Goal: Task Accomplishment & Management: Use online tool/utility

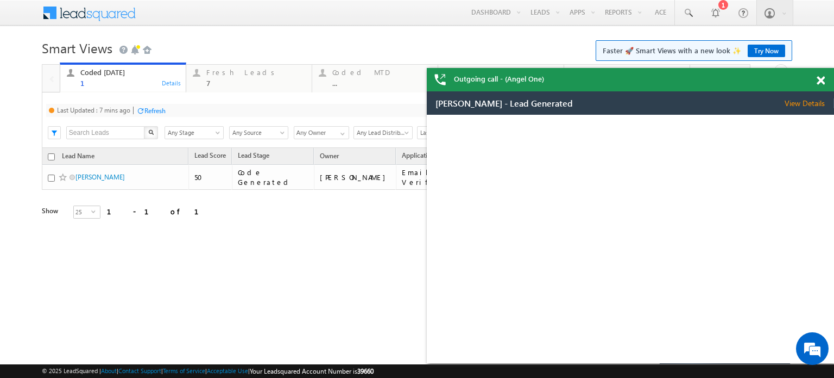
click at [148, 107] on div "Refresh" at bounding box center [154, 110] width 21 height 8
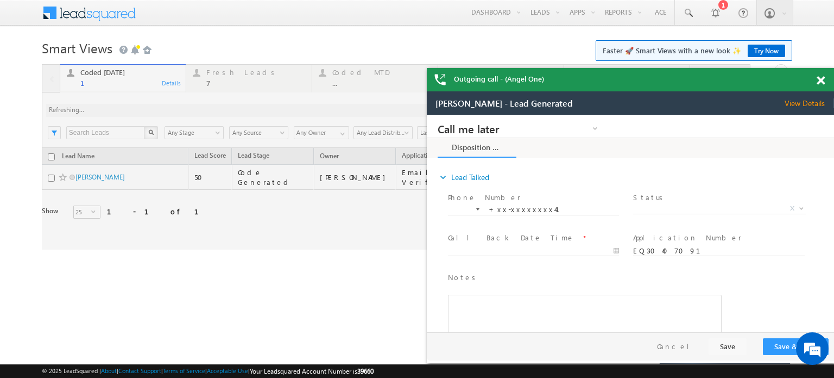
click at [823, 80] on span at bounding box center [821, 80] width 8 height 9
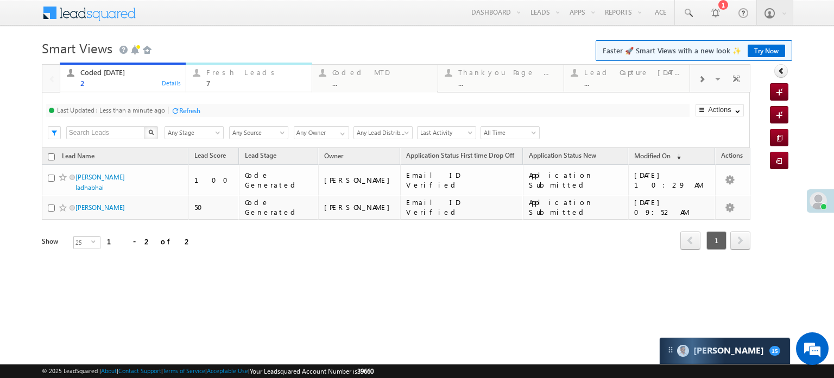
click at [213, 72] on div "Fresh Leads" at bounding box center [255, 72] width 99 height 9
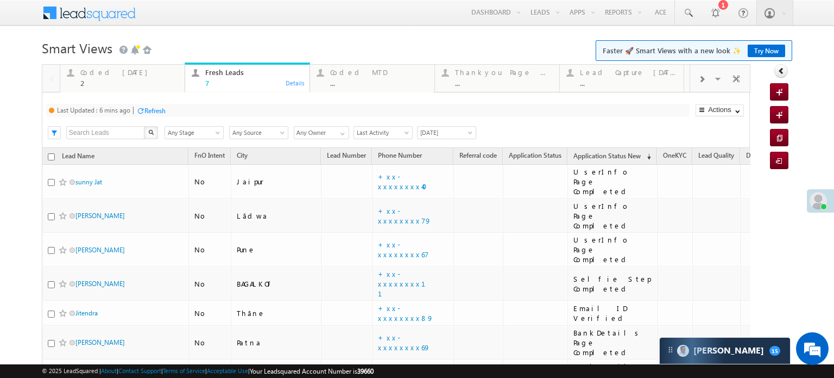
click at [156, 110] on div "Refresh" at bounding box center [154, 110] width 21 height 8
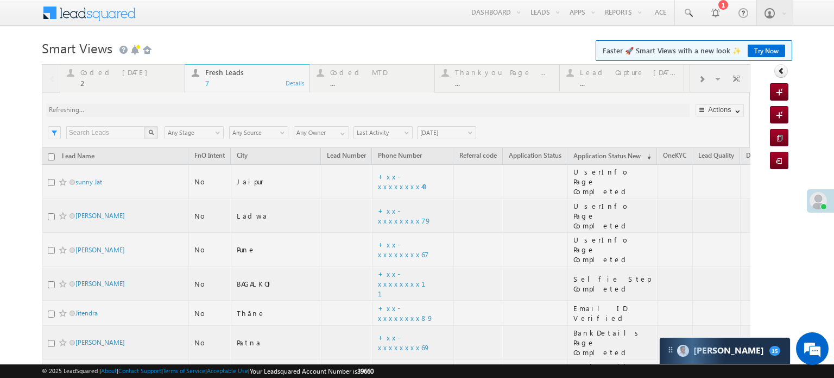
click at [155, 110] on div at bounding box center [396, 258] width 709 height 389
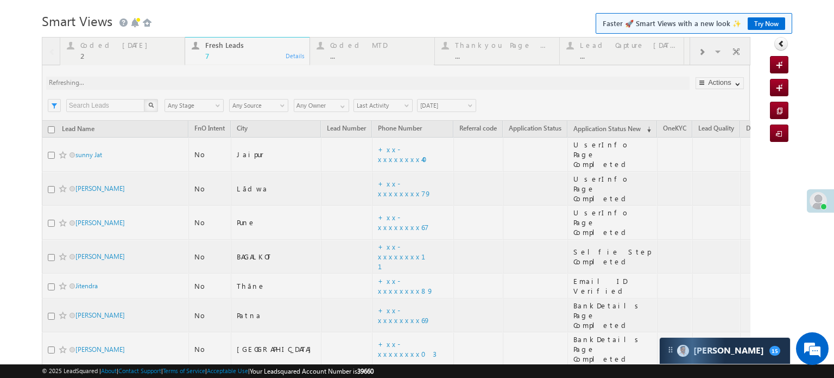
scroll to position [53, 0]
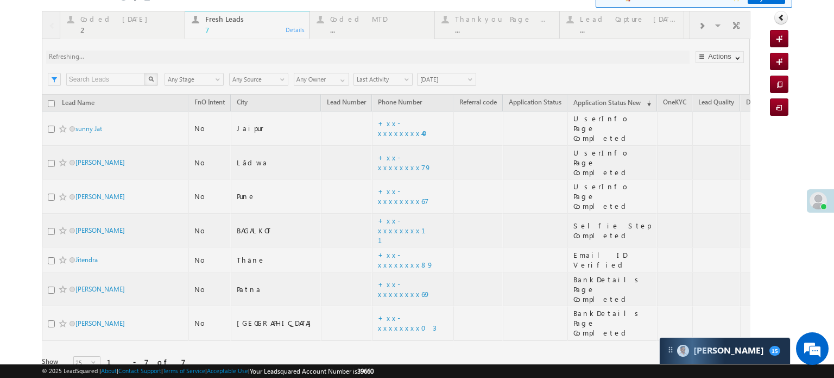
click at [356, 221] on div at bounding box center [396, 205] width 709 height 389
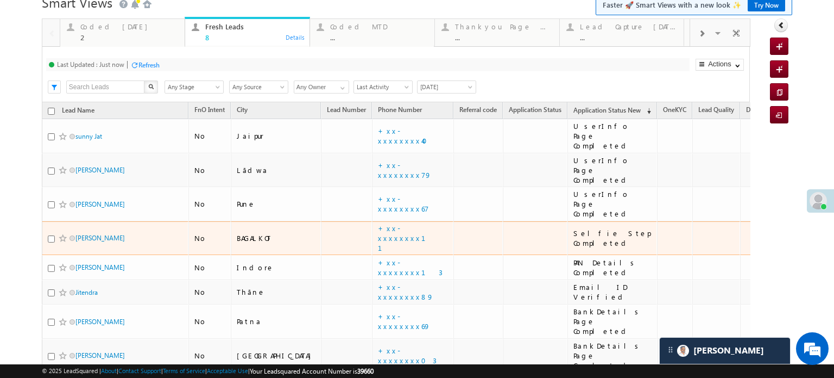
scroll to position [0, 0]
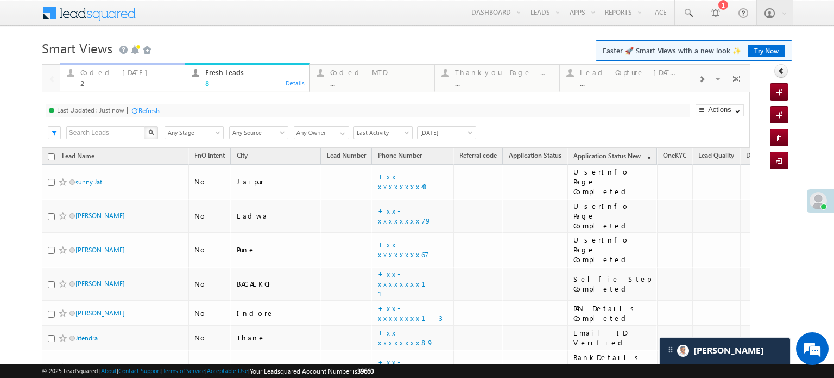
click at [103, 74] on div "Coded Today" at bounding box center [129, 72] width 98 height 9
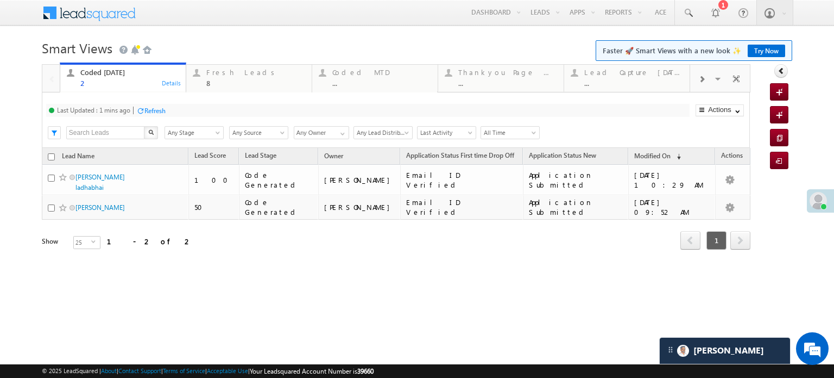
click at [154, 111] on div "Refresh" at bounding box center [154, 110] width 21 height 8
click at [233, 76] on div "Fresh Leads" at bounding box center [255, 72] width 99 height 9
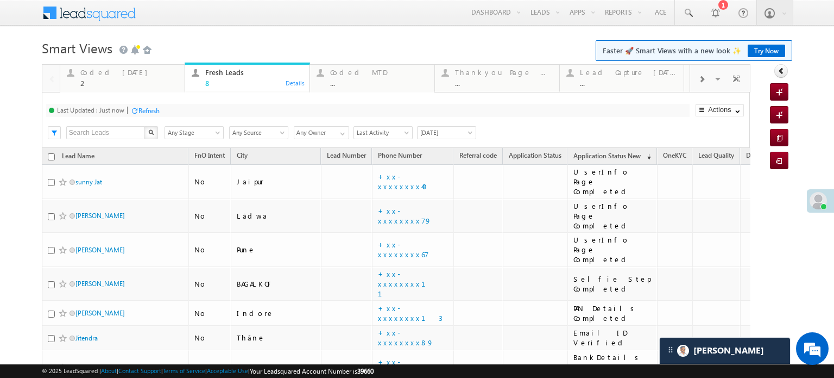
click at [156, 106] on div "Last Updated : Just now Refresh Refreshing..." at bounding box center [368, 110] width 644 height 13
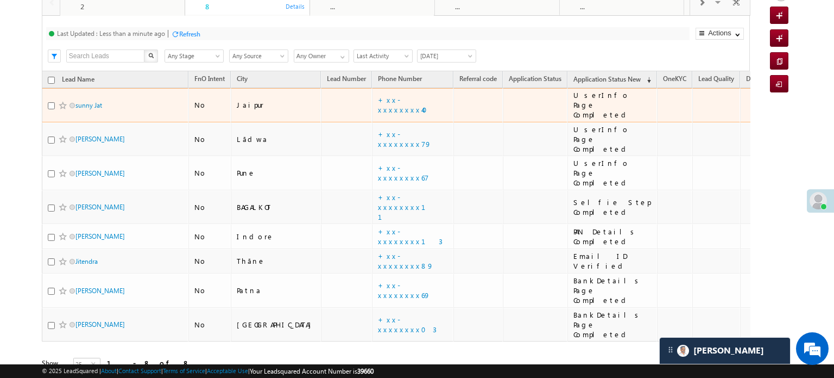
scroll to position [78, 0]
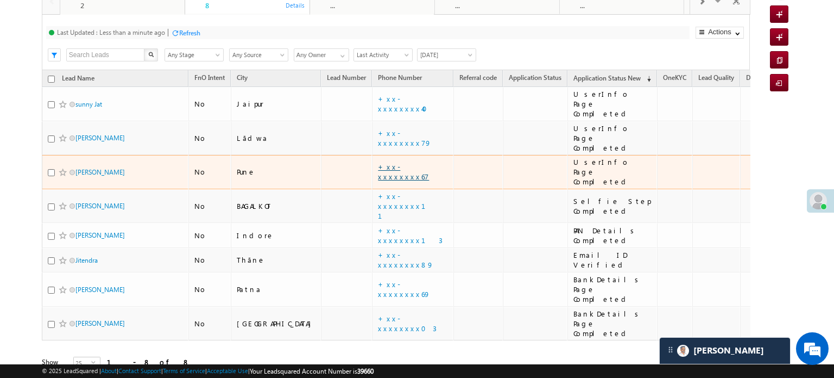
click at [378, 162] on link "+xx-xxxxxxxx67" at bounding box center [403, 171] width 51 height 19
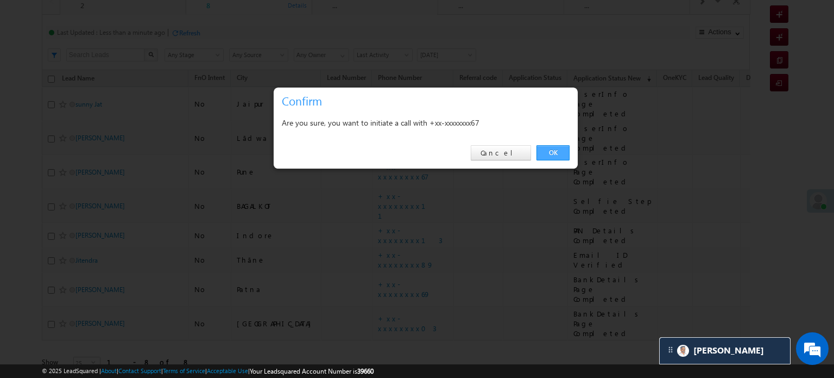
click at [556, 149] on link "OK" at bounding box center [553, 152] width 33 height 15
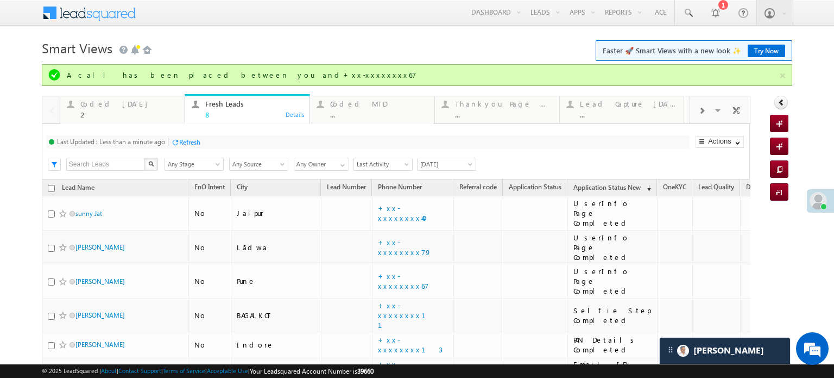
scroll to position [109, 0]
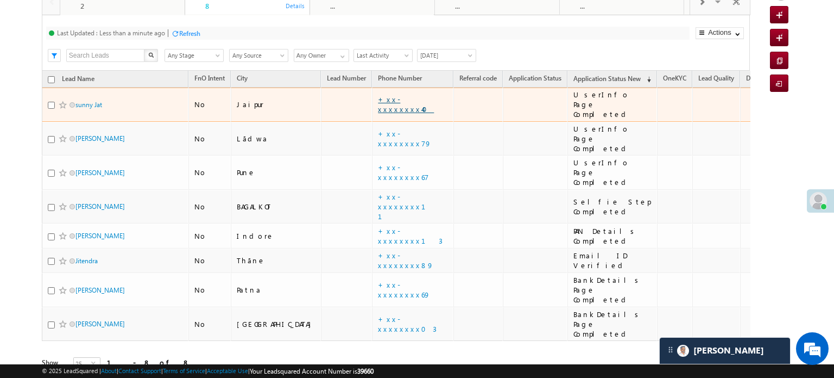
click at [378, 99] on link "+xx-xxxxxxxx40" at bounding box center [406, 104] width 56 height 19
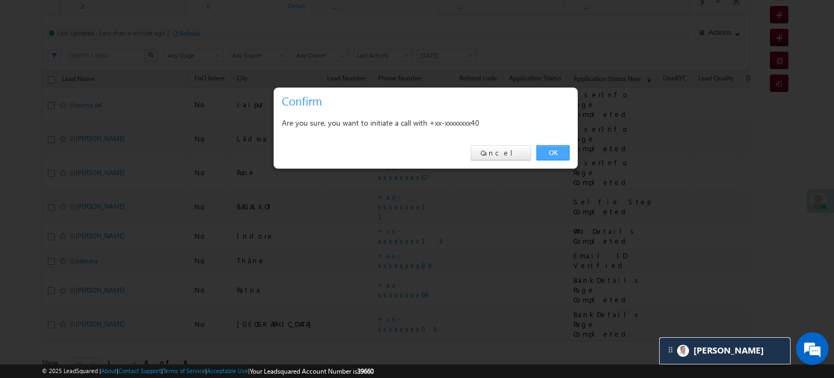
click at [555, 146] on link "OK" at bounding box center [553, 152] width 33 height 15
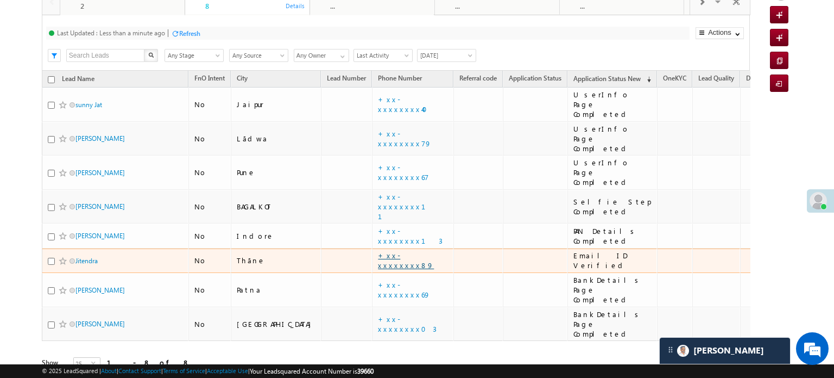
click at [378, 250] on link "+xx-xxxxxxxx89" at bounding box center [406, 259] width 56 height 19
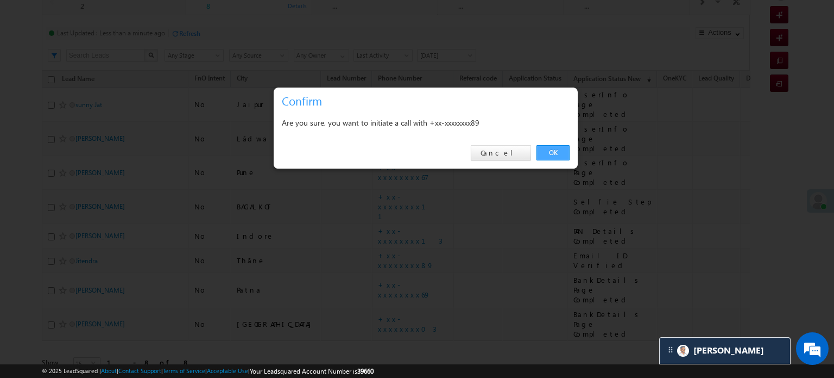
click at [556, 153] on link "OK" at bounding box center [553, 152] width 33 height 15
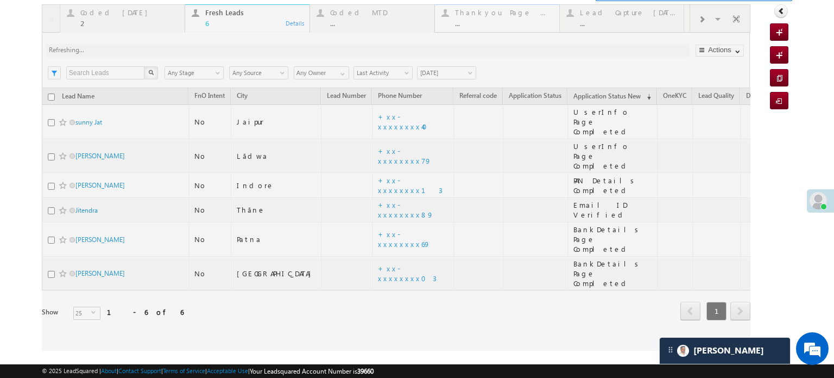
scroll to position [29, 0]
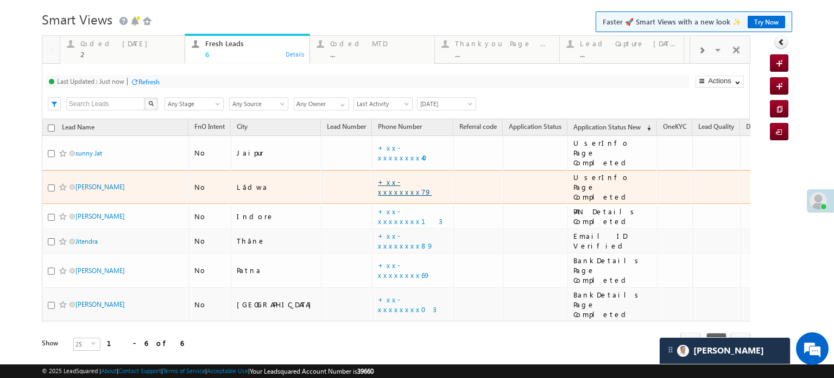
click at [378, 177] on link "+xx-xxxxxxxx79" at bounding box center [405, 186] width 54 height 19
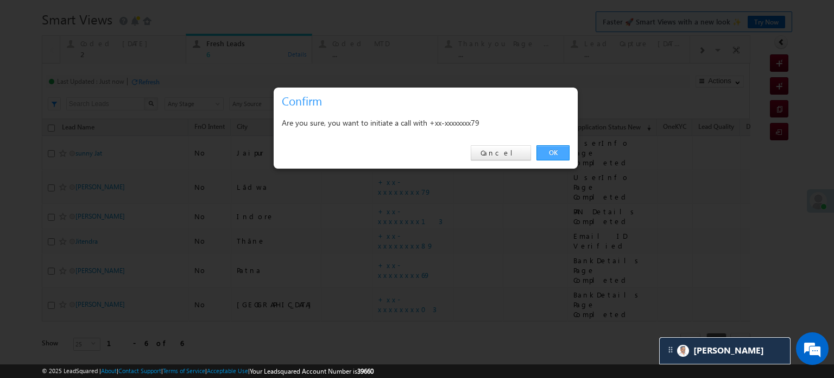
click at [544, 152] on link "OK" at bounding box center [553, 152] width 33 height 15
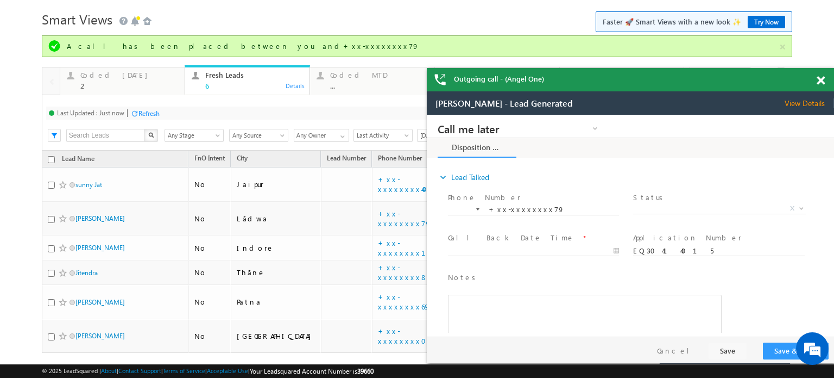
scroll to position [0, 0]
click at [821, 76] on div at bounding box center [827, 78] width 15 height 21
click at [821, 77] on span at bounding box center [821, 80] width 8 height 9
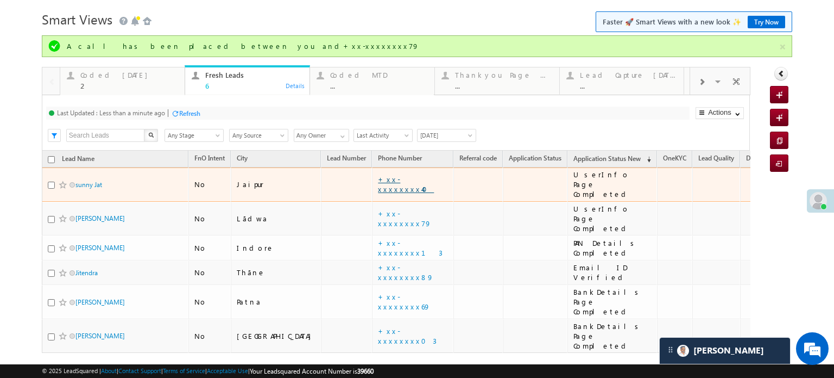
click at [378, 174] on link "+xx-xxxxxxxx40" at bounding box center [406, 183] width 56 height 19
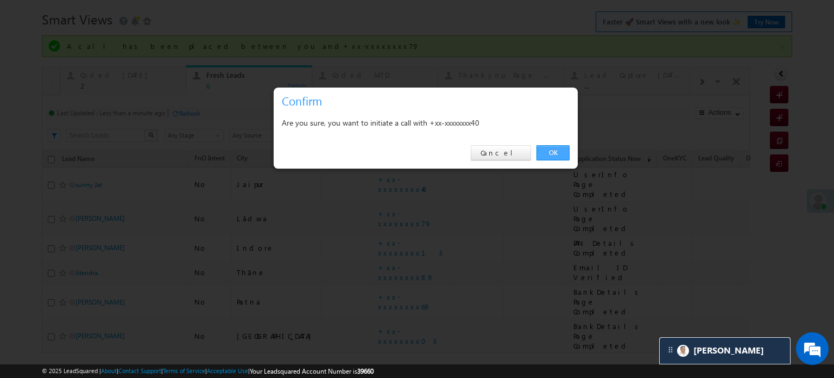
click at [549, 149] on link "OK" at bounding box center [553, 152] width 33 height 15
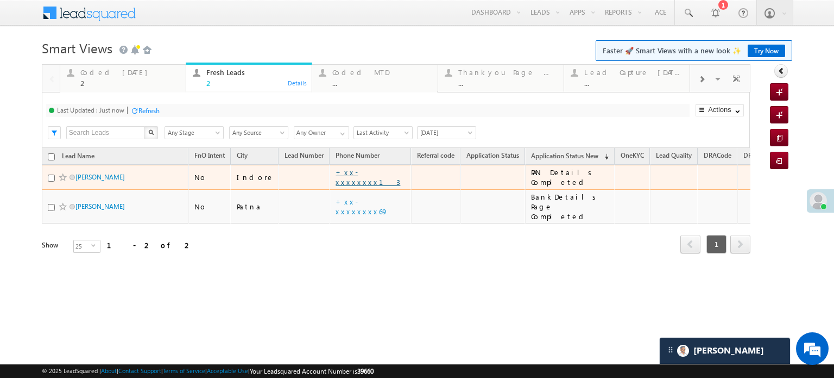
click at [350, 175] on link "+xx-xxxxxxxx13" at bounding box center [368, 176] width 65 height 19
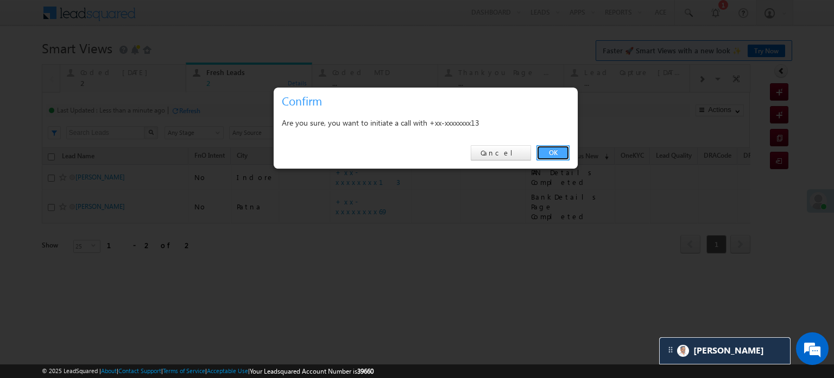
click at [561, 153] on link "OK" at bounding box center [553, 152] width 33 height 15
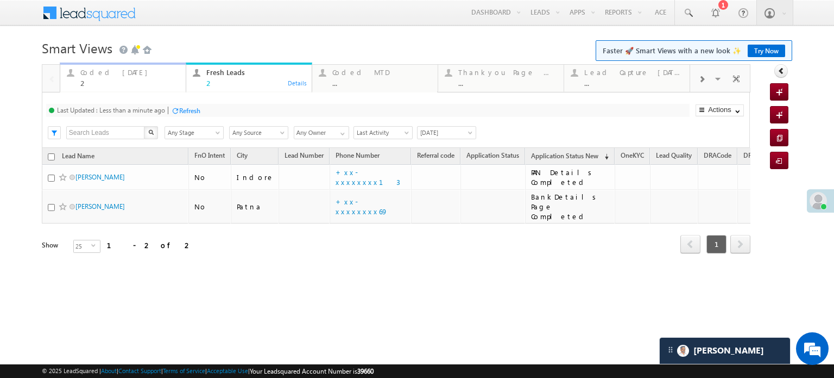
click at [91, 80] on div "2" at bounding box center [129, 83] width 99 height 8
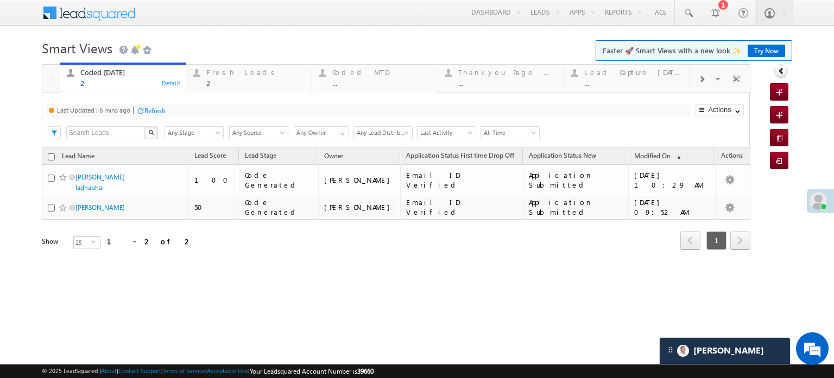
click at [150, 111] on div "Refresh" at bounding box center [154, 110] width 21 height 8
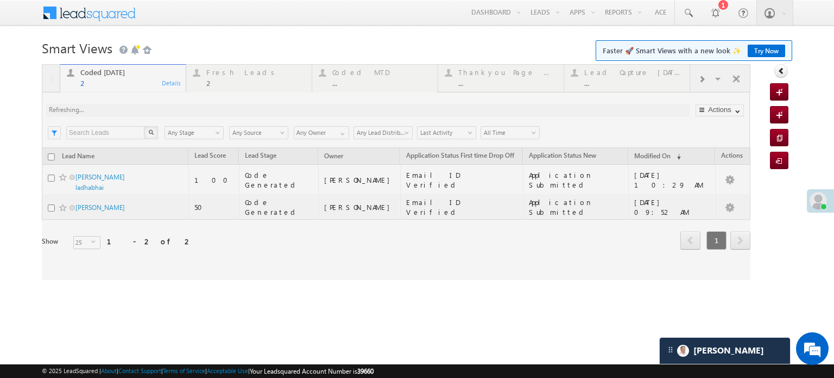
click at [150, 111] on div at bounding box center [396, 172] width 709 height 216
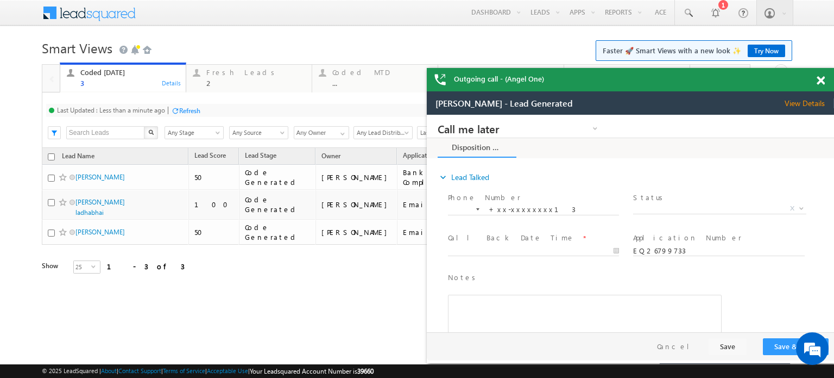
click at [816, 83] on div "Outgoing call - (Angel One)" at bounding box center [630, 79] width 407 height 23
click at [817, 82] on span at bounding box center [821, 80] width 8 height 9
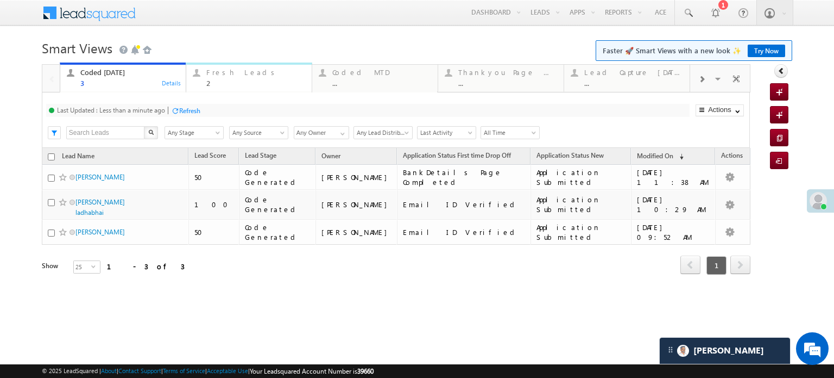
click at [211, 80] on div "2" at bounding box center [255, 83] width 99 height 8
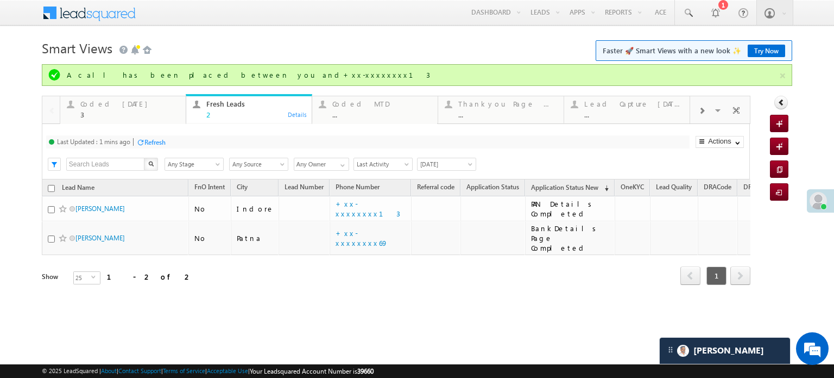
click at [159, 138] on div "Refresh" at bounding box center [154, 142] width 21 height 8
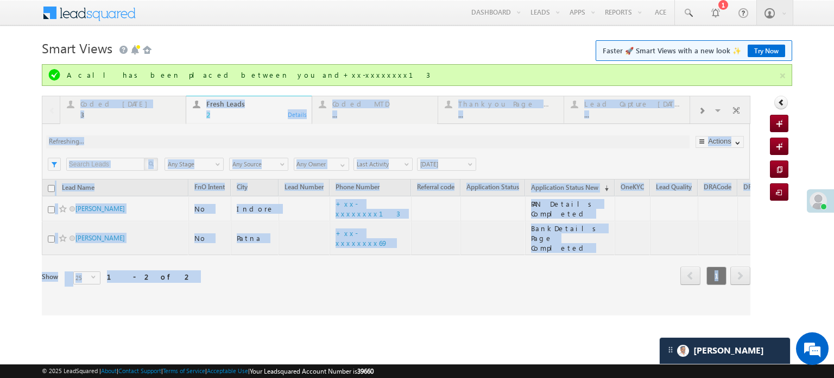
click at [159, 138] on div at bounding box center [396, 205] width 709 height 219
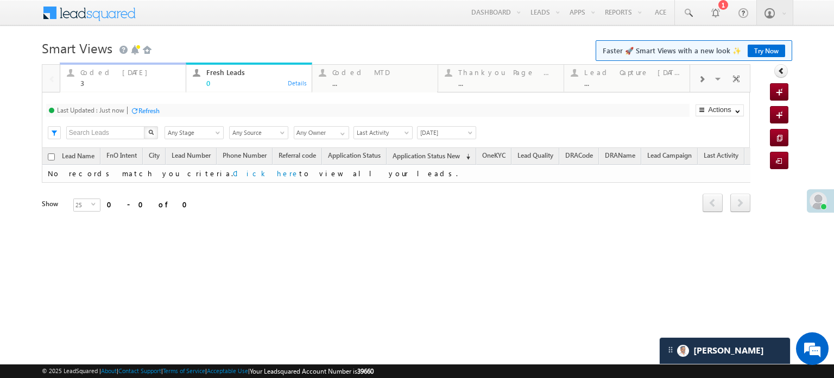
click at [113, 69] on div "Coded Today" at bounding box center [129, 72] width 99 height 9
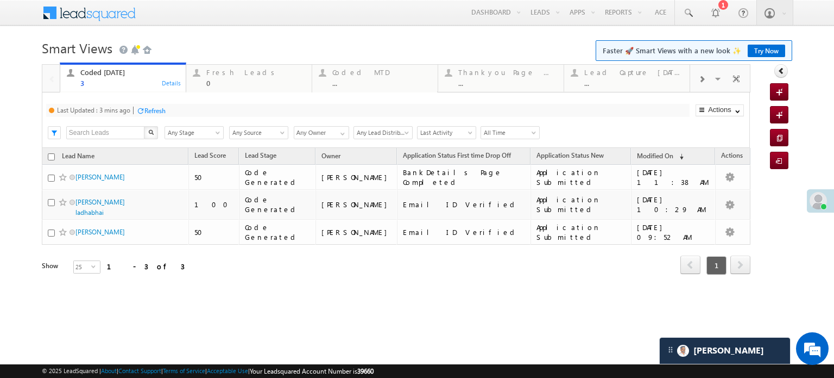
click at [143, 109] on div at bounding box center [140, 110] width 8 height 8
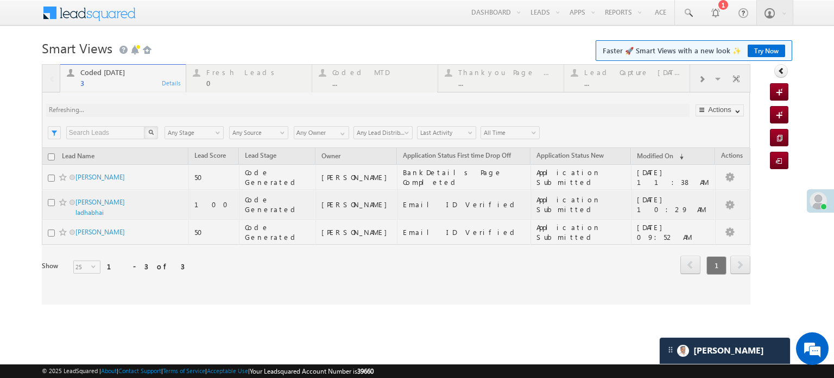
click at [143, 109] on div at bounding box center [396, 184] width 709 height 240
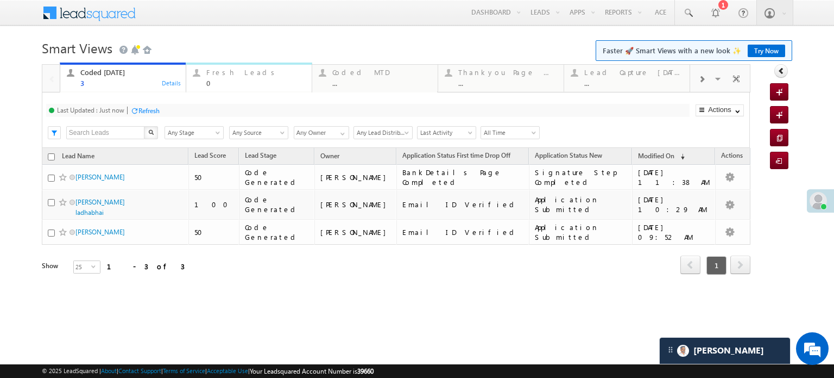
click at [208, 75] on div "Fresh Leads" at bounding box center [255, 72] width 99 height 9
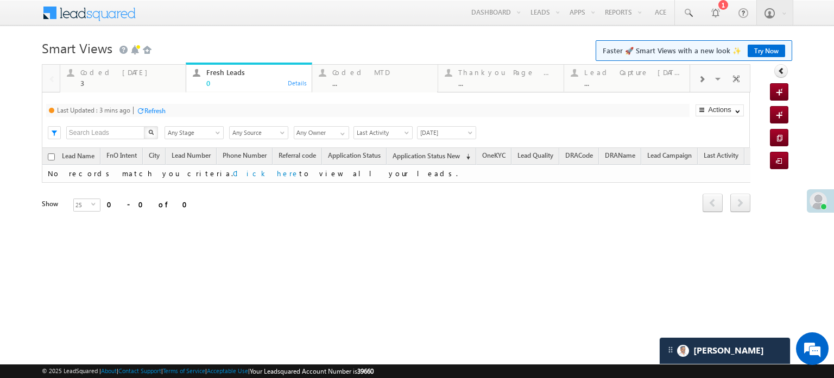
click at [157, 114] on div "Refresh" at bounding box center [154, 110] width 21 height 8
click at [110, 79] on div "3" at bounding box center [129, 83] width 99 height 8
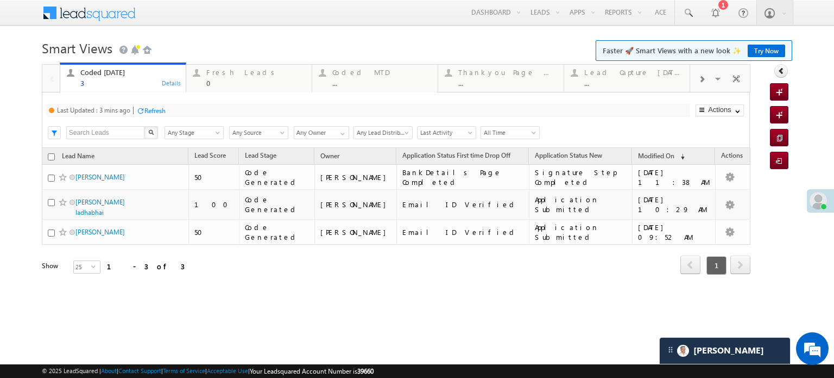
click at [144, 108] on div at bounding box center [140, 110] width 8 height 8
click at [240, 81] on div "0" at bounding box center [255, 83] width 99 height 8
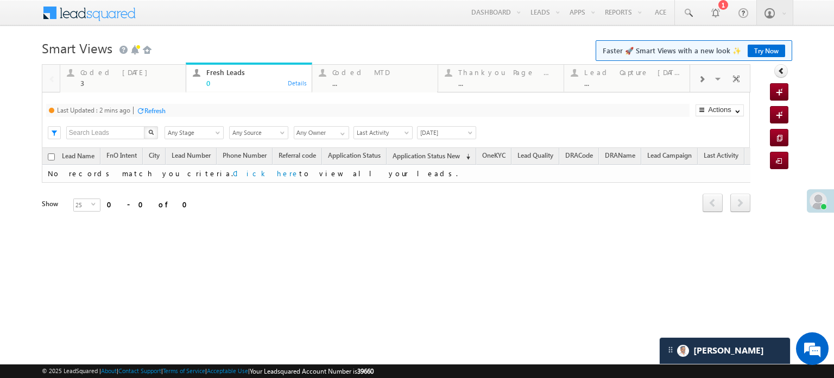
click at [146, 107] on div "Refresh" at bounding box center [154, 110] width 21 height 8
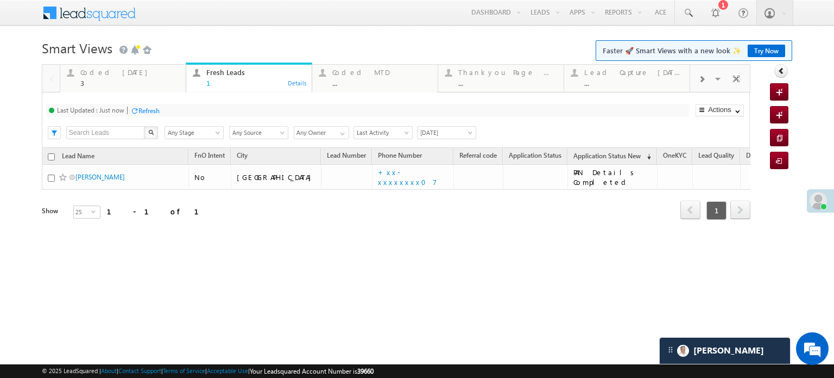
click at [155, 108] on div "Refresh" at bounding box center [149, 110] width 21 height 8
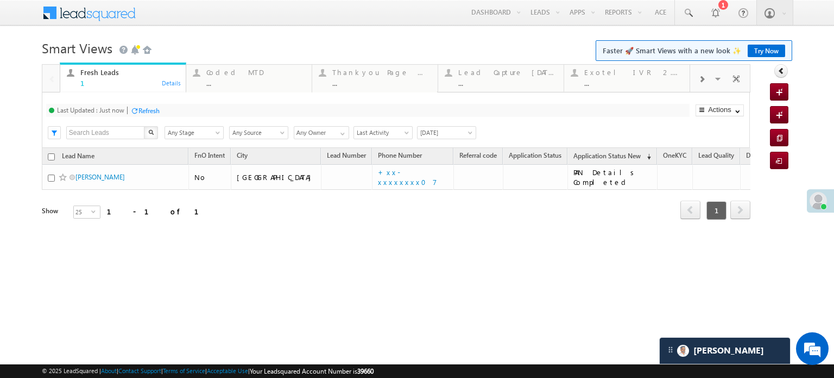
click at [700, 83] on span at bounding box center [702, 79] width 7 height 9
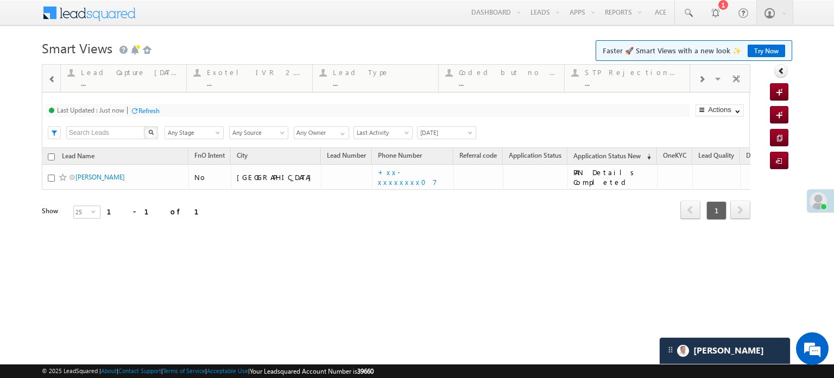
click at [699, 81] on span at bounding box center [702, 79] width 7 height 9
click at [696, 80] on div at bounding box center [701, 78] width 23 height 24
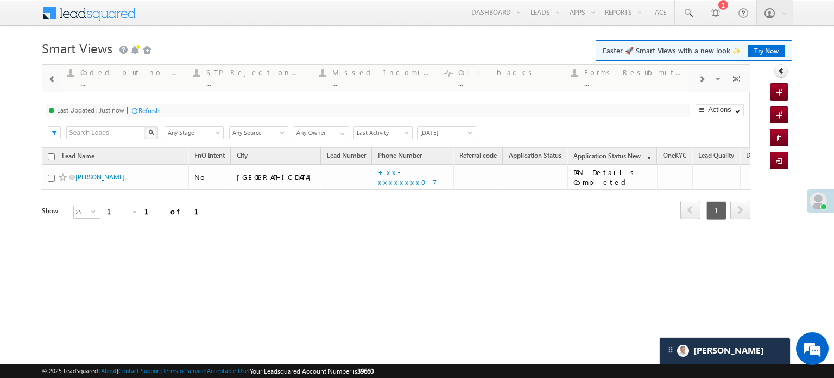
click at [696, 80] on div at bounding box center [701, 78] width 23 height 24
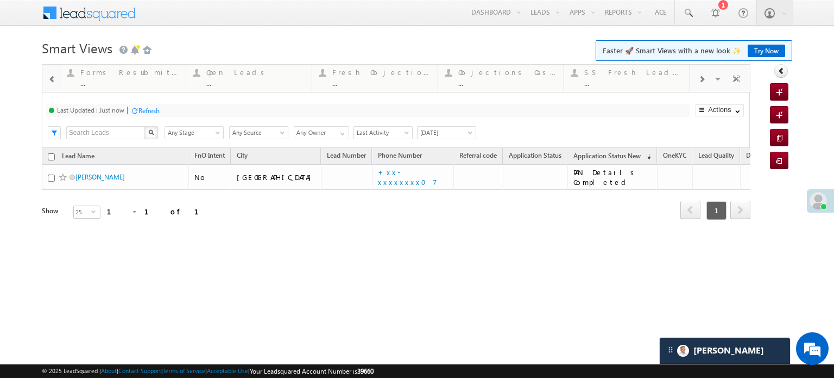
click at [696, 80] on div at bounding box center [701, 78] width 23 height 24
drag, startPoint x: 476, startPoint y: 86, endPoint x: 402, endPoint y: 106, distance: 76.4
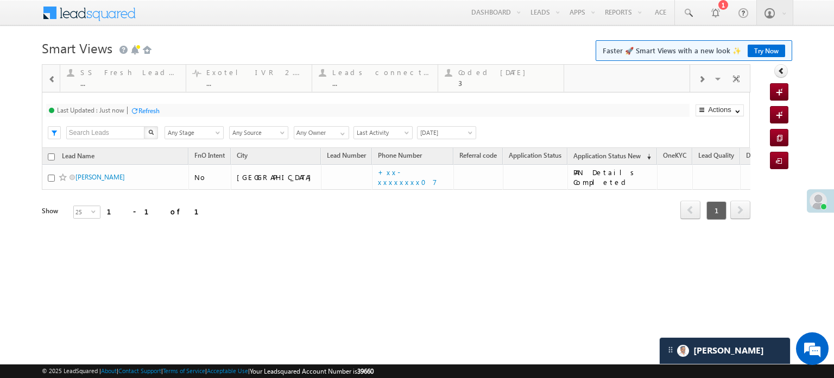
drag, startPoint x: 402, startPoint y: 106, endPoint x: 0, endPoint y: 136, distance: 403.1
click at [0, 136] on body "Menu Priya Rathore priya .rath ore@a ngelb rokin g.com" at bounding box center [417, 154] width 834 height 308
drag, startPoint x: 491, startPoint y: 78, endPoint x: 22, endPoint y: 88, distance: 469.4
drag, startPoint x: 22, startPoint y: 88, endPoint x: 0, endPoint y: 84, distance: 22.2
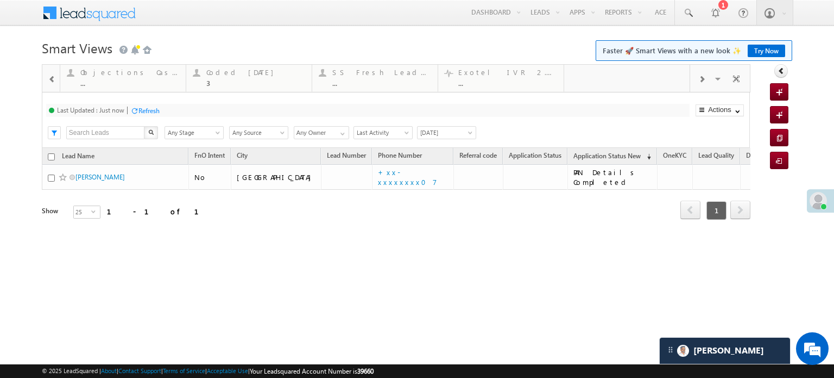
click at [0, 84] on body "Menu Priya Rathore priya .rath ore@a ngelb rokin g.com" at bounding box center [417, 154] width 834 height 308
drag, startPoint x: 209, startPoint y: 74, endPoint x: 0, endPoint y: 58, distance: 209.2
click at [50, 80] on span at bounding box center [52, 79] width 8 height 9
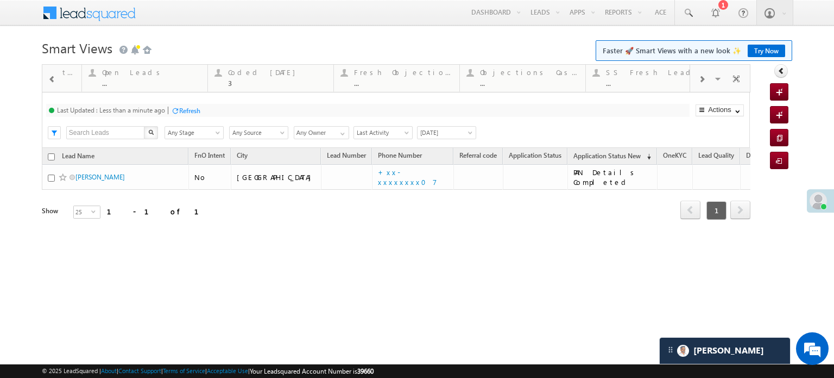
click at [50, 80] on span at bounding box center [52, 79] width 8 height 9
drag, startPoint x: 506, startPoint y: 74, endPoint x: 0, endPoint y: 106, distance: 506.7
click at [52, 82] on span at bounding box center [52, 79] width 8 height 9
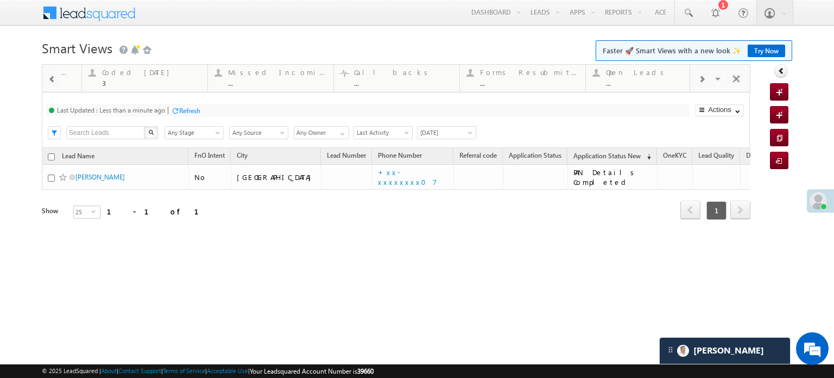
click at [52, 81] on span at bounding box center [52, 79] width 8 height 9
click at [52, 80] on span at bounding box center [52, 79] width 8 height 9
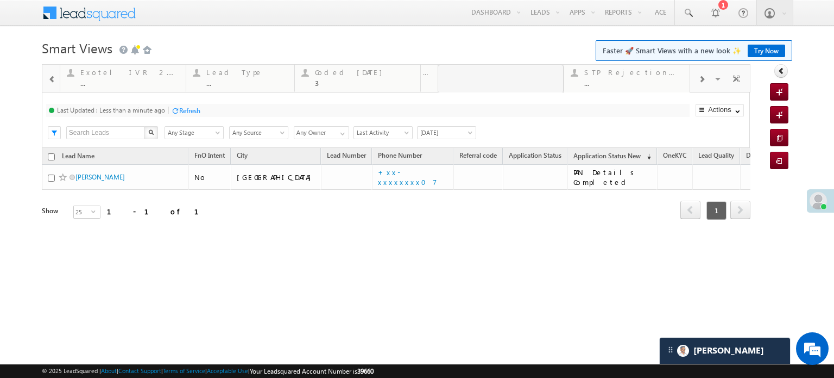
drag, startPoint x: 650, startPoint y: 83, endPoint x: 0, endPoint y: 99, distance: 649.9
click at [0, 99] on body "Menu Priya Rathore priya .rath ore@a ngelb rokin g.com" at bounding box center [417, 154] width 834 height 308
click at [52, 77] on span at bounding box center [52, 79] width 8 height 9
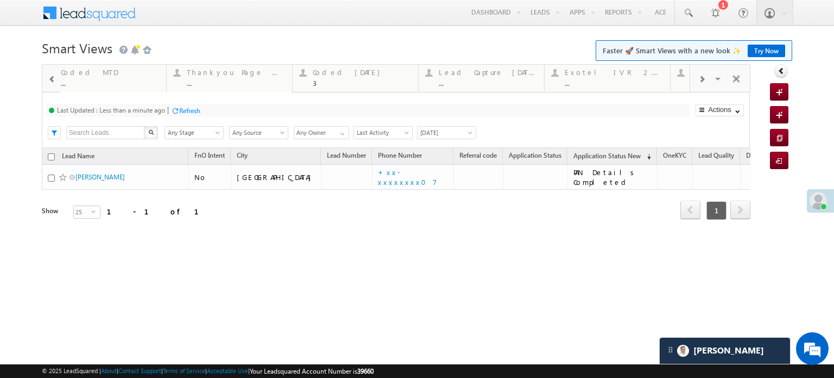
click at [52, 77] on span at bounding box center [52, 79] width 8 height 9
drag, startPoint x: 390, startPoint y: 79, endPoint x: 0, endPoint y: 119, distance: 392.1
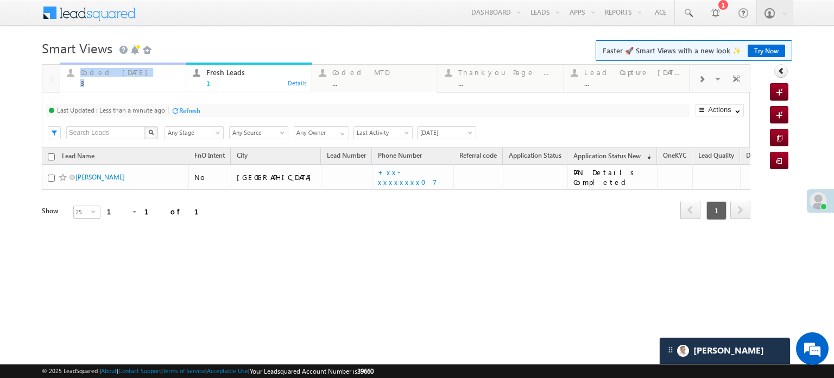
click at [111, 68] on div "Coded Today" at bounding box center [129, 72] width 99 height 9
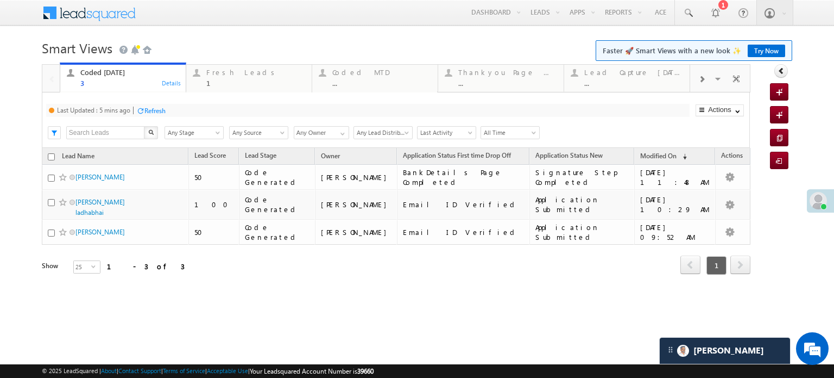
click at [146, 108] on div "Refresh" at bounding box center [154, 110] width 21 height 8
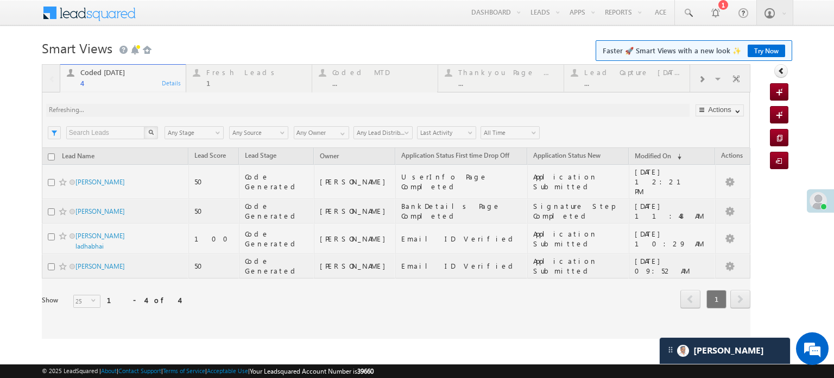
click at [237, 79] on div at bounding box center [396, 201] width 709 height 274
click at [236, 76] on div at bounding box center [396, 201] width 709 height 274
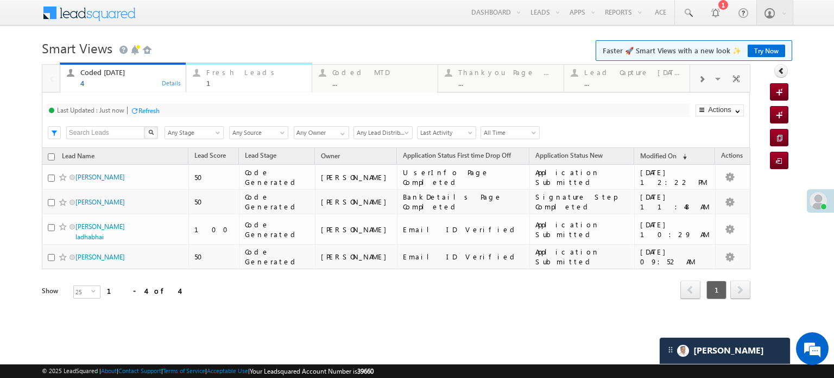
click at [205, 73] on div "Fresh Leads 1 Details" at bounding box center [248, 76] width 123 height 21
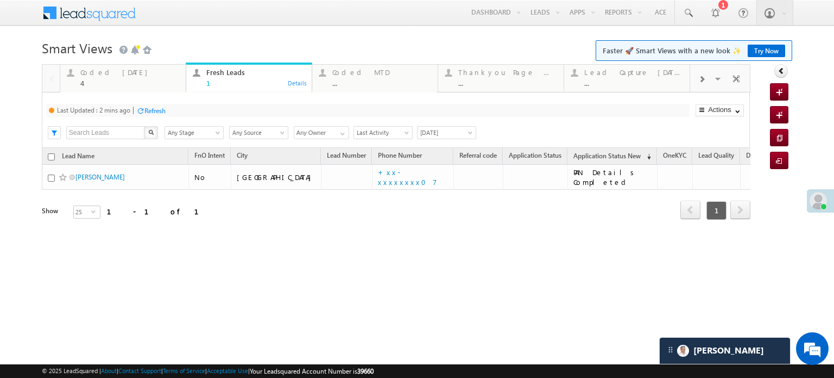
click at [149, 110] on div "Refresh" at bounding box center [154, 110] width 21 height 8
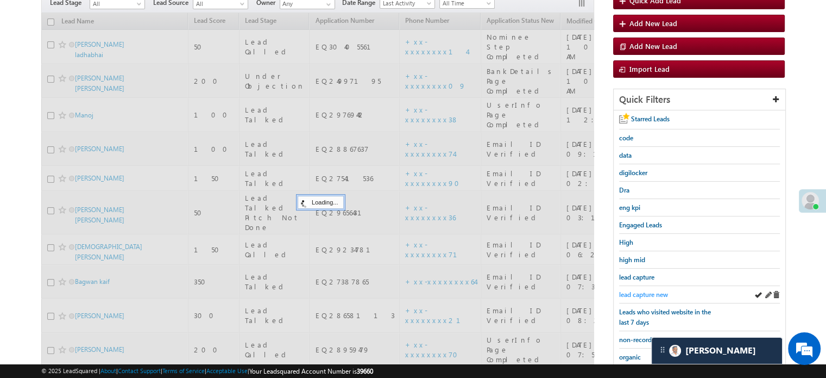
click at [645, 290] on span "lead capture new" at bounding box center [643, 294] width 49 height 8
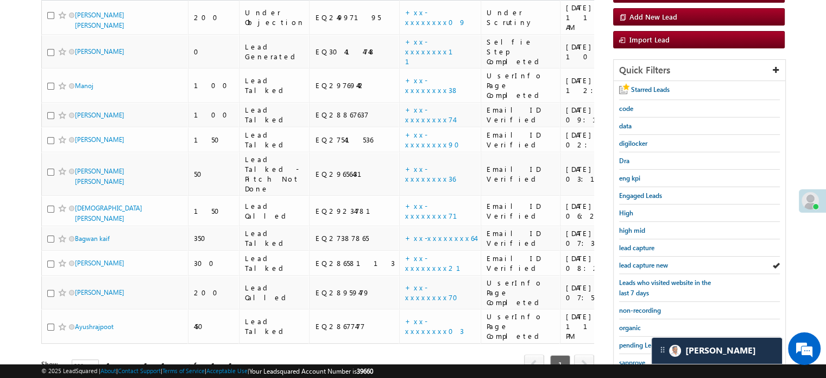
scroll to position [109, 0]
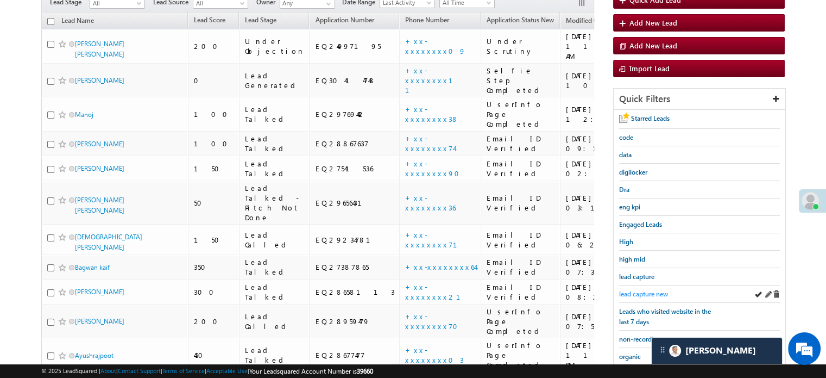
click at [639, 290] on span "lead capture new" at bounding box center [643, 294] width 49 height 8
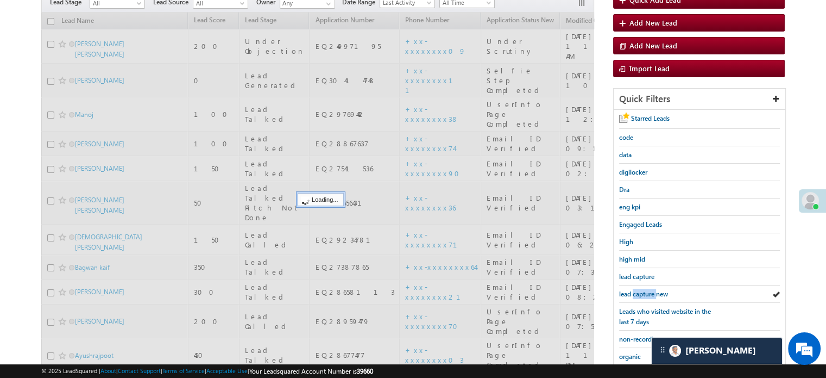
click at [639, 290] on span "lead capture new" at bounding box center [643, 294] width 49 height 8
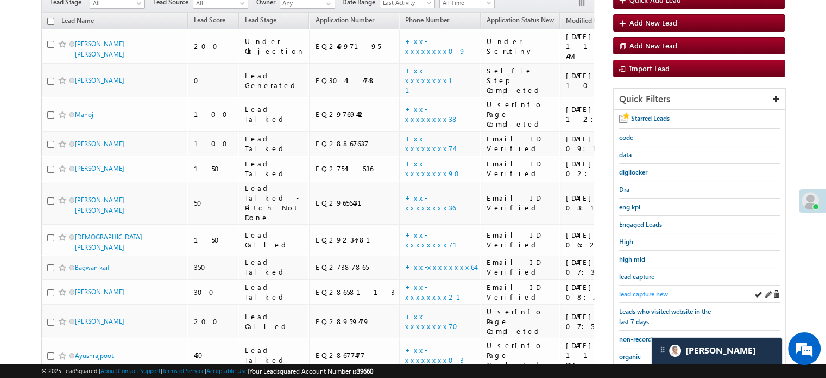
click at [652, 290] on span "lead capture new" at bounding box center [643, 294] width 49 height 8
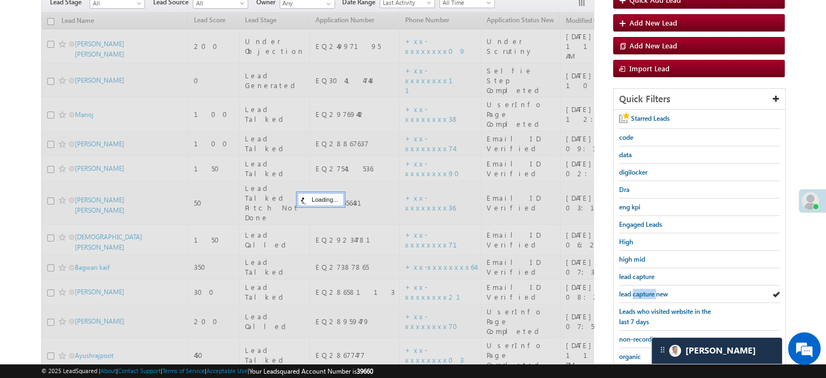
click at [652, 290] on span "lead capture new" at bounding box center [643, 294] width 49 height 8
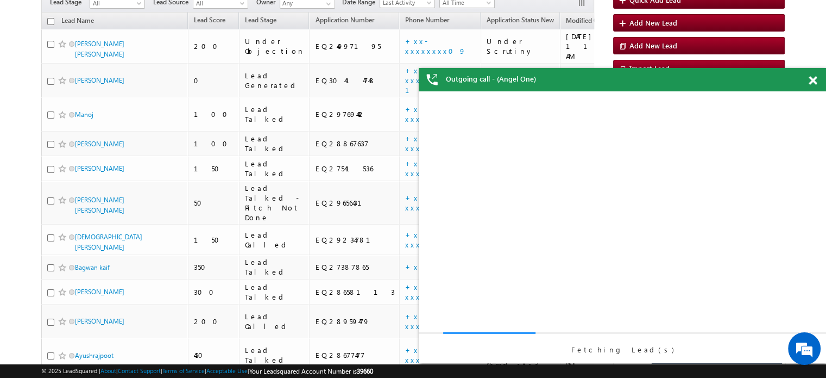
scroll to position [0, 0]
click at [815, 87] on div at bounding box center [819, 78] width 15 height 21
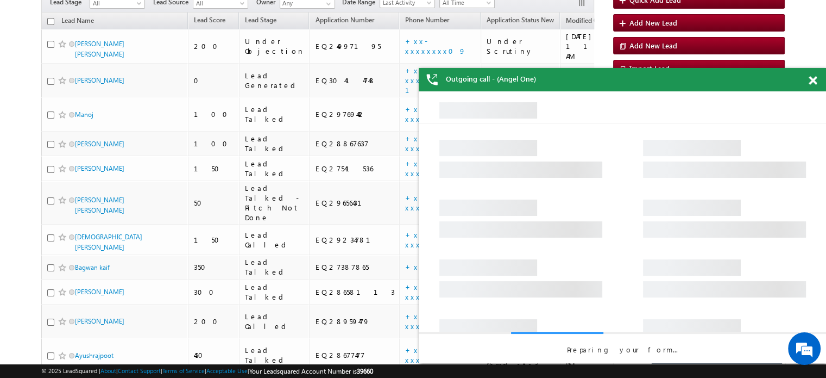
click at [815, 84] on span at bounding box center [813, 80] width 8 height 9
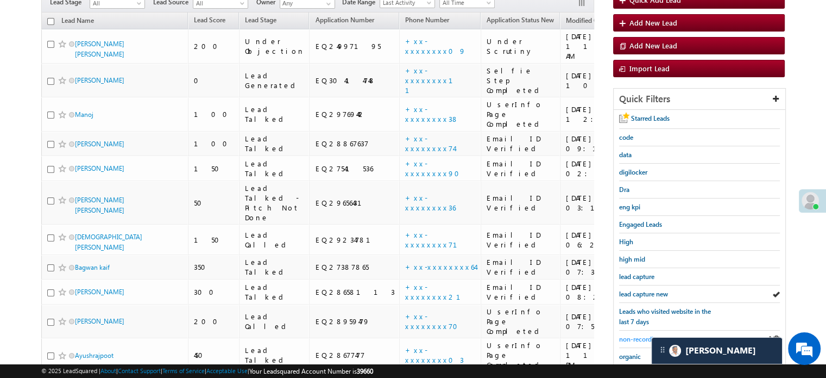
scroll to position [163, 0]
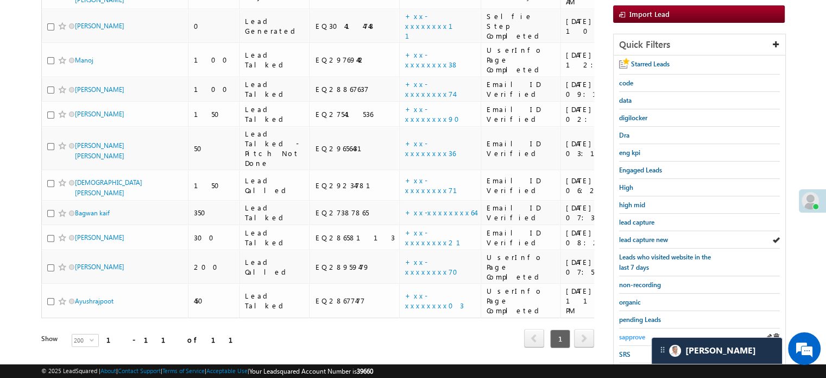
click at [631, 332] on span "sapprove" at bounding box center [632, 336] width 26 height 8
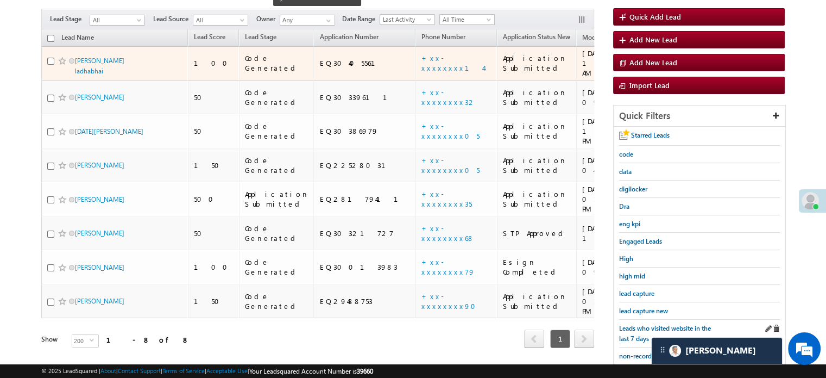
scroll to position [217, 0]
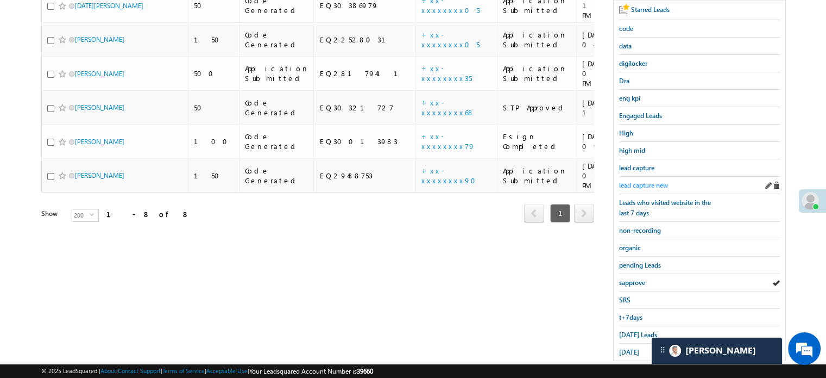
click at [642, 184] on span "lead capture new" at bounding box center [643, 185] width 49 height 8
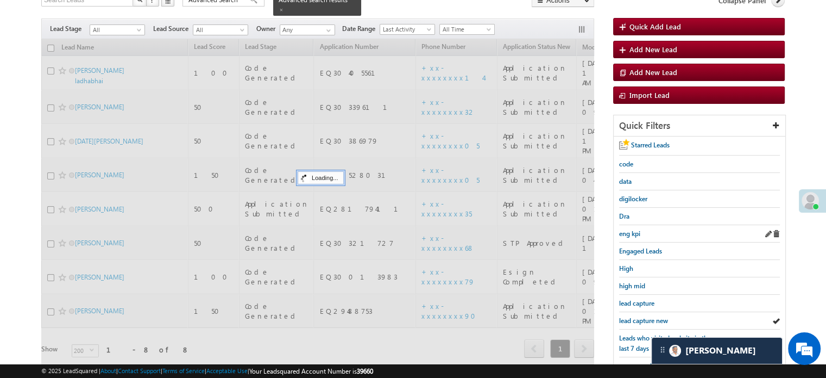
scroll to position [109, 0]
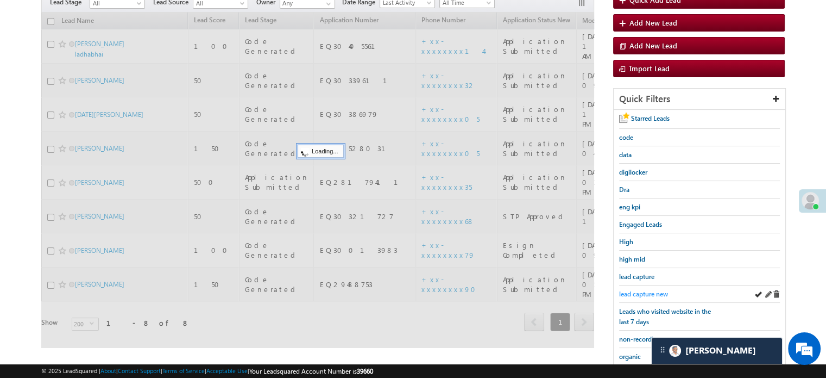
click at [651, 290] on span "lead capture new" at bounding box center [643, 294] width 49 height 8
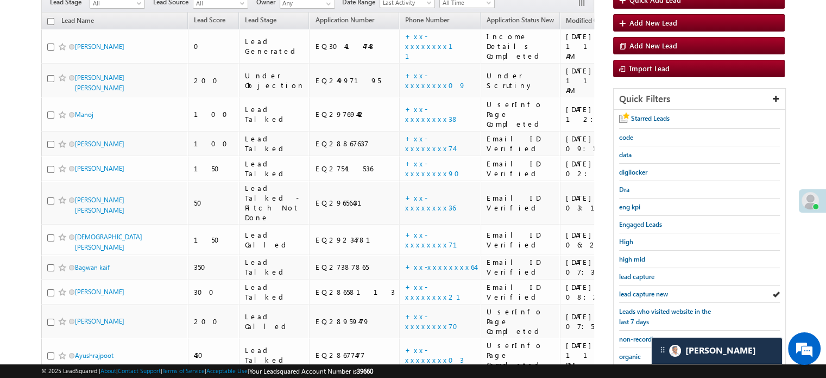
click at [651, 290] on span "lead capture new" at bounding box center [643, 294] width 49 height 8
click at [643, 290] on span "lead capture new" at bounding box center [643, 294] width 49 height 8
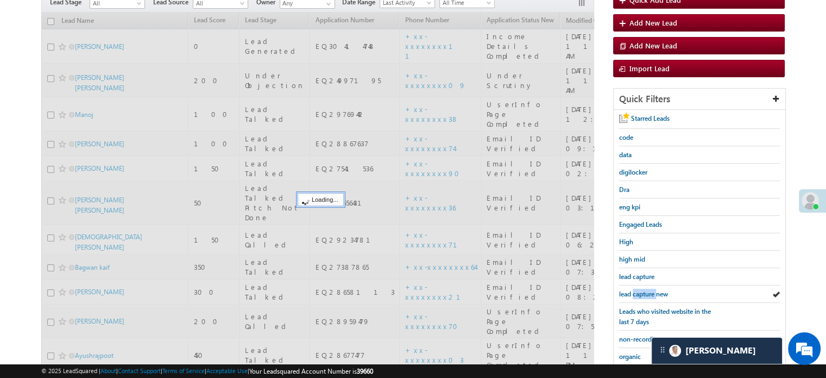
click at [643, 290] on span "lead capture new" at bounding box center [643, 294] width 49 height 8
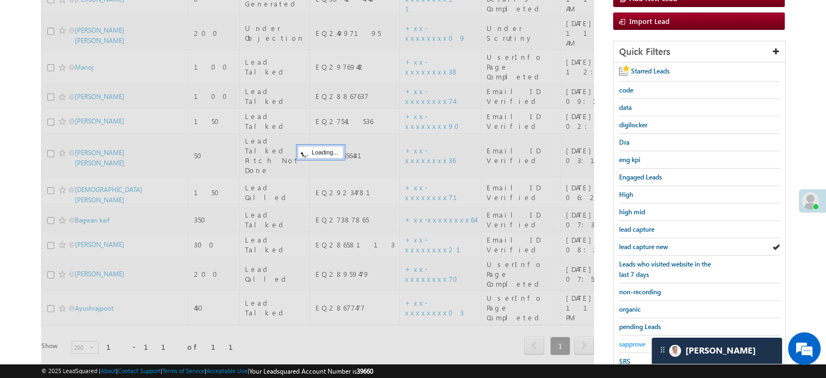
scroll to position [233, 0]
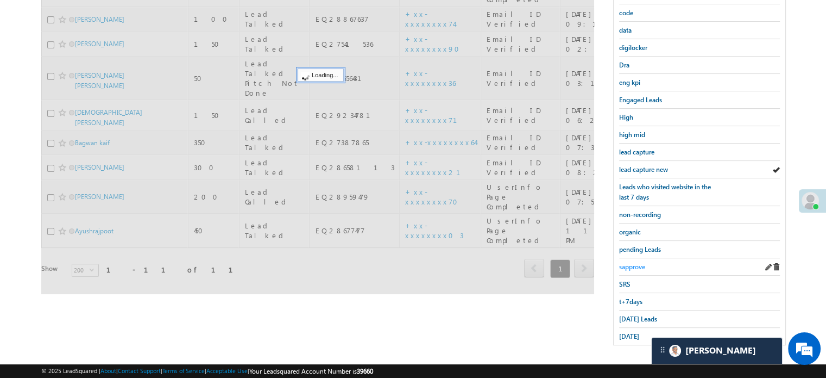
click at [639, 262] on span "sapprove" at bounding box center [632, 266] width 26 height 8
click at [623, 169] on div "lead capture new" at bounding box center [699, 169] width 161 height 17
click at [626, 169] on span "lead capture new" at bounding box center [643, 169] width 49 height 8
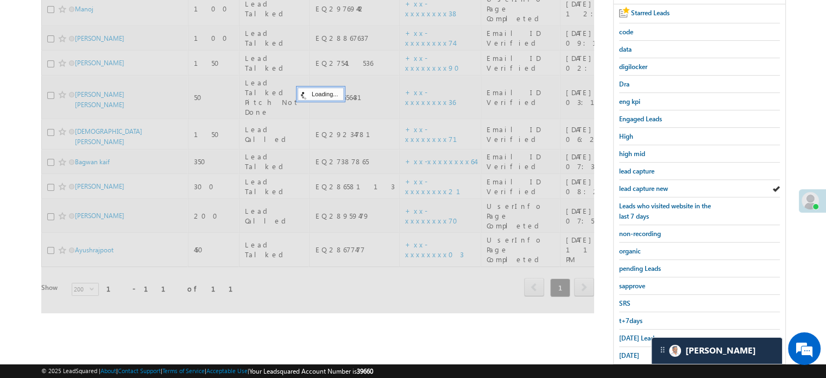
scroll to position [217, 0]
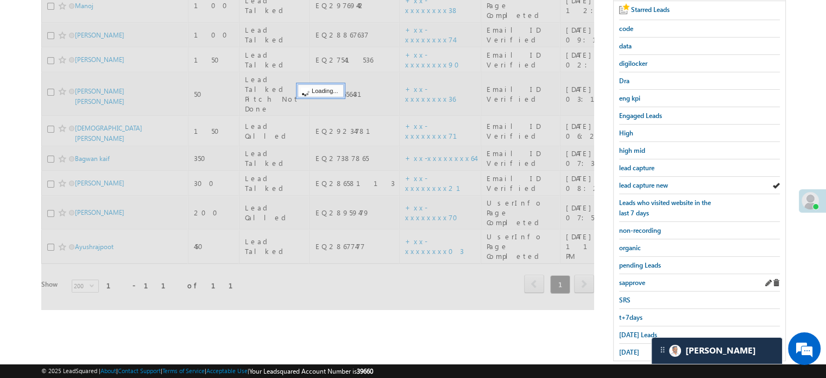
click at [623, 274] on div "sapprove" at bounding box center [699, 282] width 161 height 17
click at [623, 278] on span "sapprove" at bounding box center [632, 282] width 26 height 8
click at [624, 279] on span "sapprove" at bounding box center [632, 282] width 26 height 8
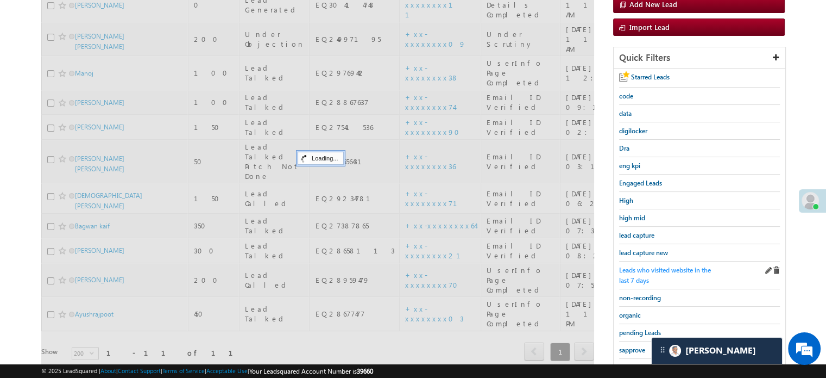
scroll to position [54, 0]
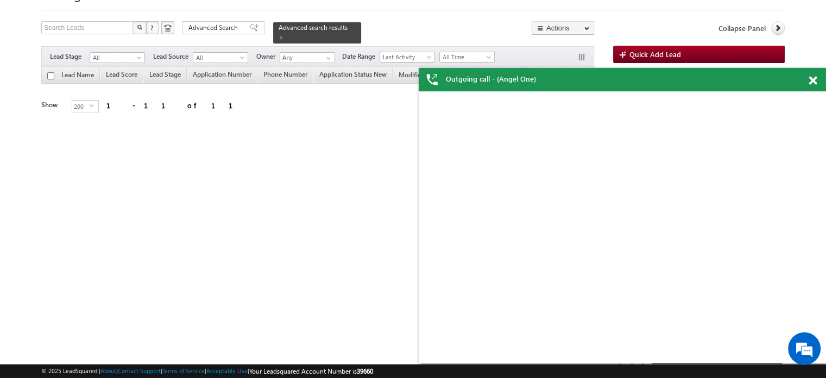
click at [811, 80] on span at bounding box center [813, 80] width 8 height 9
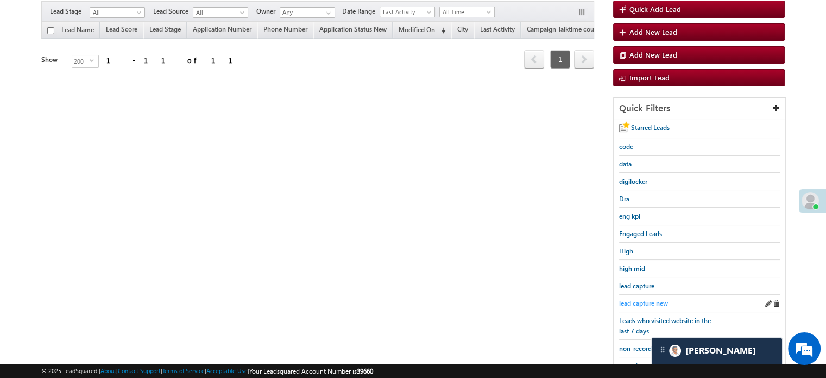
scroll to position [163, 0]
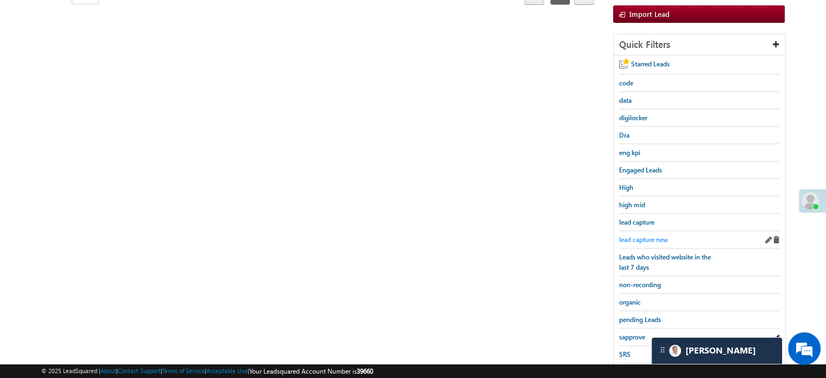
click at [643, 235] on span "lead capture new" at bounding box center [643, 239] width 49 height 8
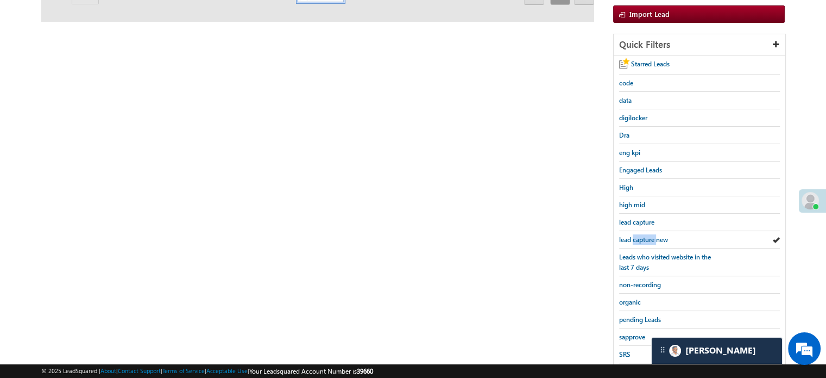
click at [643, 235] on span "lead capture new" at bounding box center [643, 239] width 49 height 8
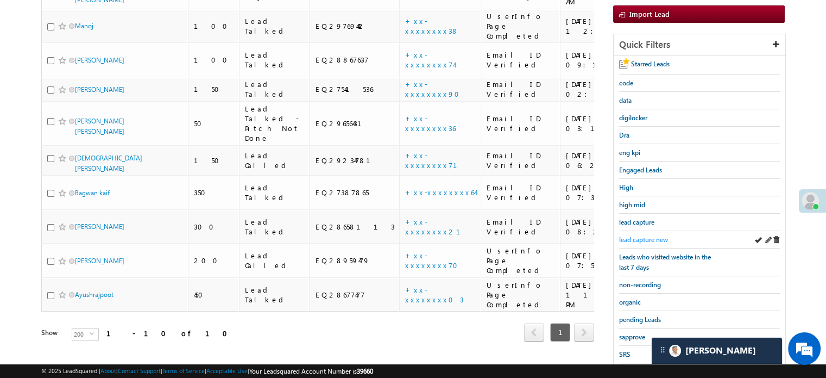
click at [634, 235] on span "lead capture new" at bounding box center [643, 239] width 49 height 8
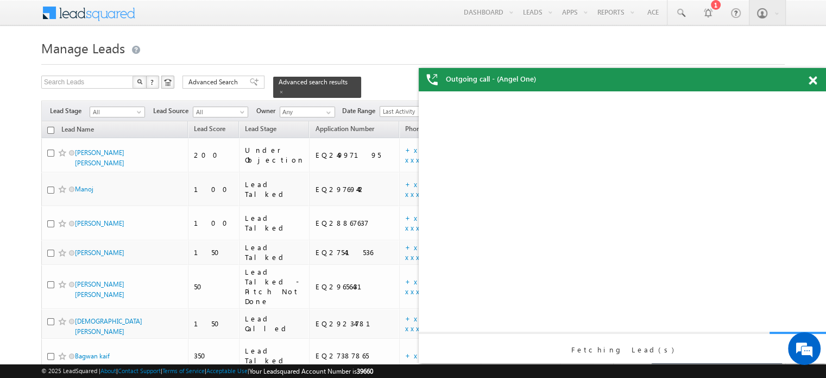
scroll to position [0, 0]
click at [813, 78] on span at bounding box center [813, 80] width 8 height 9
click at [813, 78] on body "Outgoing call - (Angel One) Menu Priya Rathore priya .rath ore@a ngelb rokin" at bounding box center [413, 294] width 826 height 589
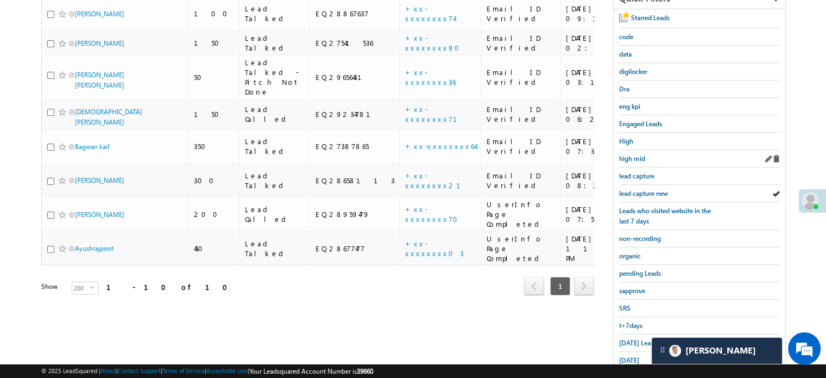
scroll to position [217, 0]
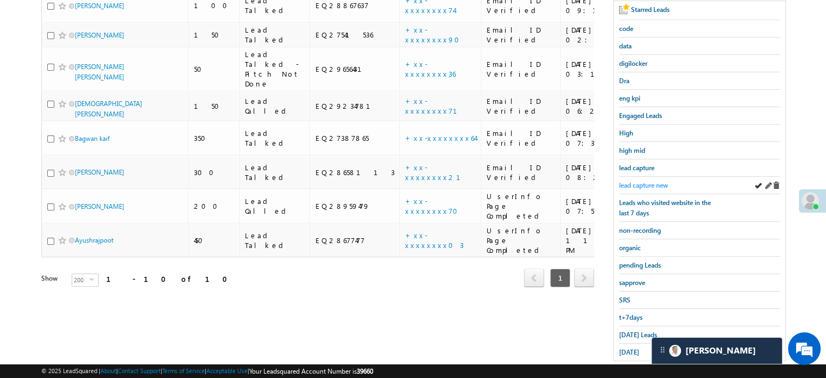
click at [638, 184] on span "lead capture new" at bounding box center [643, 185] width 49 height 8
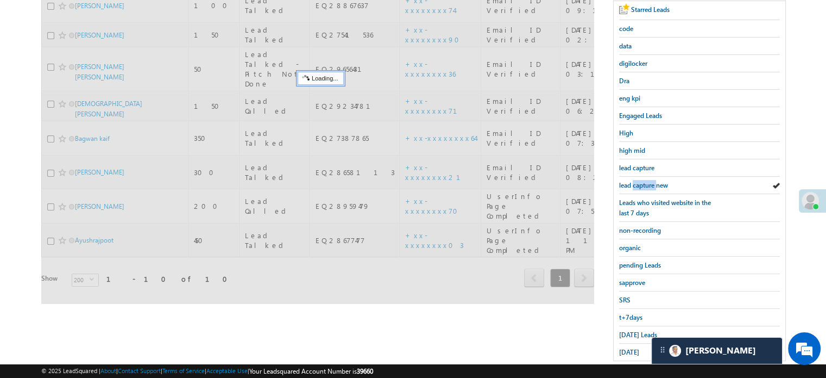
click at [638, 184] on span "lead capture new" at bounding box center [643, 185] width 49 height 8
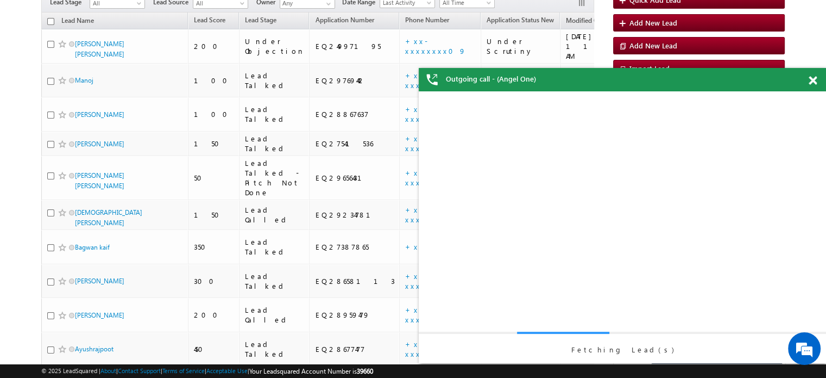
scroll to position [0, 0]
click at [654, 291] on div "Jitendra - Lead Generated View Details Change Lead View Details Change Opportun…" at bounding box center [623, 227] width 386 height 272
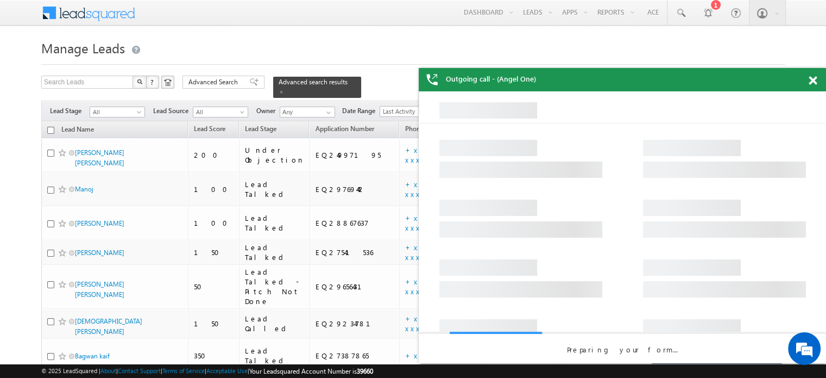
click at [813, 80] on span at bounding box center [813, 80] width 8 height 9
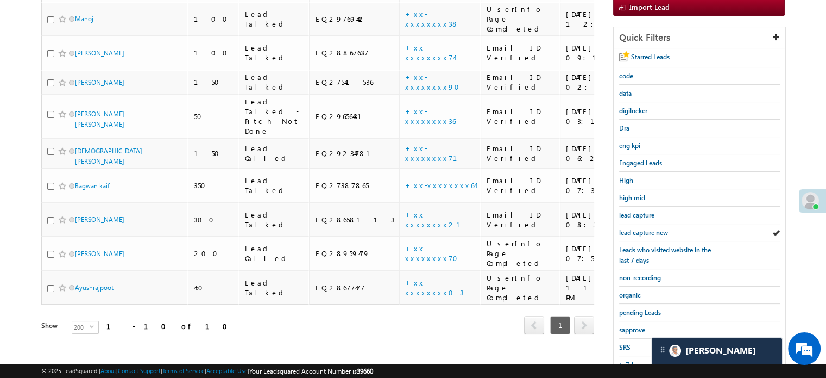
scroll to position [233, 0]
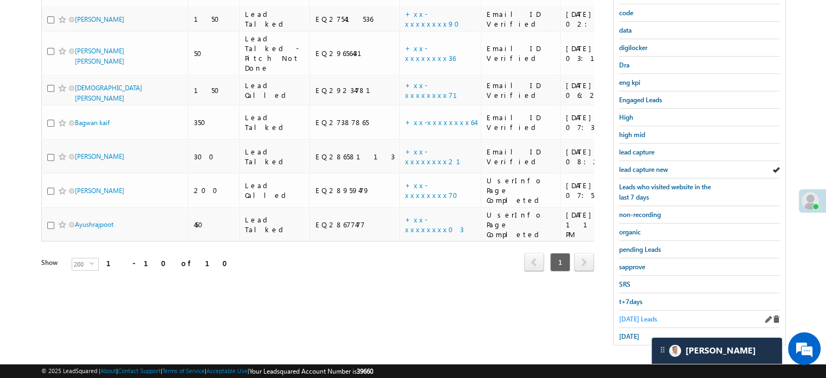
click at [630, 315] on span "Today's Leads" at bounding box center [638, 319] width 38 height 8
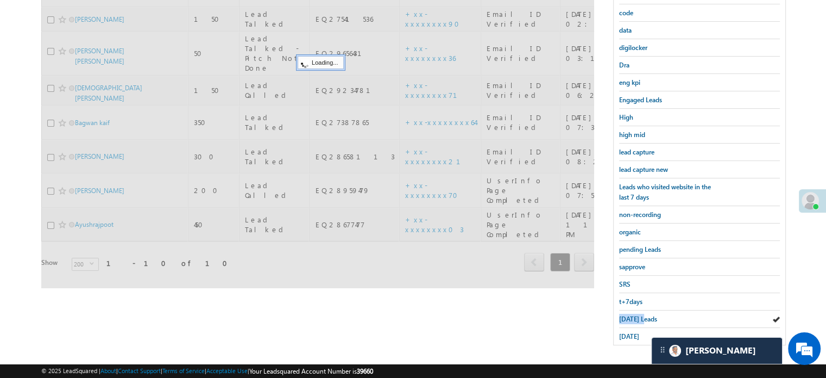
click at [630, 315] on span "Today's Leads" at bounding box center [638, 319] width 38 height 8
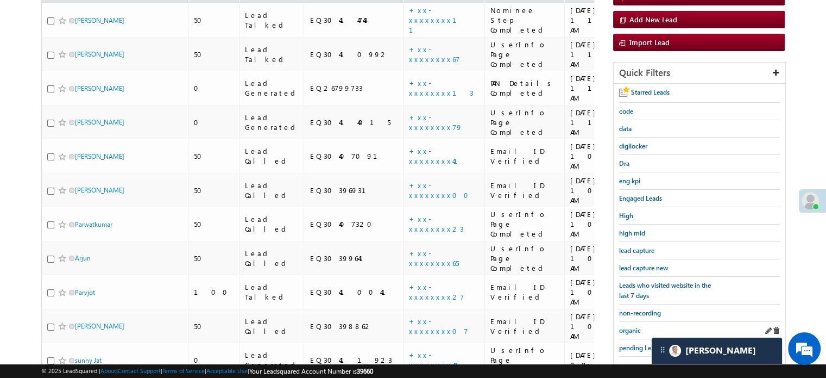
scroll to position [70, 0]
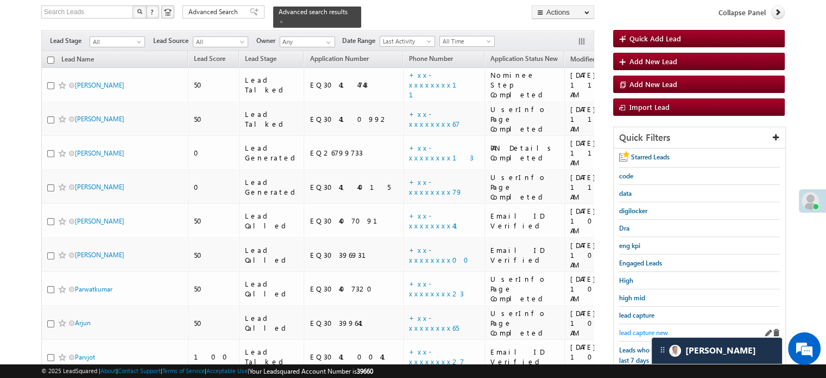
click at [634, 330] on span "lead capture new" at bounding box center [643, 332] width 49 height 8
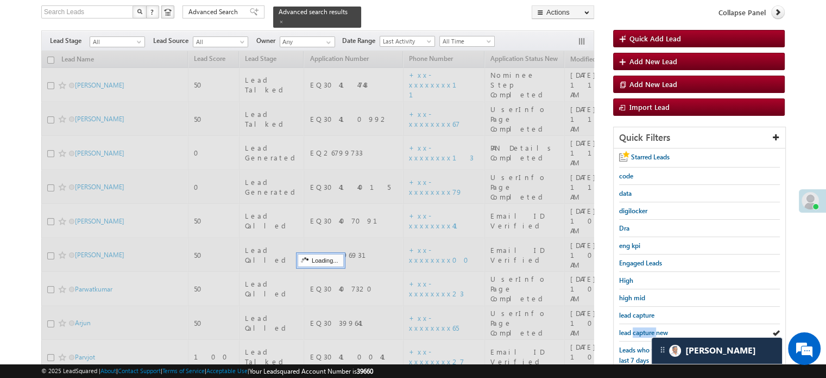
click at [634, 330] on span "lead capture new" at bounding box center [643, 332] width 49 height 8
click at [635, 330] on span "lead capture new" at bounding box center [643, 332] width 49 height 8
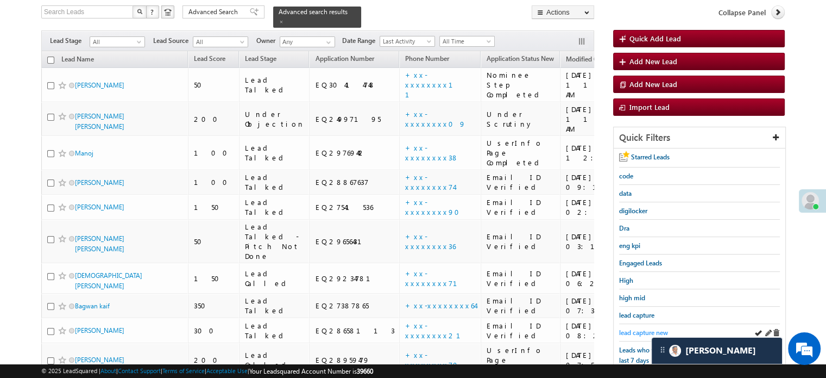
click at [637, 328] on span "lead capture new" at bounding box center [643, 332] width 49 height 8
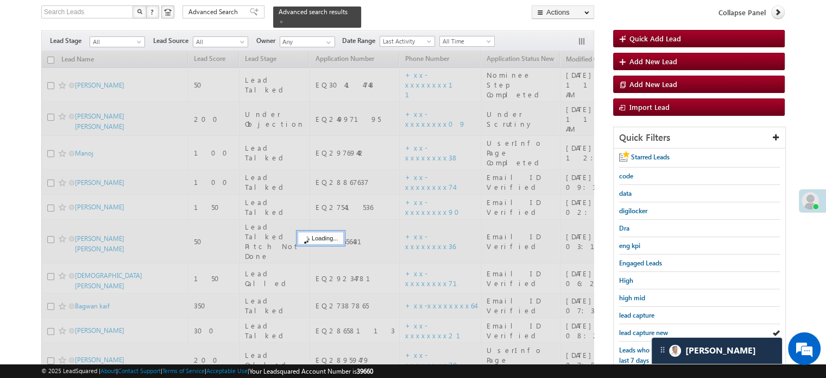
click at [637, 328] on span "lead capture new" at bounding box center [643, 332] width 49 height 8
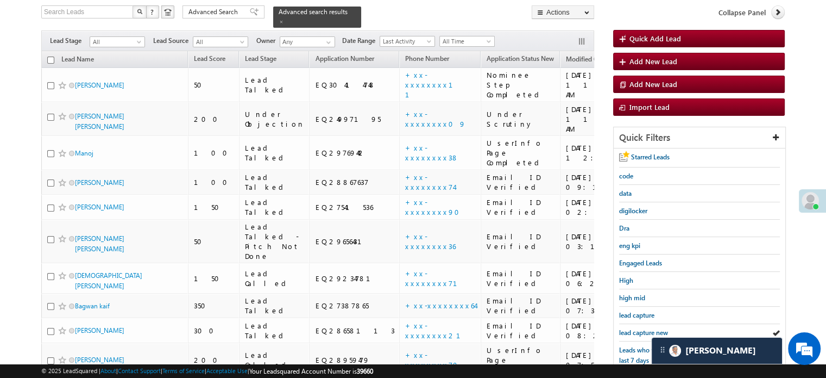
click at [637, 328] on span "lead capture new" at bounding box center [643, 332] width 49 height 8
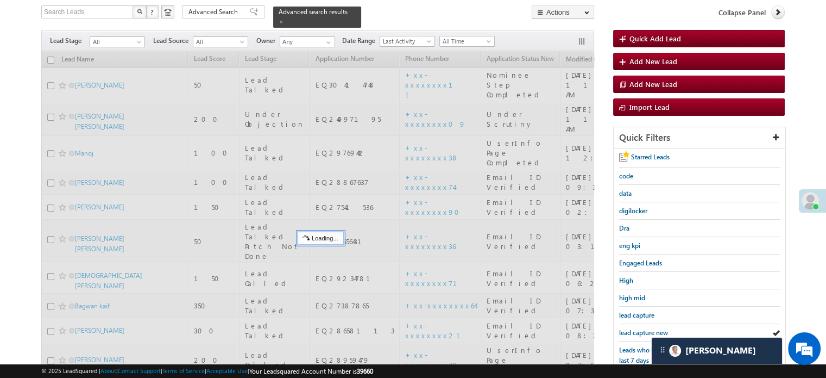
click at [637, 328] on span "lead capture new" at bounding box center [643, 332] width 49 height 8
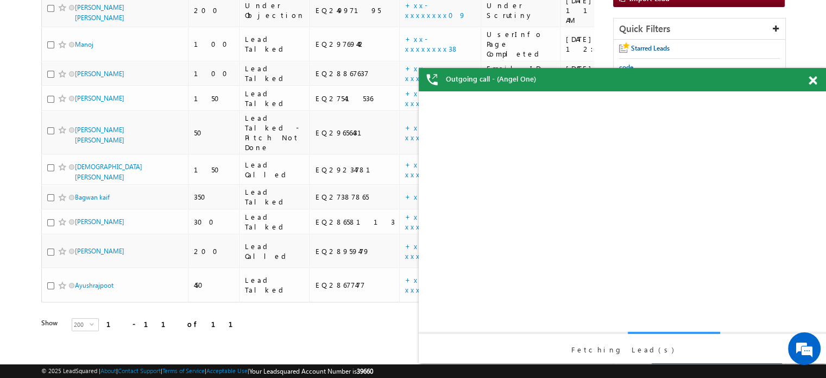
scroll to position [0, 0]
click at [812, 84] on span at bounding box center [813, 80] width 8 height 9
click at [812, 84] on div "Outgoing call - (Angel One)" at bounding box center [627, 79] width 407 height 23
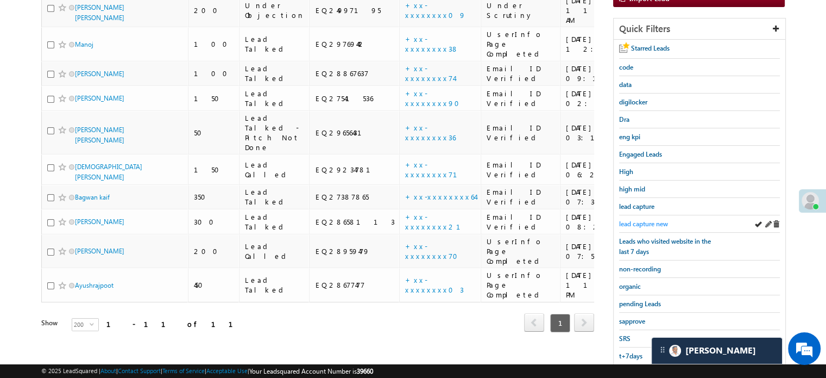
click at [637, 219] on span "lead capture new" at bounding box center [643, 223] width 49 height 8
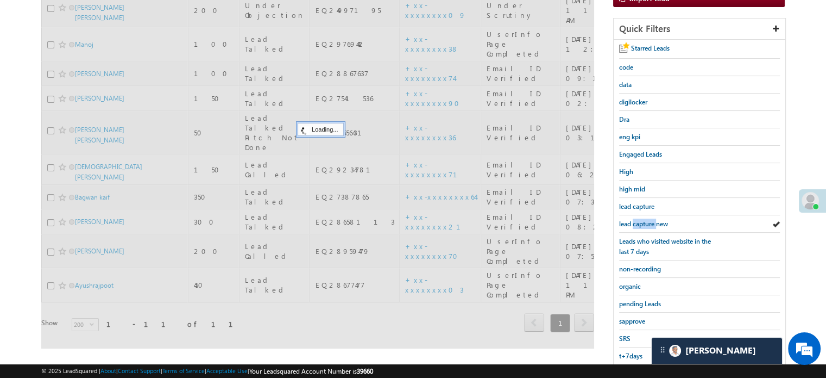
click at [637, 219] on span "lead capture new" at bounding box center [643, 223] width 49 height 8
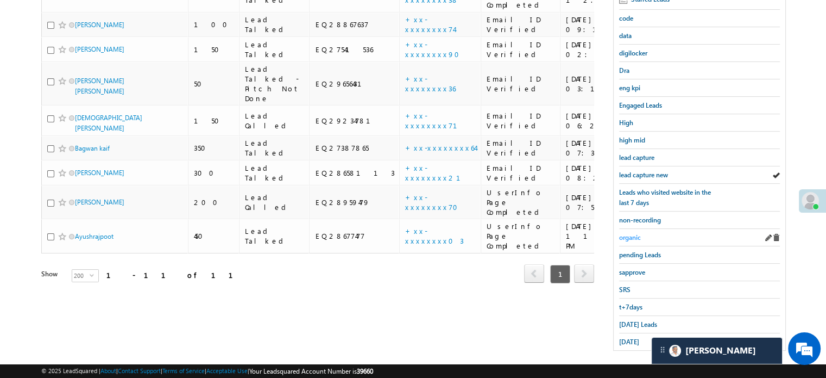
scroll to position [233, 0]
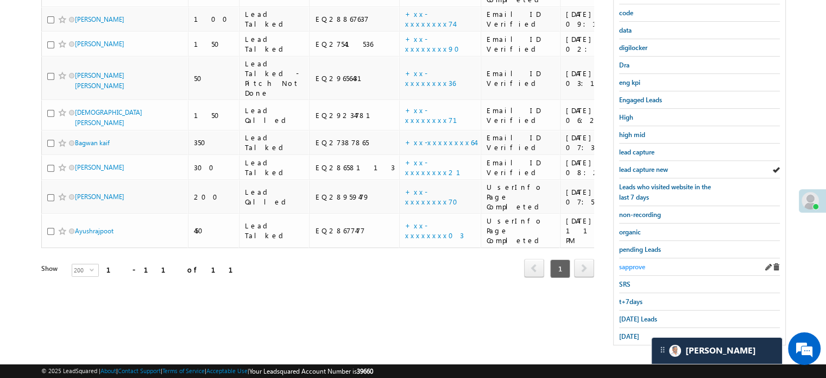
click at [634, 262] on span "sapprove" at bounding box center [632, 266] width 26 height 8
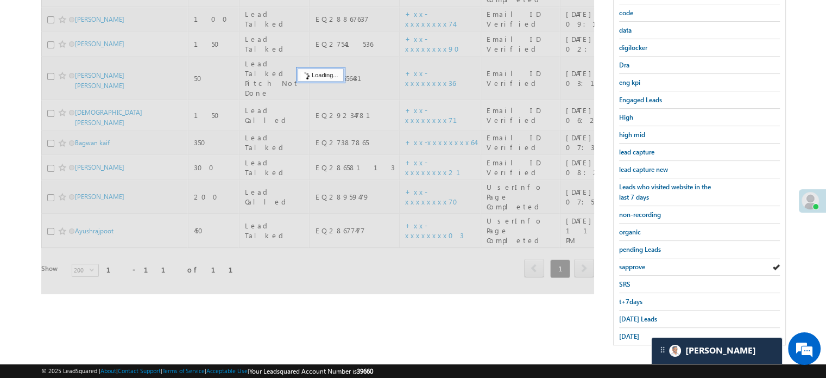
click at [634, 262] on span "sapprove" at bounding box center [632, 266] width 26 height 8
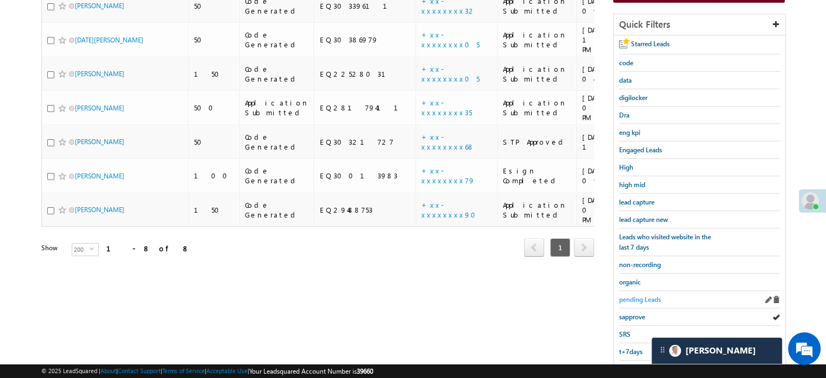
scroll to position [124, 0]
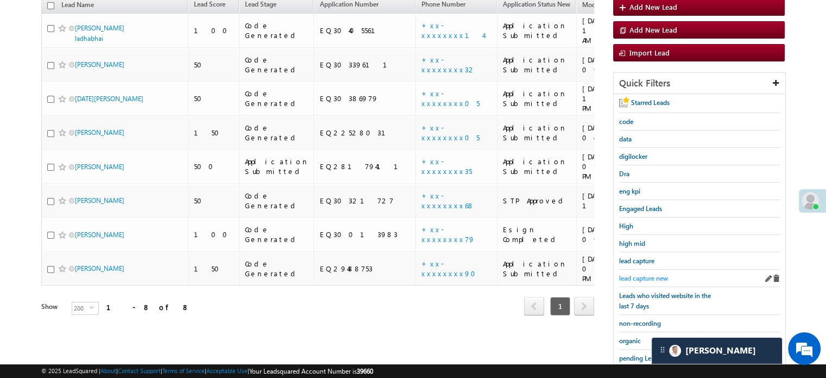
click at [650, 269] on div "lead capture new" at bounding box center [699, 277] width 161 height 17
click at [647, 274] on span "lead capture new" at bounding box center [643, 278] width 49 height 8
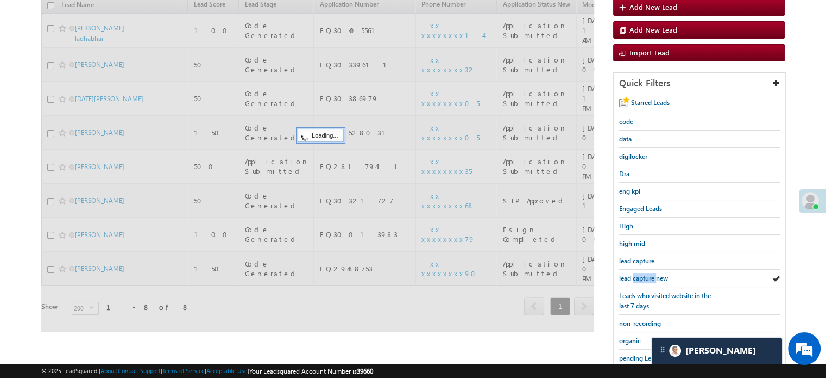
click at [647, 274] on span "lead capture new" at bounding box center [643, 278] width 49 height 8
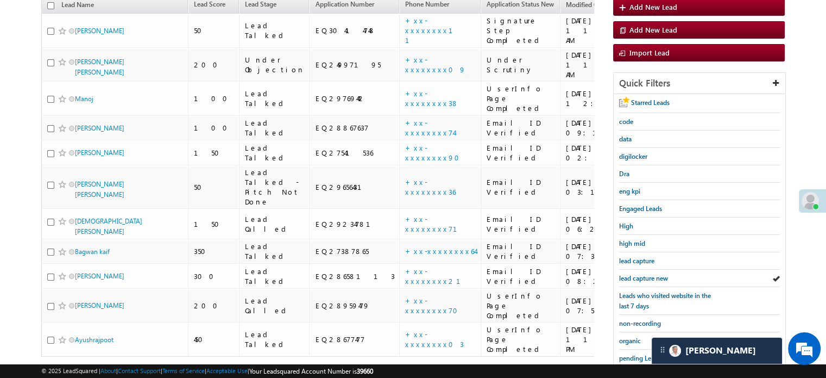
click at [647, 274] on span "lead capture new" at bounding box center [643, 278] width 49 height 8
click at [645, 269] on div "lead capture new" at bounding box center [699, 277] width 161 height 17
click at [646, 269] on div "lead capture new" at bounding box center [699, 277] width 161 height 17
click at [647, 278] on span "lead capture new" at bounding box center [643, 278] width 49 height 8
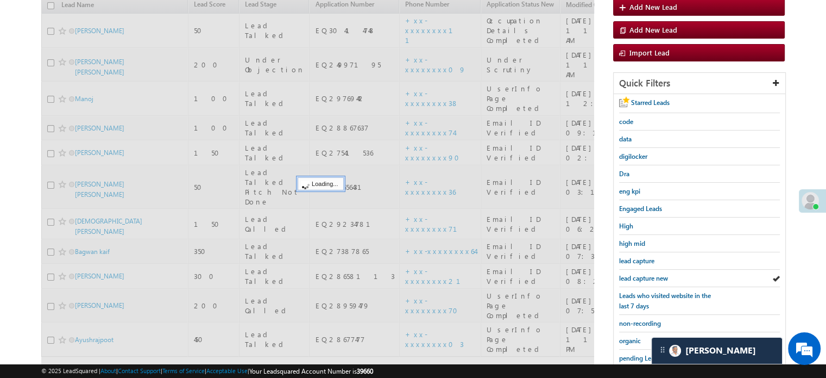
click at [647, 278] on span "lead capture new" at bounding box center [643, 278] width 49 height 8
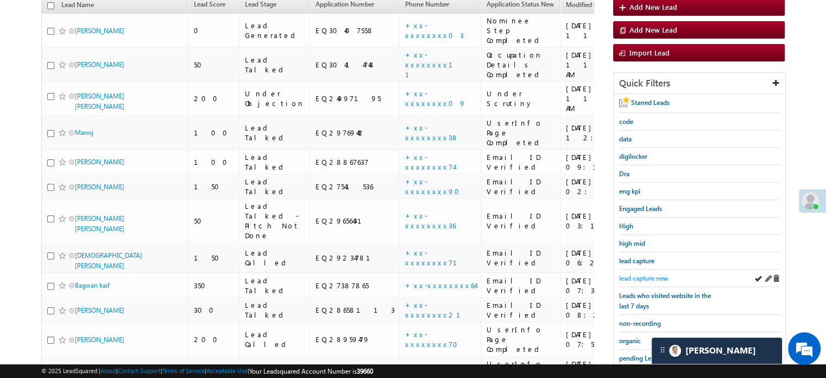
click at [637, 274] on span "lead capture new" at bounding box center [643, 278] width 49 height 8
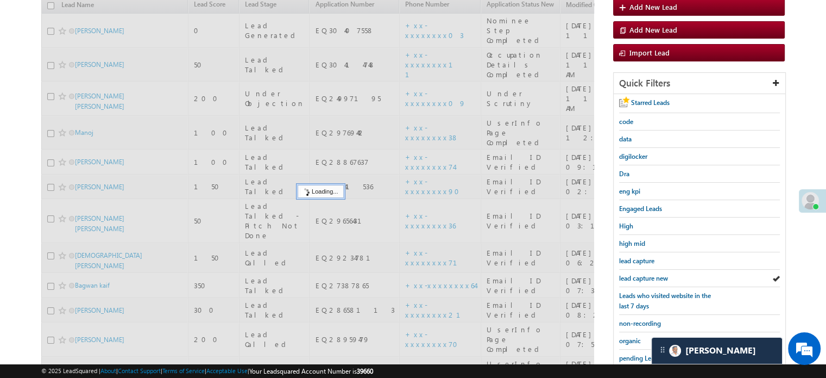
click at [637, 274] on span "lead capture new" at bounding box center [643, 278] width 49 height 8
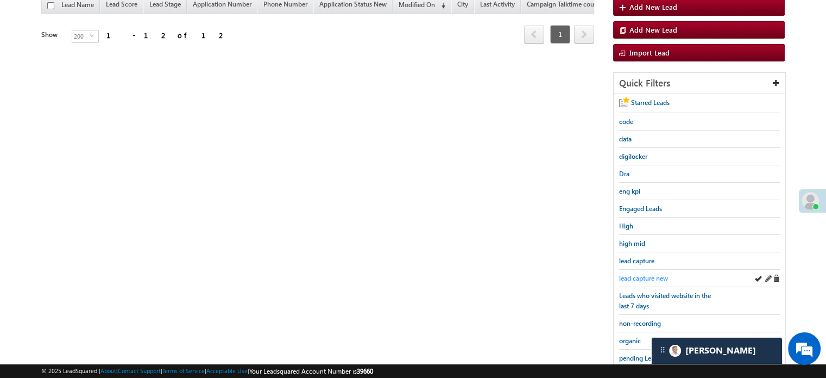
click at [647, 274] on span "lead capture new" at bounding box center [643, 278] width 49 height 8
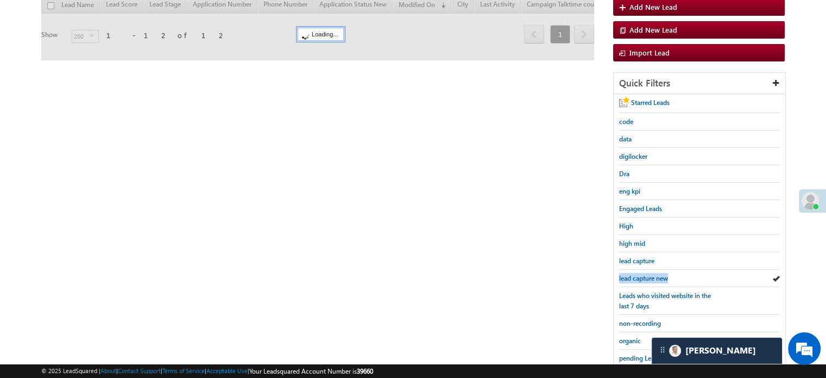
click at [647, 274] on span "lead capture new" at bounding box center [643, 278] width 49 height 8
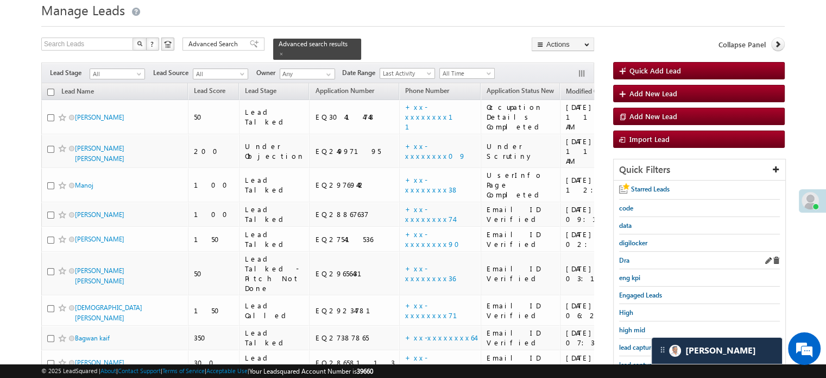
scroll to position [54, 0]
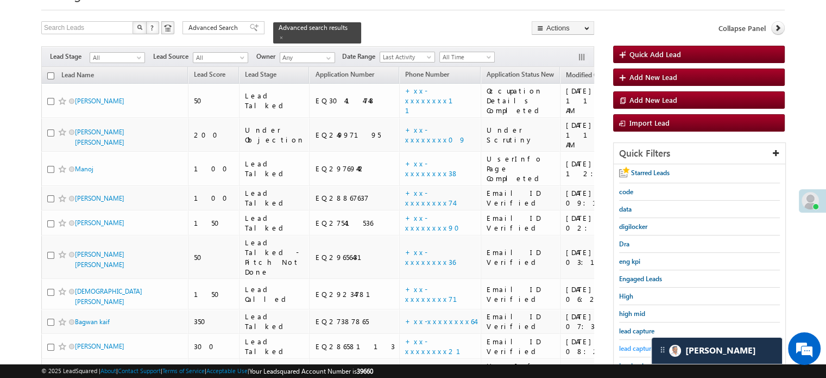
click at [636, 347] on span "lead capture new" at bounding box center [643, 348] width 49 height 8
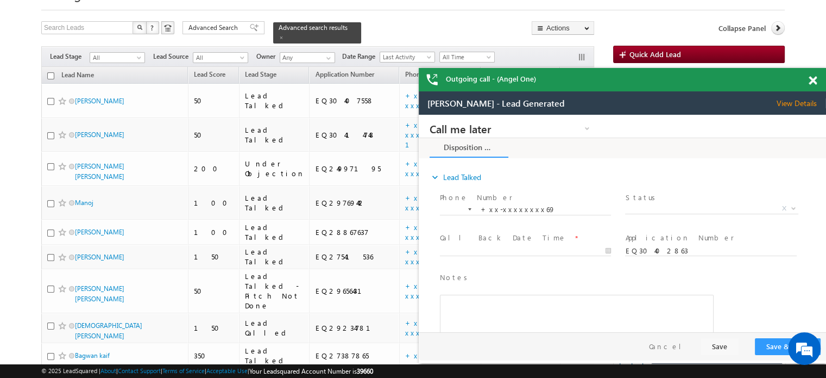
scroll to position [0, 0]
click at [811, 80] on div "Outgoing call - (Angel One)" at bounding box center [622, 79] width 407 height 23
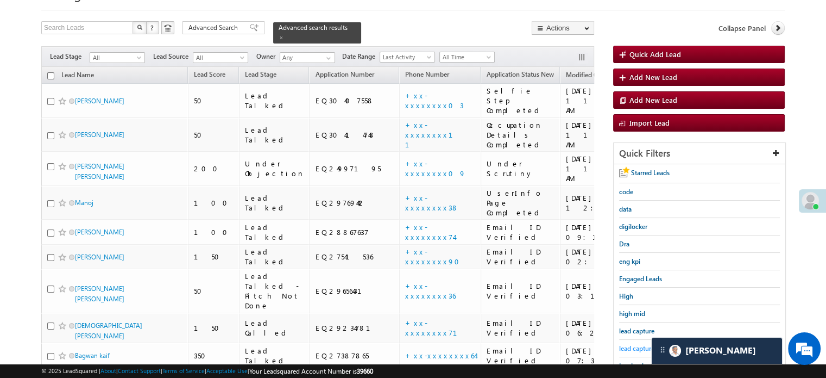
click at [627, 344] on span "lead capture new" at bounding box center [643, 348] width 49 height 8
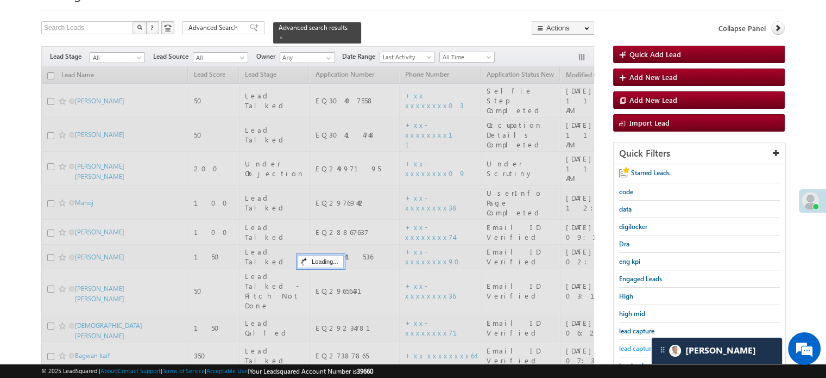
click at [627, 344] on span "lead capture new" at bounding box center [643, 348] width 49 height 8
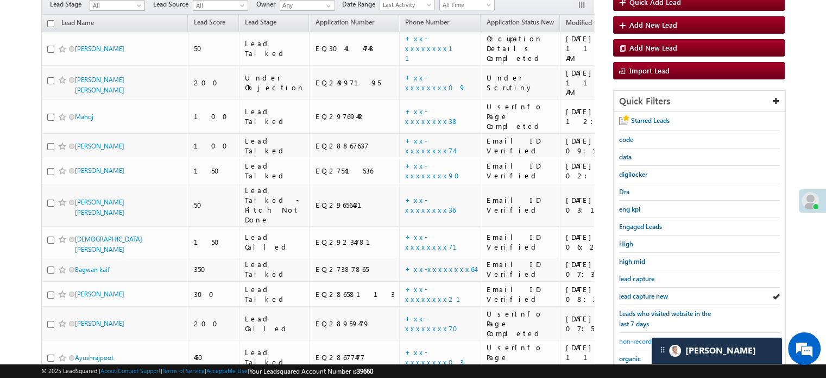
scroll to position [163, 0]
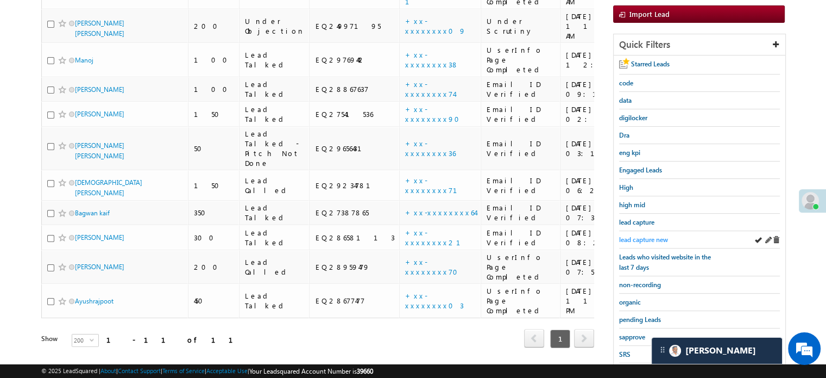
click at [644, 240] on link "lead capture new" at bounding box center [643, 239] width 49 height 10
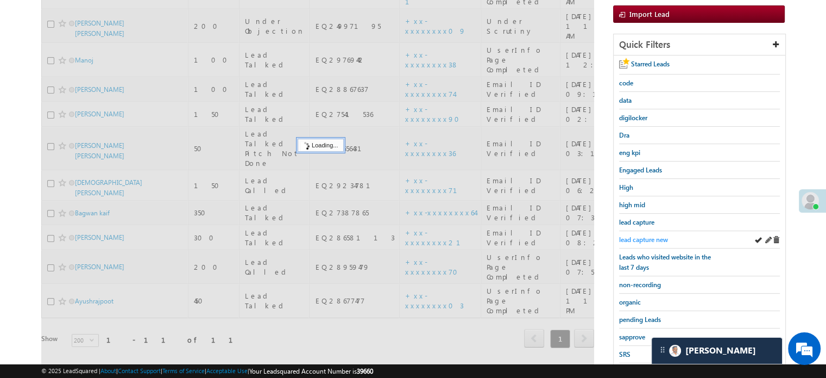
click at [645, 235] on span "lead capture new" at bounding box center [643, 239] width 49 height 8
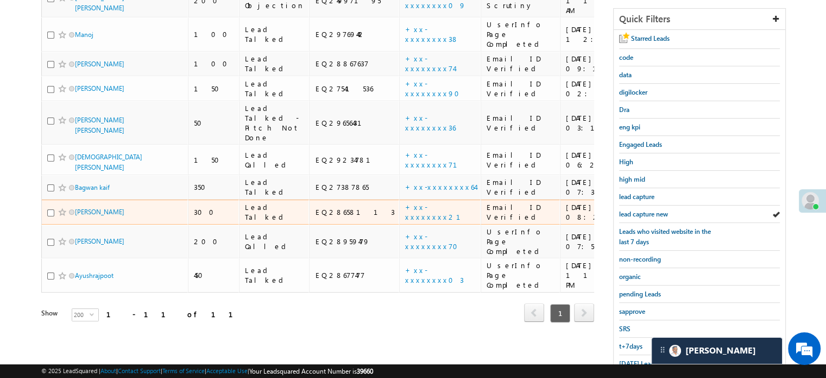
scroll to position [217, 0]
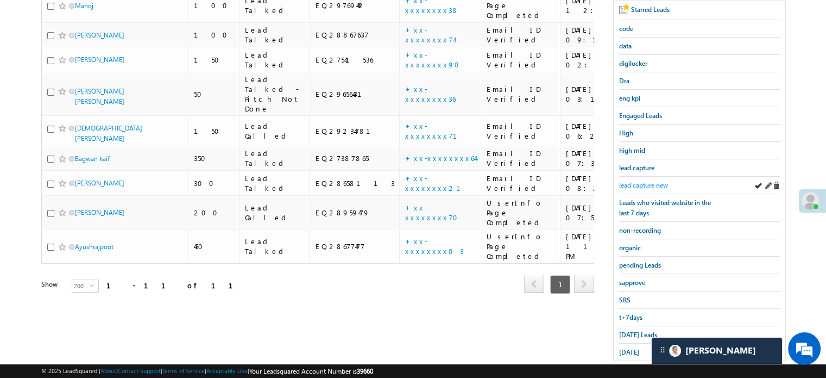
click at [655, 183] on span "lead capture new" at bounding box center [643, 185] width 49 height 8
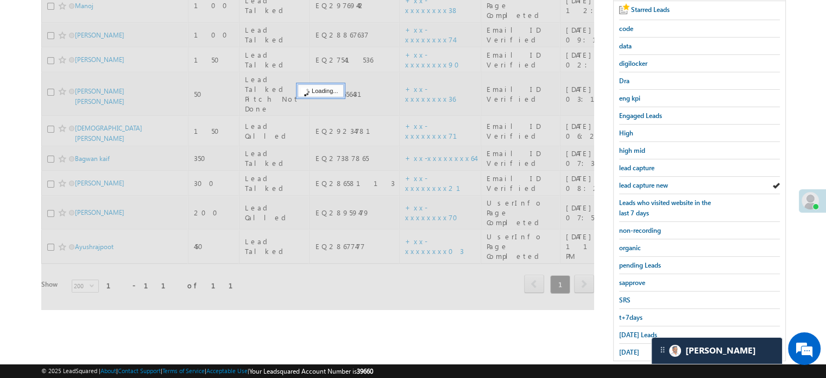
click at [656, 184] on span "lead capture new" at bounding box center [643, 185] width 49 height 8
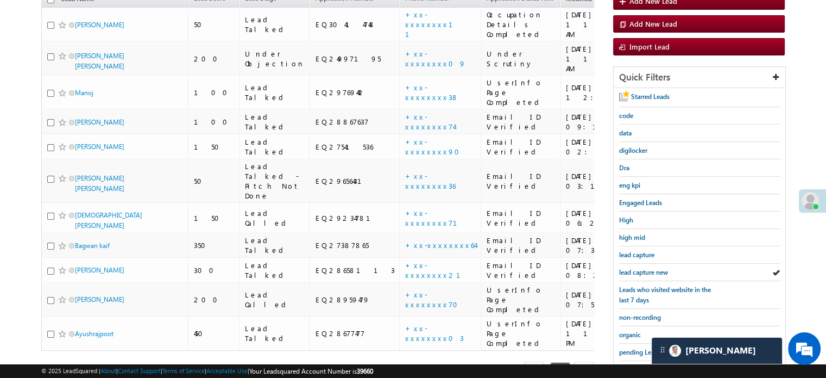
scroll to position [54, 0]
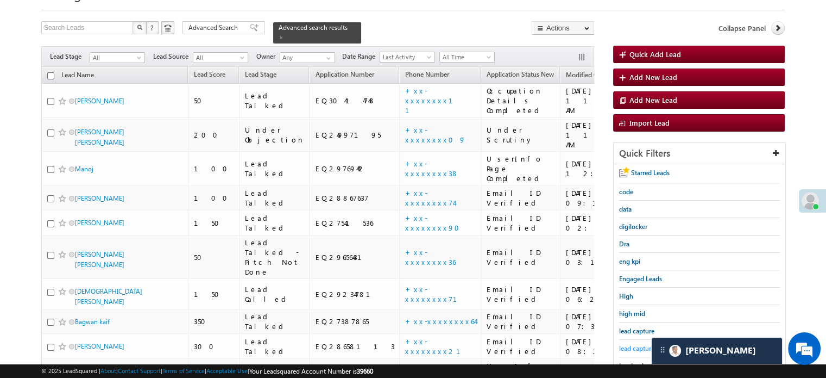
click at [640, 347] on span "lead capture new" at bounding box center [643, 348] width 49 height 8
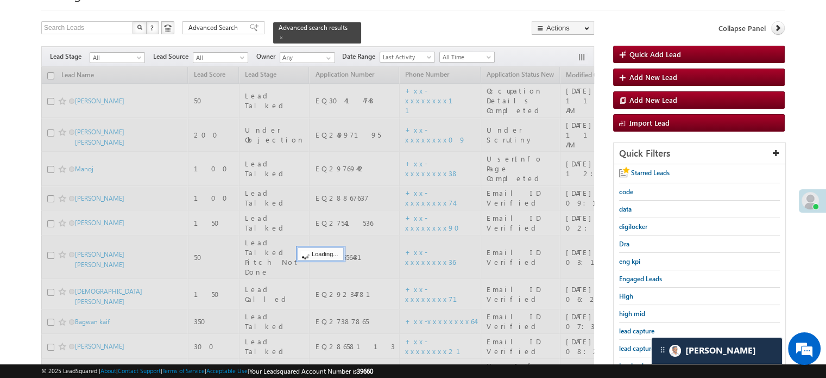
click at [640, 347] on span "lead capture new" at bounding box center [643, 348] width 49 height 8
click at [640, 345] on span "lead capture new" at bounding box center [643, 348] width 49 height 8
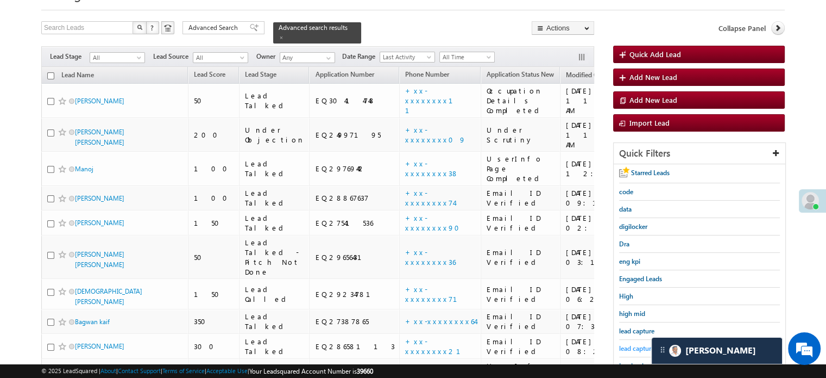
click at [638, 344] on span "lead capture new" at bounding box center [643, 348] width 49 height 8
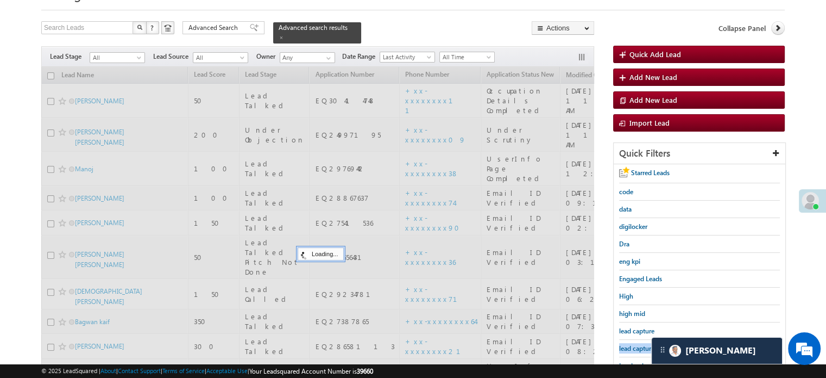
click at [638, 344] on span "lead capture new" at bounding box center [643, 348] width 49 height 8
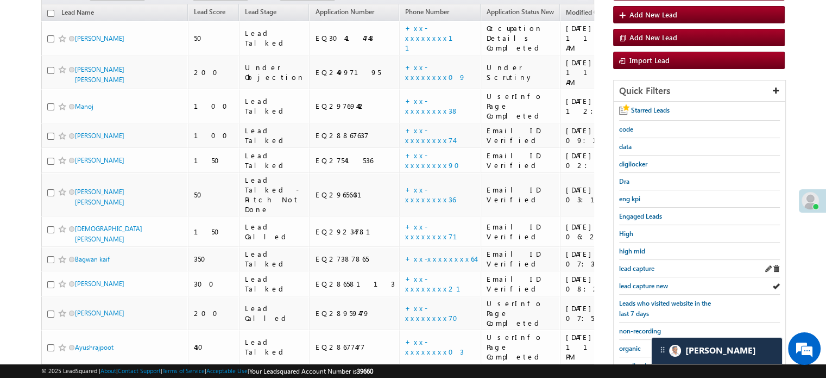
scroll to position [163, 0]
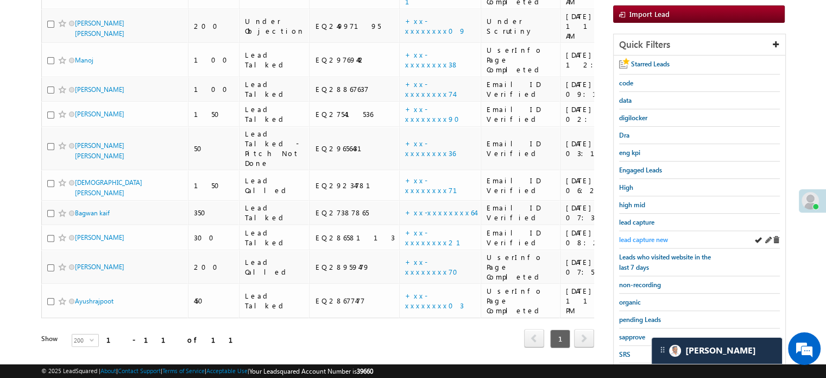
click at [641, 235] on span "lead capture new" at bounding box center [643, 239] width 49 height 8
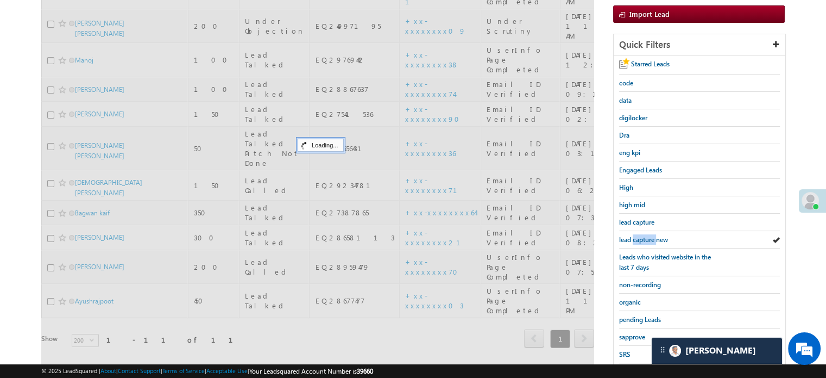
click at [641, 235] on span "lead capture new" at bounding box center [643, 239] width 49 height 8
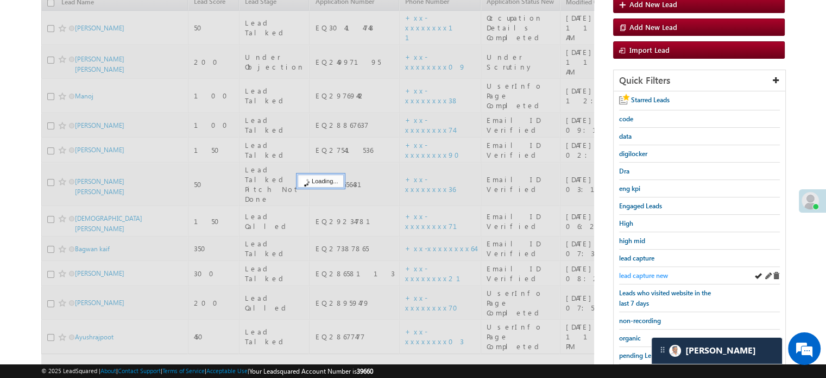
scroll to position [109, 0]
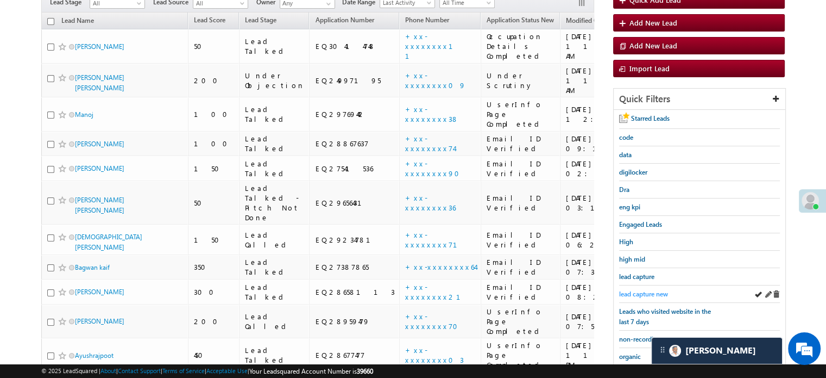
drag, startPoint x: 643, startPoint y: 285, endPoint x: 643, endPoint y: 291, distance: 6.0
click at [643, 285] on div "lead capture new" at bounding box center [699, 293] width 161 height 17
click at [643, 292] on span "lead capture new" at bounding box center [643, 294] width 49 height 8
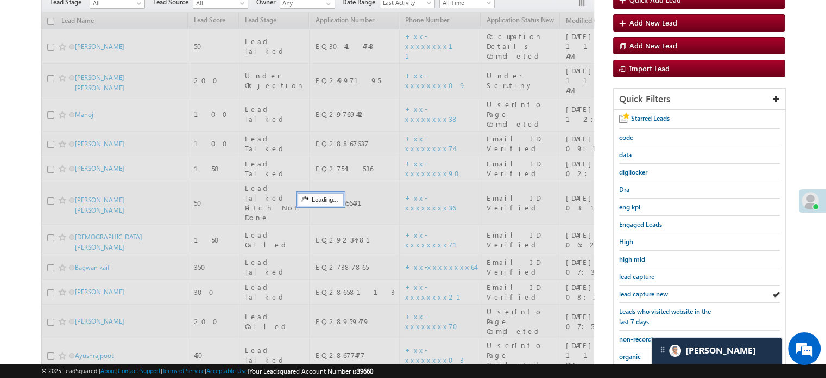
click at [643, 293] on span "lead capture new" at bounding box center [643, 294] width 49 height 8
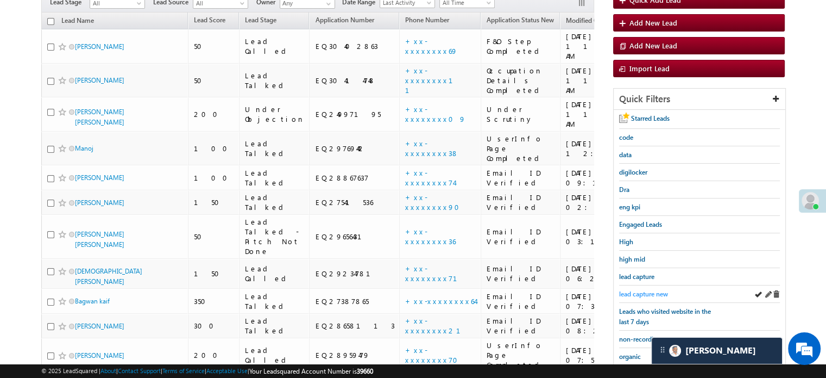
click at [652, 293] on span "lead capture new" at bounding box center [643, 294] width 49 height 8
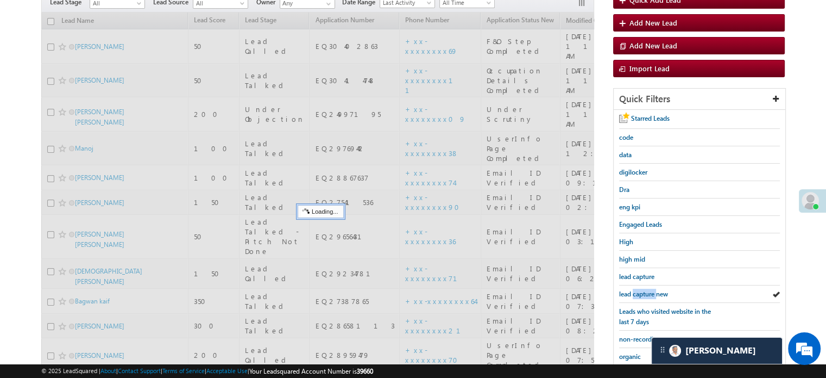
click at [652, 293] on span "lead capture new" at bounding box center [643, 294] width 49 height 8
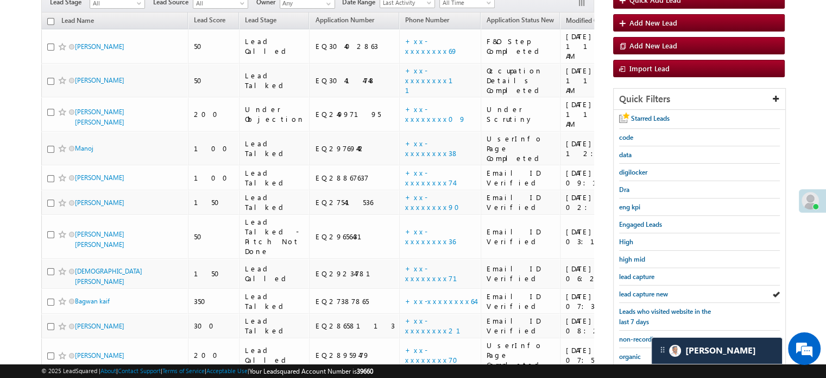
click at [652, 293] on span "lead capture new" at bounding box center [643, 294] width 49 height 8
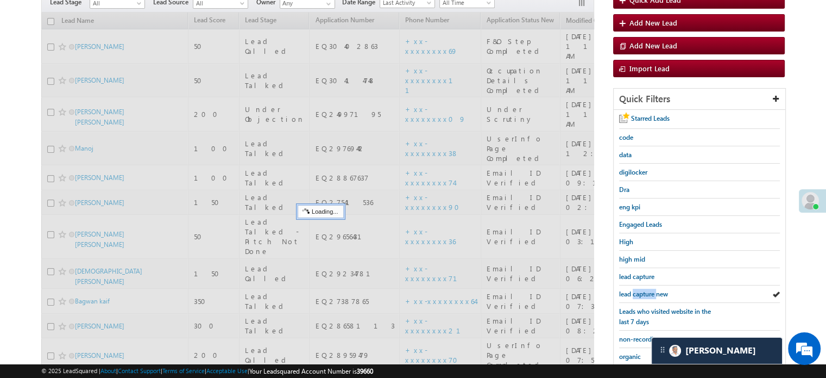
click at [652, 293] on span "lead capture new" at bounding box center [643, 294] width 49 height 8
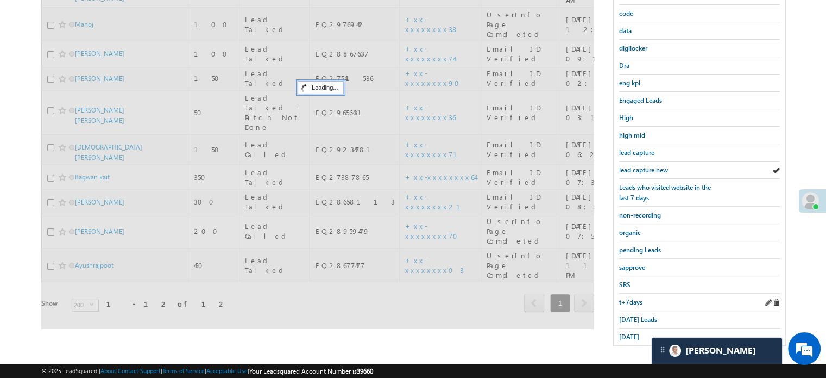
scroll to position [233, 0]
click at [623, 315] on span "Today's Leads" at bounding box center [638, 319] width 38 height 8
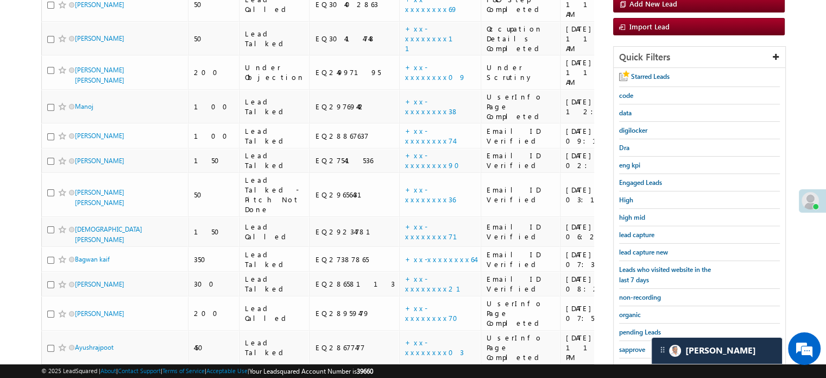
scroll to position [124, 0]
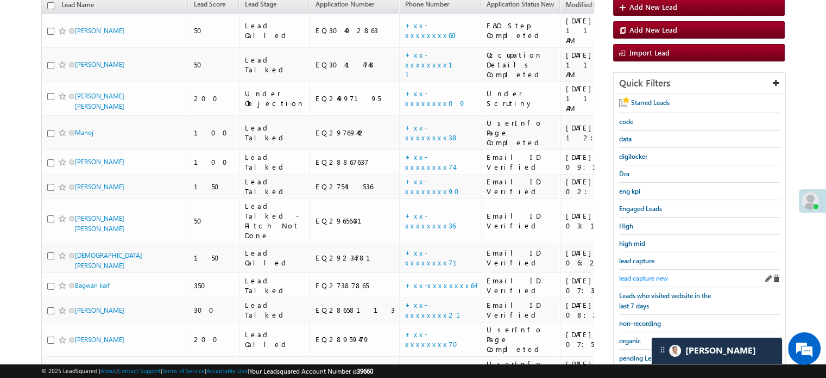
click at [647, 274] on span "lead capture new" at bounding box center [643, 278] width 49 height 8
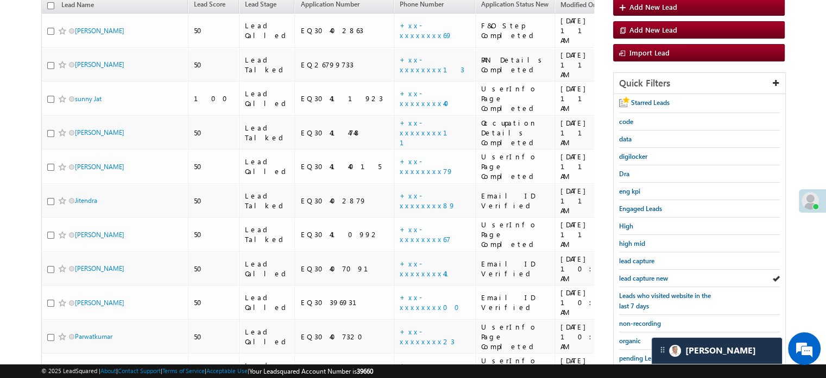
click at [647, 274] on span "lead capture new" at bounding box center [643, 278] width 49 height 8
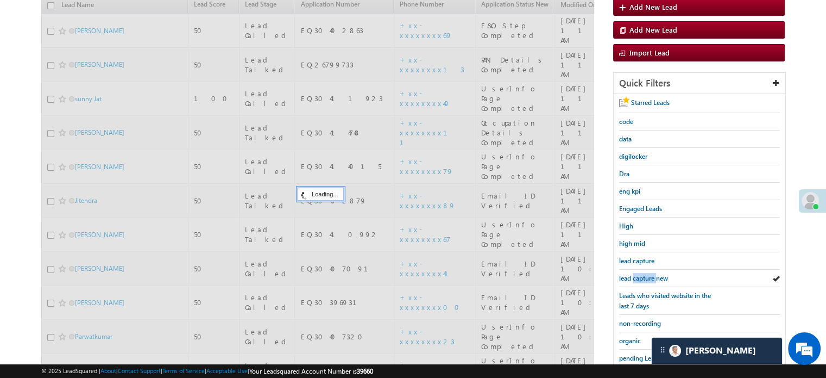
click at [647, 274] on span "lead capture new" at bounding box center [643, 278] width 49 height 8
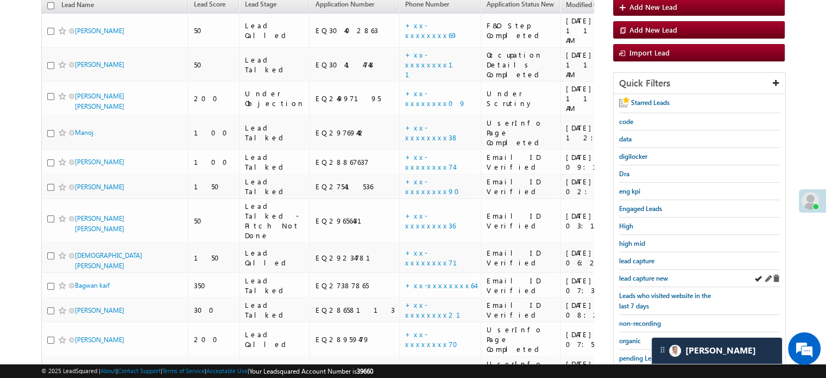
click at [660, 280] on div "lead capture new" at bounding box center [699, 277] width 161 height 17
click at [652, 279] on link "lead capture new" at bounding box center [643, 278] width 49 height 10
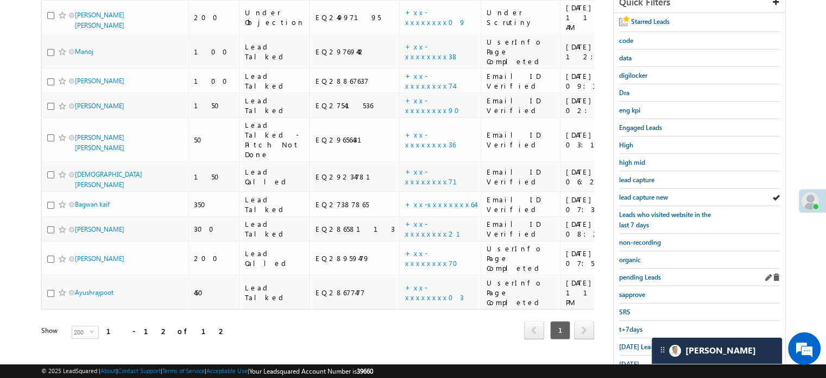
scroll to position [233, 0]
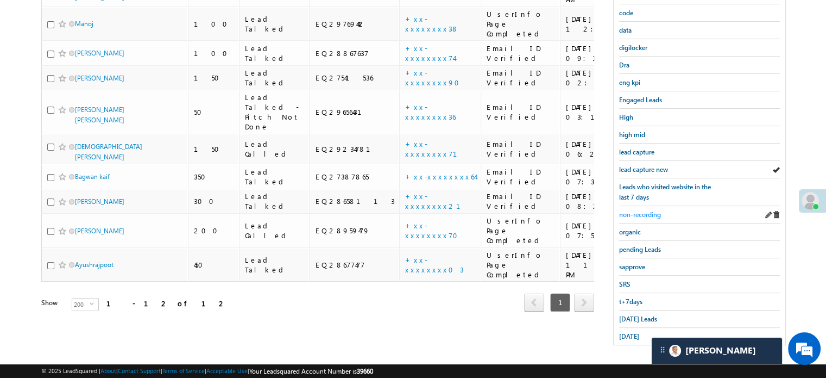
click at [641, 212] on span "non-recording" at bounding box center [640, 214] width 42 height 8
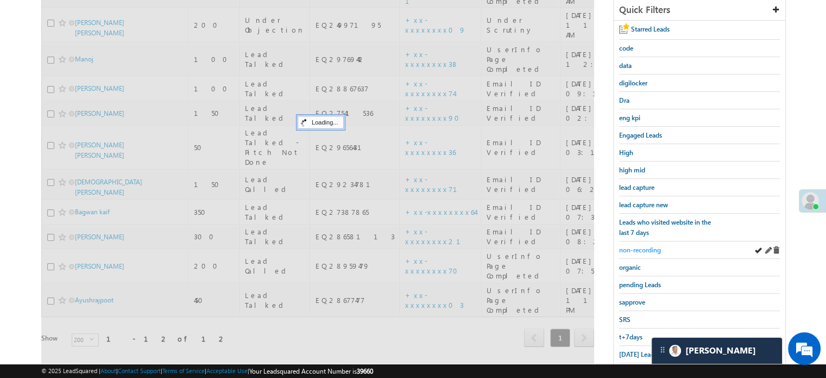
scroll to position [179, 0]
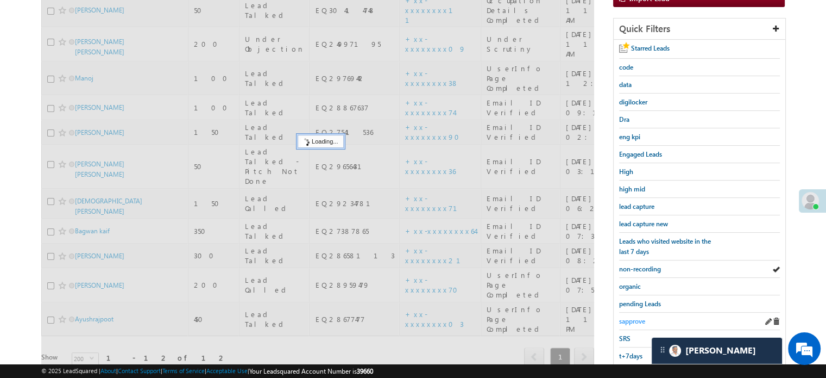
click at [634, 317] on span "sapprove" at bounding box center [632, 321] width 26 height 8
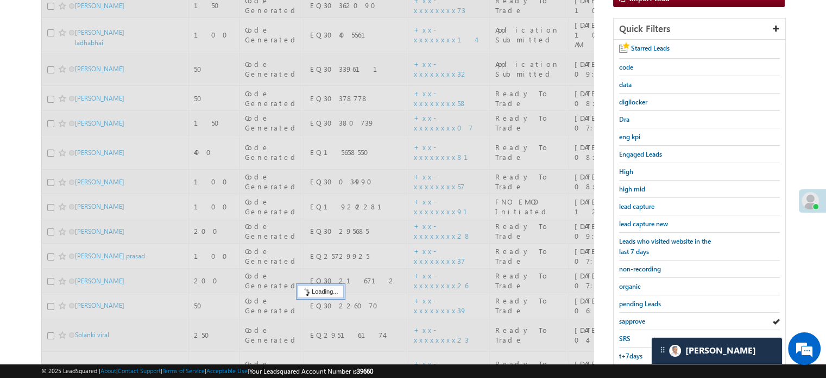
click at [634, 317] on span "sapprove" at bounding box center [632, 321] width 26 height 8
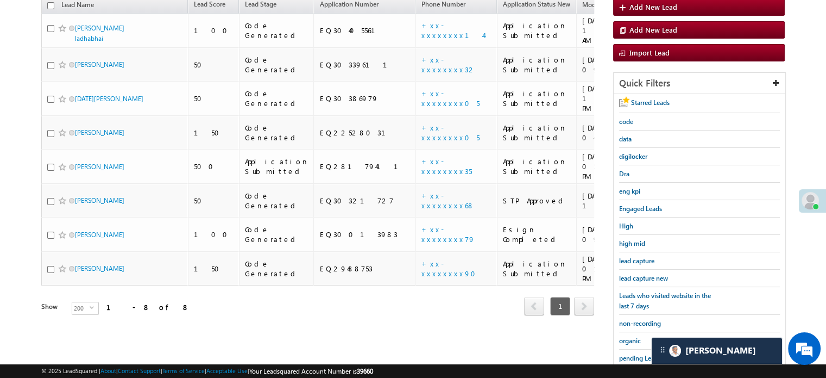
scroll to position [70, 0]
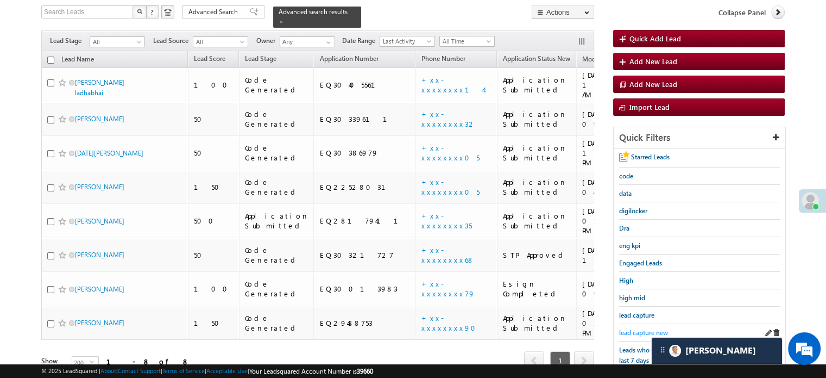
click at [648, 328] on span "lead capture new" at bounding box center [643, 332] width 49 height 8
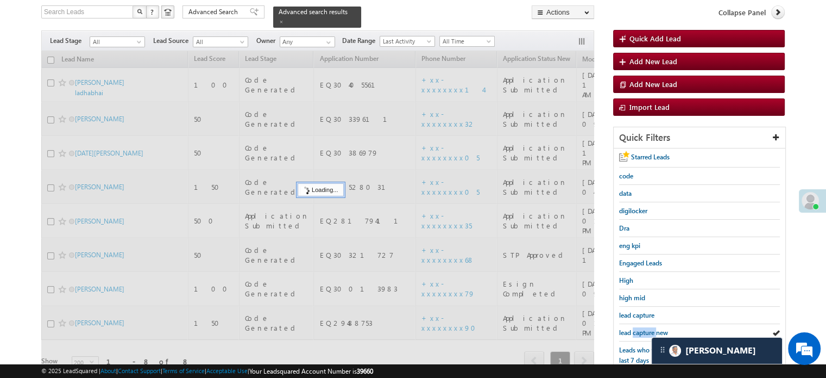
click at [648, 328] on span "lead capture new" at bounding box center [643, 332] width 49 height 8
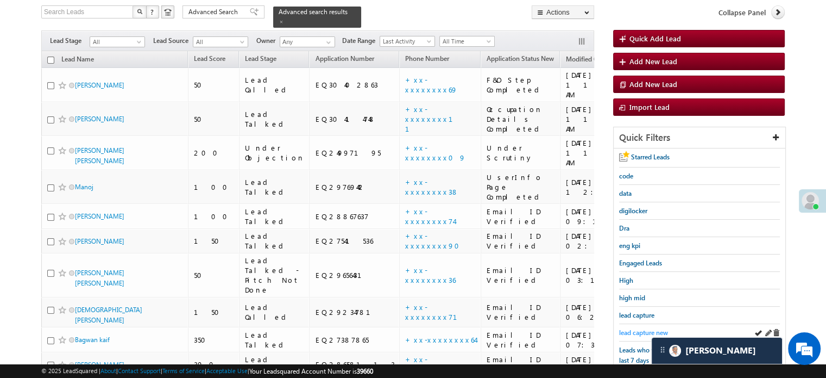
click at [636, 330] on span "lead capture new" at bounding box center [643, 332] width 49 height 8
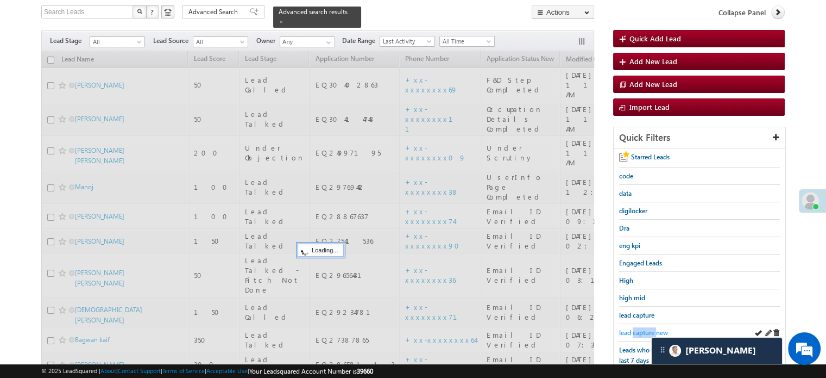
click at [637, 330] on span "lead capture new" at bounding box center [643, 332] width 49 height 8
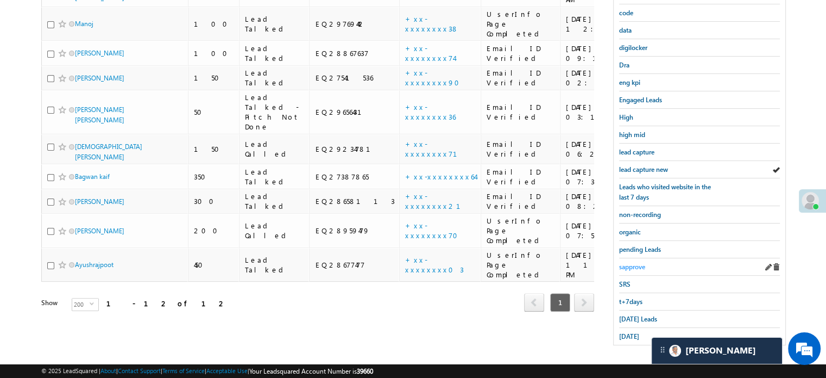
click at [626, 263] on span "sapprove" at bounding box center [632, 266] width 26 height 8
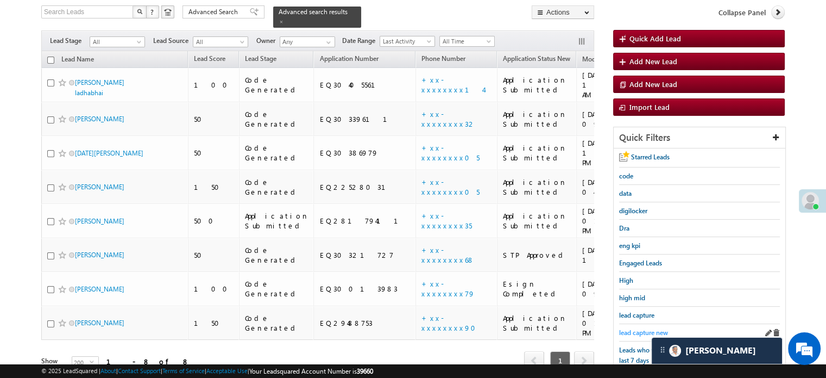
click at [634, 328] on span "lead capture new" at bounding box center [643, 332] width 49 height 8
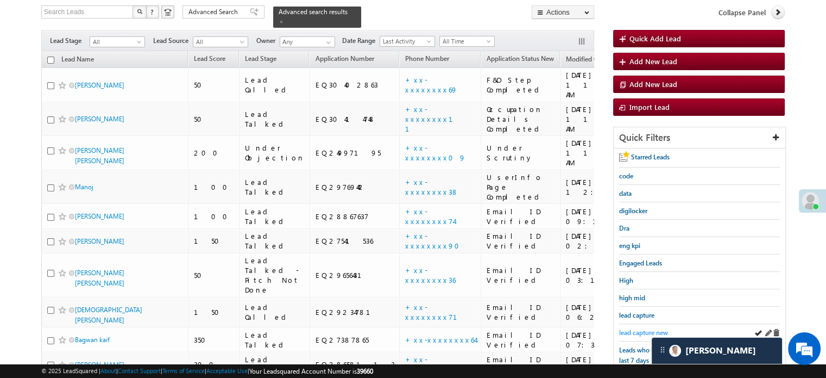
click at [645, 330] on span "lead capture new" at bounding box center [643, 332] width 49 height 8
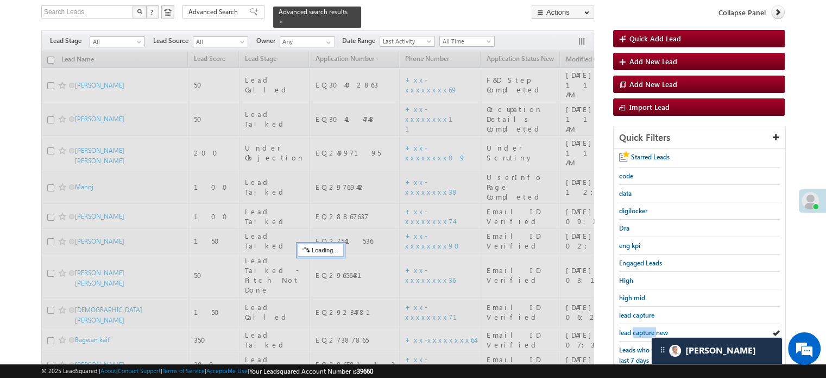
click at [645, 330] on span "lead capture new" at bounding box center [643, 332] width 49 height 8
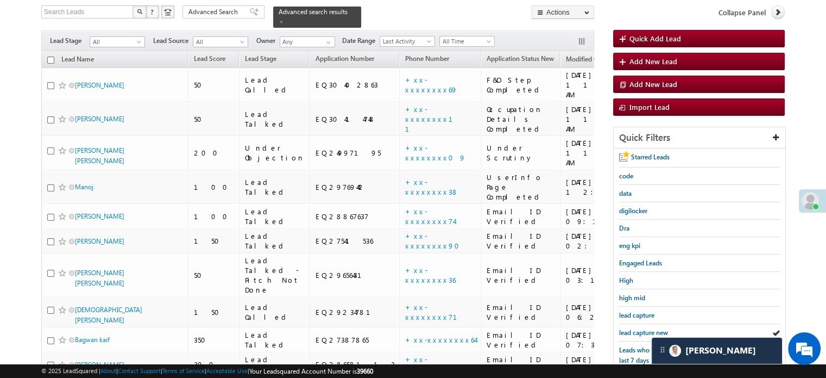
click at [645, 330] on span "lead capture new" at bounding box center [643, 332] width 49 height 8
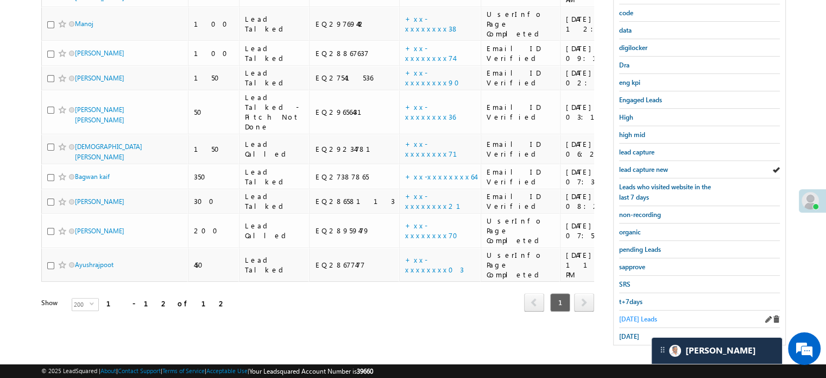
click at [637, 315] on span "Today's Leads" at bounding box center [638, 319] width 38 height 8
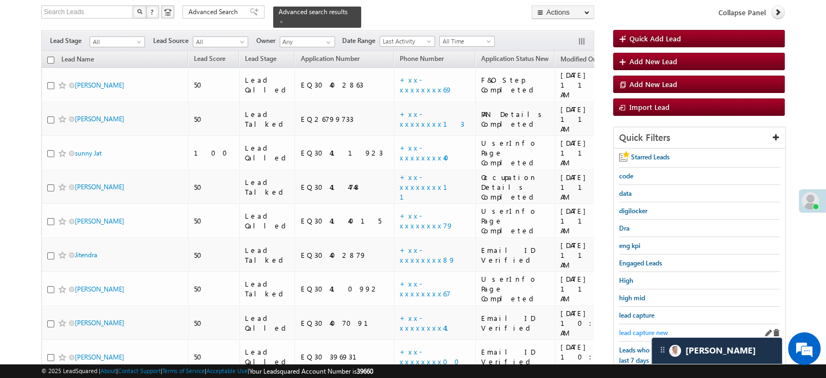
click at [639, 328] on span "lead capture new" at bounding box center [643, 332] width 49 height 8
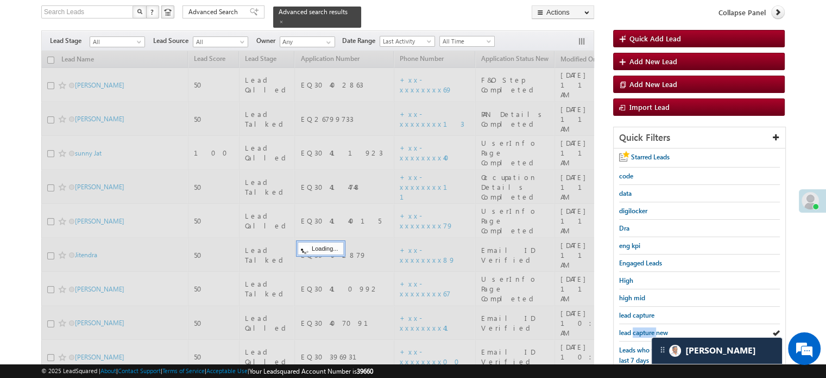
click at [639, 328] on span "lead capture new" at bounding box center [643, 332] width 49 height 8
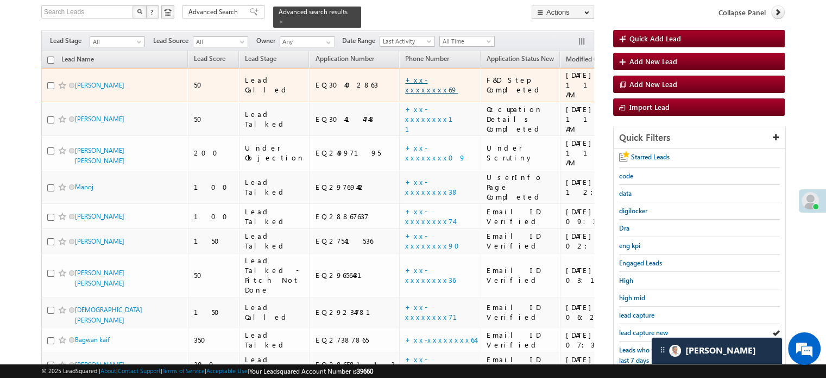
click at [405, 76] on link "+xx-xxxxxxxx69" at bounding box center [431, 84] width 53 height 19
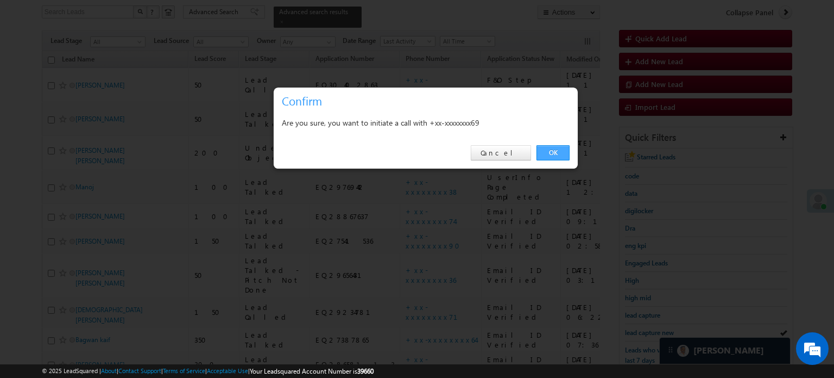
click at [565, 149] on link "OK" at bounding box center [553, 152] width 33 height 15
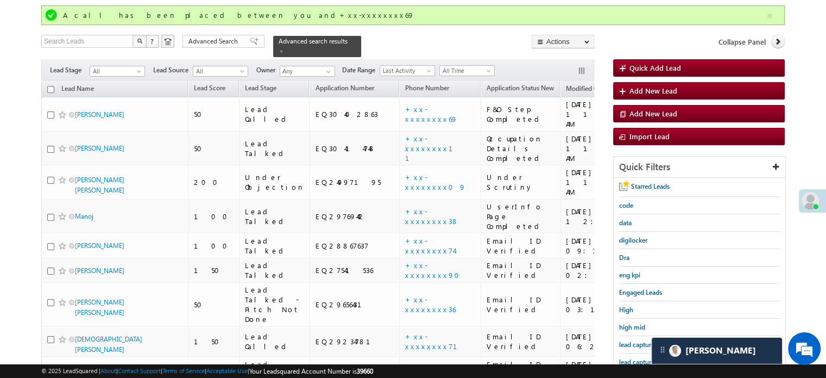
scroll to position [99, 0]
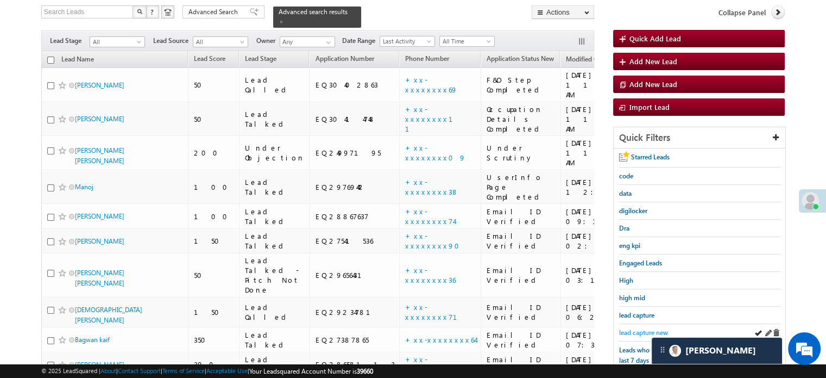
click at [635, 330] on span "lead capture new" at bounding box center [643, 332] width 49 height 8
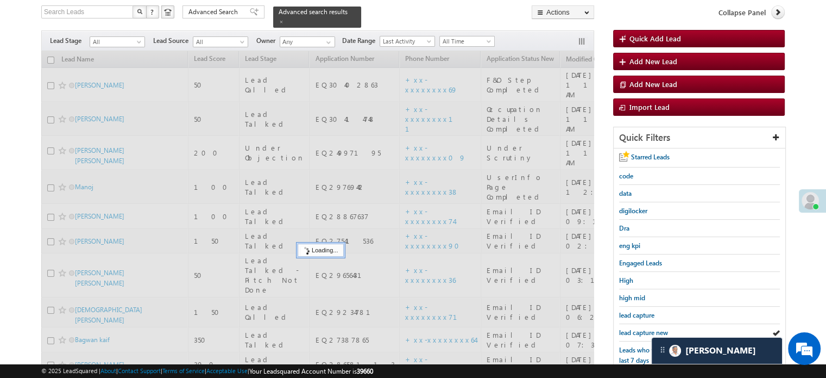
click at [635, 330] on span "lead capture new" at bounding box center [643, 332] width 49 height 8
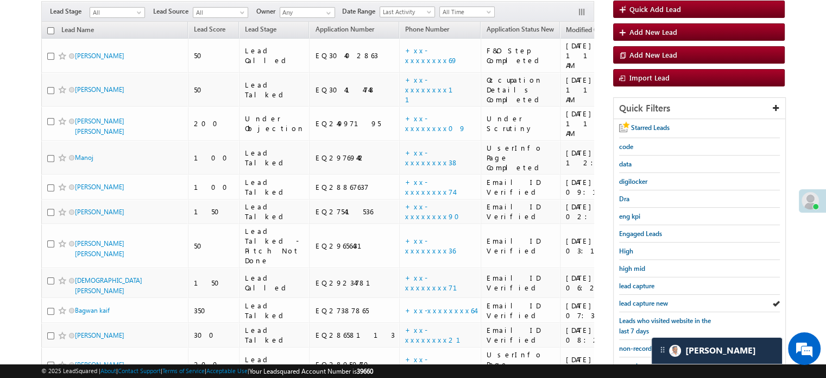
scroll to position [70, 0]
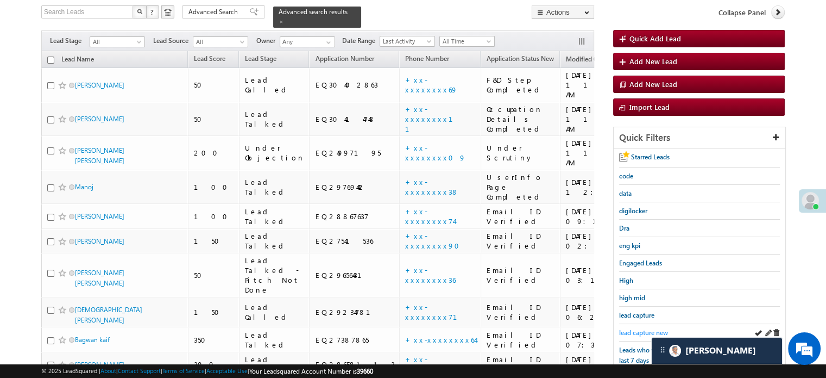
click at [636, 331] on span "lead capture new" at bounding box center [643, 332] width 49 height 8
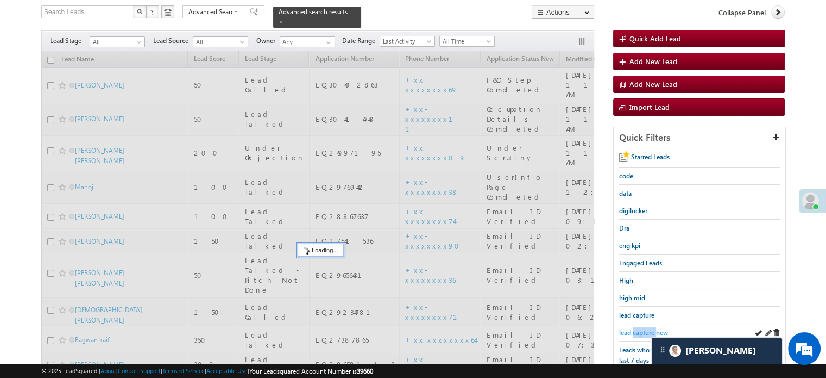
click at [637, 332] on span "lead capture new" at bounding box center [643, 332] width 49 height 8
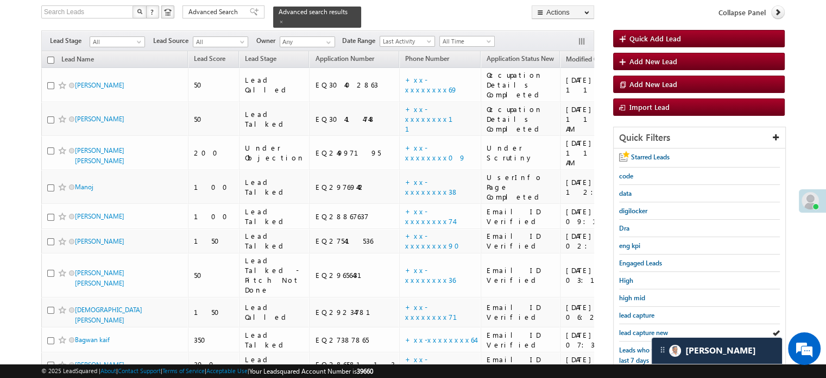
click at [637, 332] on span "lead capture new" at bounding box center [643, 332] width 49 height 8
click at [636, 328] on span "lead capture new" at bounding box center [643, 332] width 49 height 8
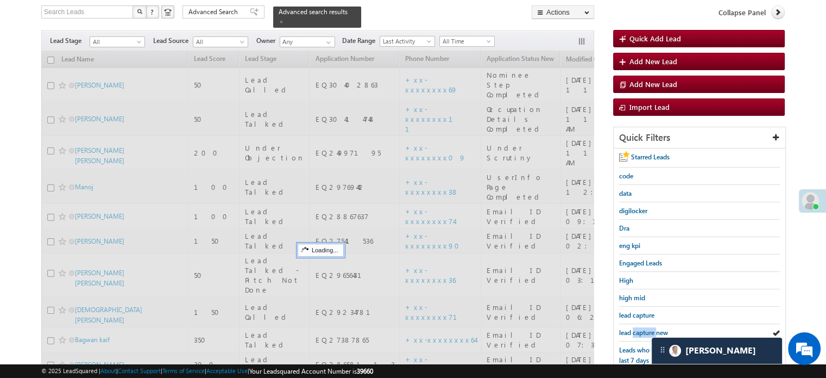
click at [636, 328] on span "lead capture new" at bounding box center [643, 332] width 49 height 8
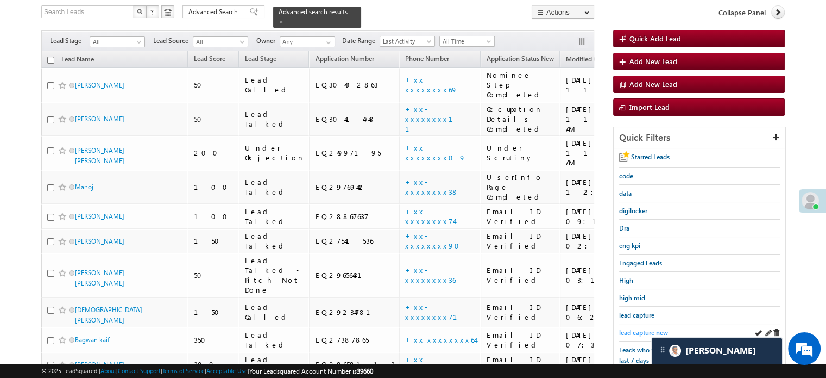
click at [638, 330] on span "lead capture new" at bounding box center [643, 332] width 49 height 8
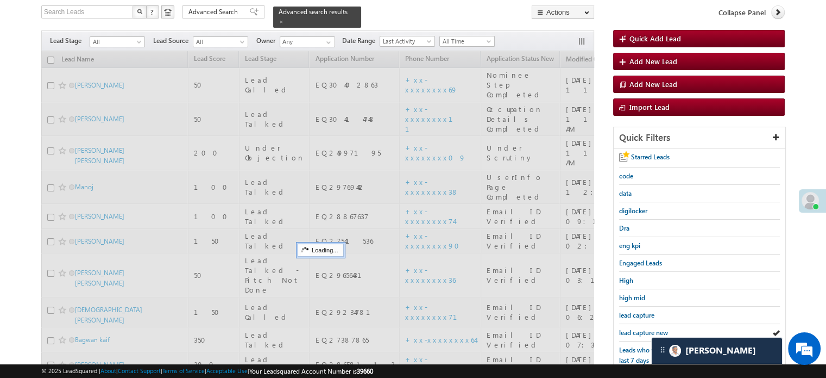
click at [638, 330] on span "lead capture new" at bounding box center [643, 332] width 49 height 8
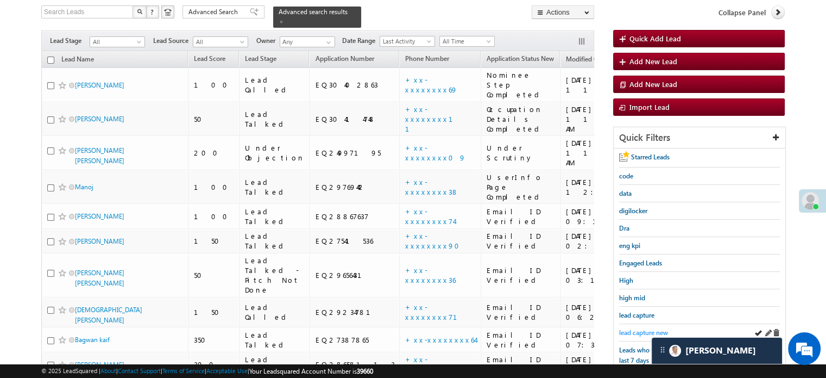
click at [644, 328] on span "lead capture new" at bounding box center [643, 332] width 49 height 8
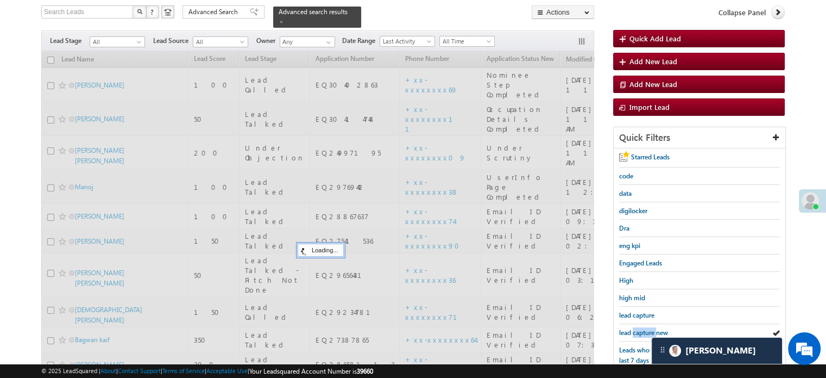
click at [644, 328] on span "lead capture new" at bounding box center [643, 332] width 49 height 8
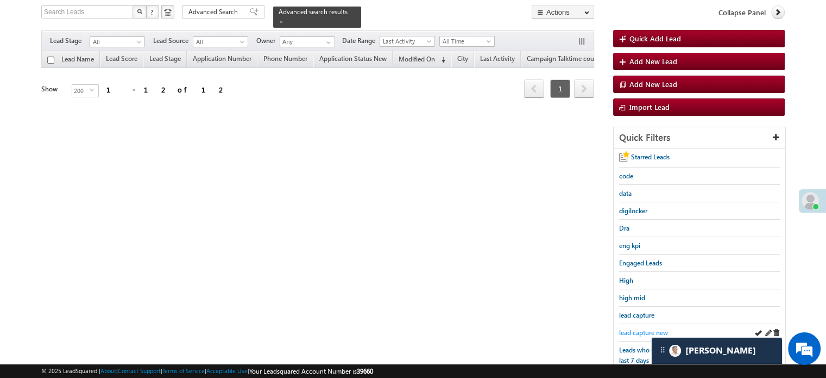
click at [643, 328] on span "lead capture new" at bounding box center [643, 332] width 49 height 8
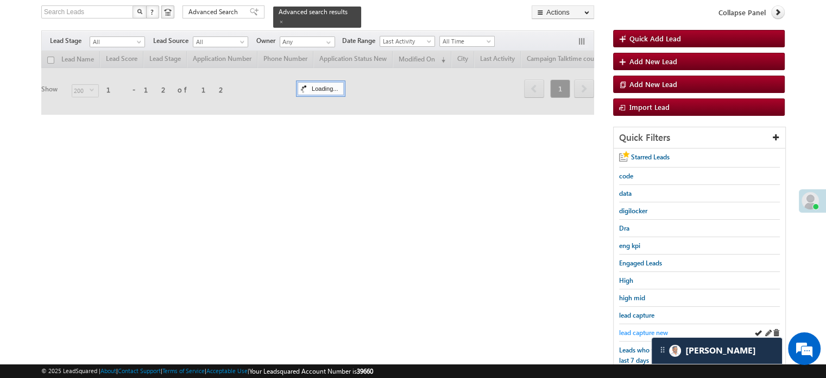
click at [647, 328] on span "lead capture new" at bounding box center [643, 332] width 49 height 8
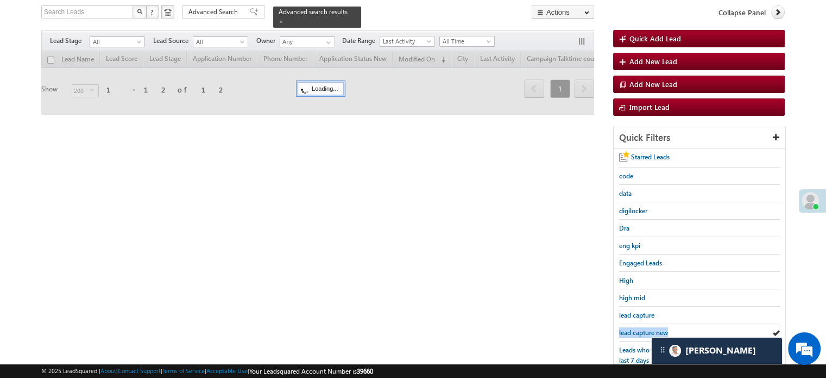
click at [647, 328] on span "lead capture new" at bounding box center [643, 332] width 49 height 8
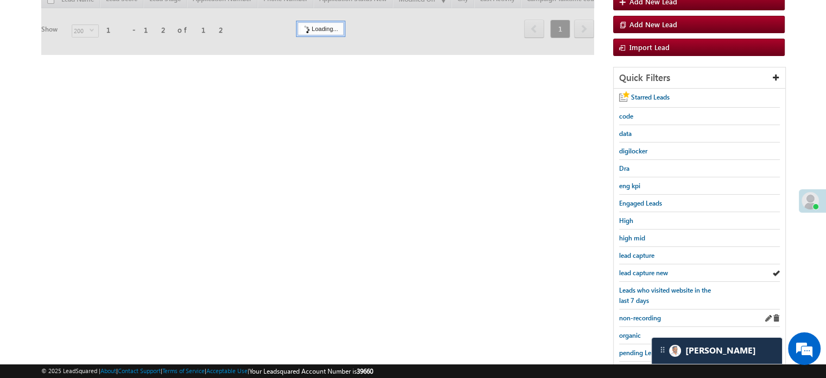
scroll to position [233, 0]
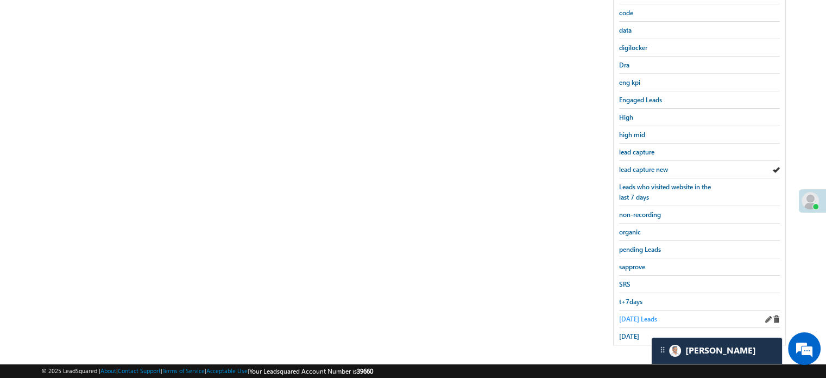
click at [630, 315] on span "Today's Leads" at bounding box center [638, 319] width 38 height 8
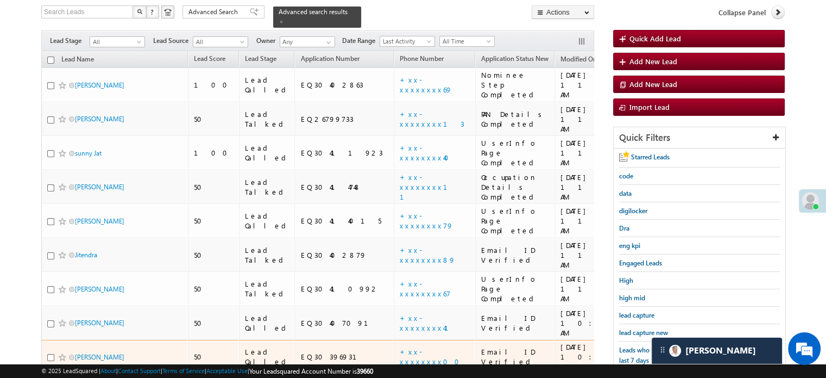
scroll to position [124, 0]
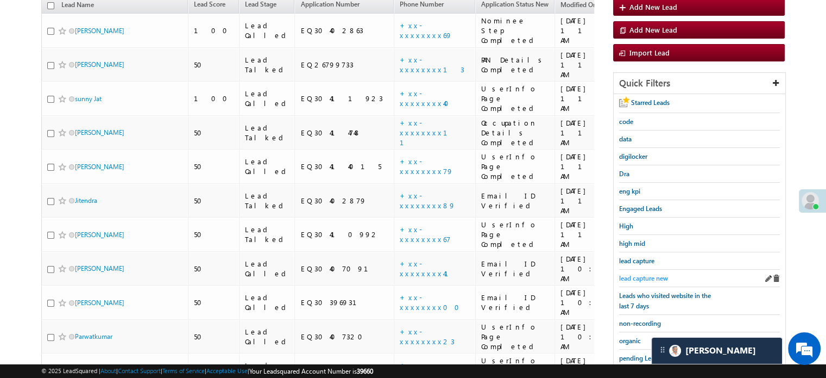
click at [639, 274] on span "lead capture new" at bounding box center [643, 278] width 49 height 8
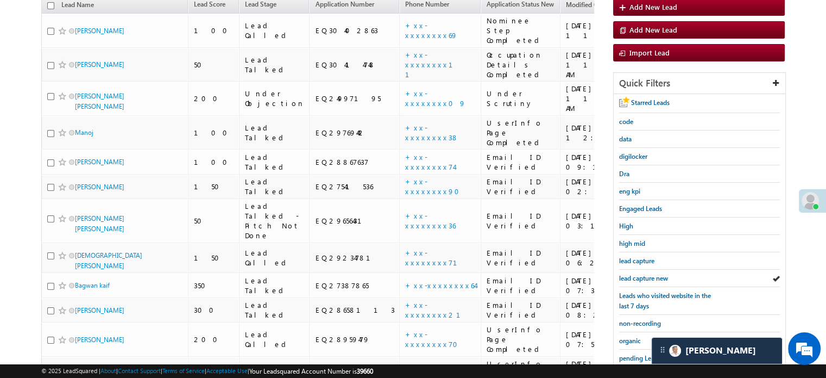
click at [639, 273] on link "lead capture new" at bounding box center [643, 278] width 49 height 10
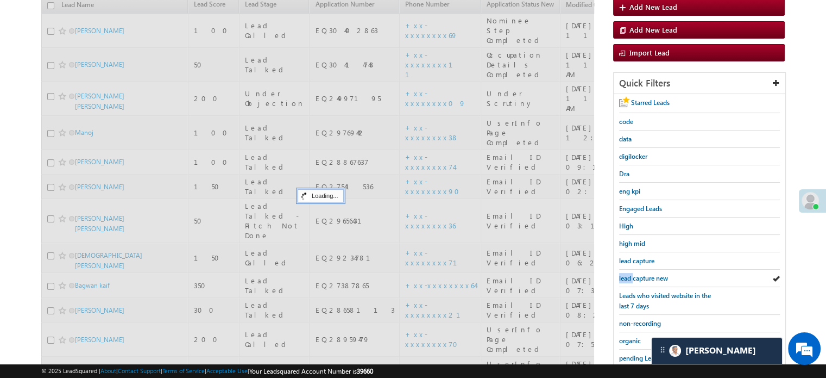
click at [639, 273] on link "lead capture new" at bounding box center [643, 278] width 49 height 10
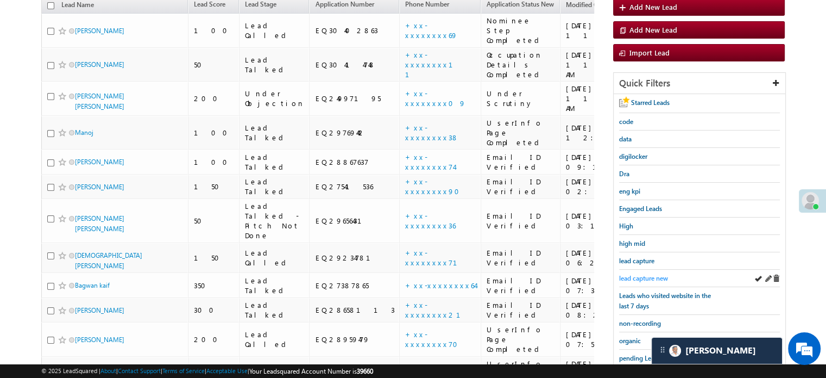
click at [646, 274] on span "lead capture new" at bounding box center [643, 278] width 49 height 8
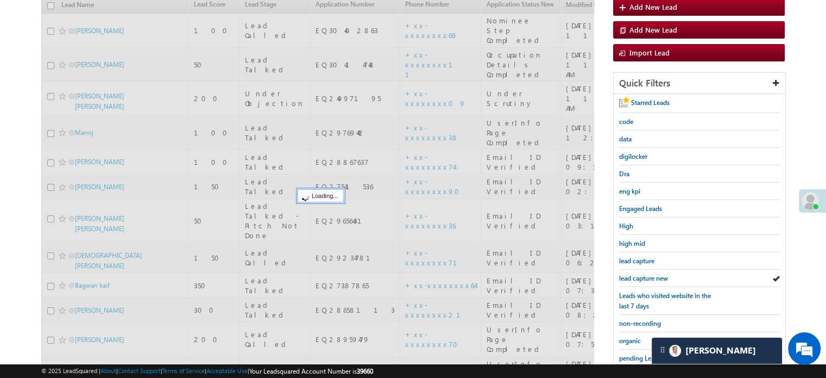
click at [647, 274] on span "lead capture new" at bounding box center [643, 278] width 49 height 8
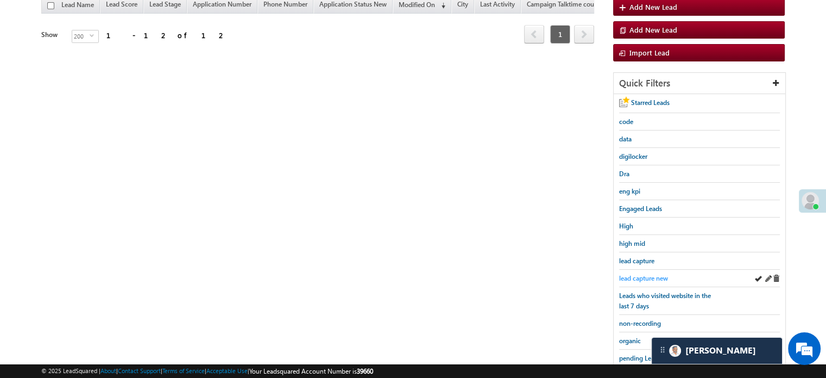
click at [642, 276] on span "lead capture new" at bounding box center [643, 278] width 49 height 8
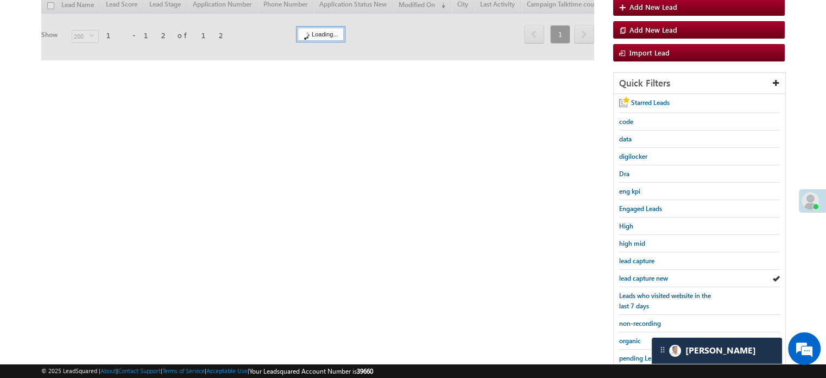
click at [642, 275] on span "lead capture new" at bounding box center [643, 278] width 49 height 8
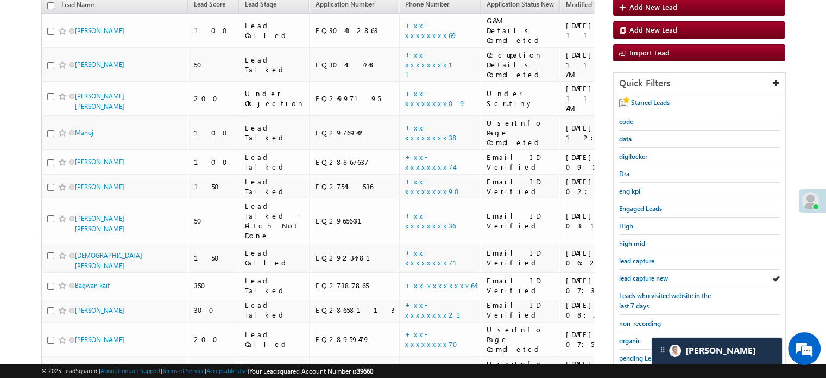
click at [642, 275] on span "lead capture new" at bounding box center [643, 278] width 49 height 8
click at [638, 273] on link "lead capture new" at bounding box center [643, 278] width 49 height 10
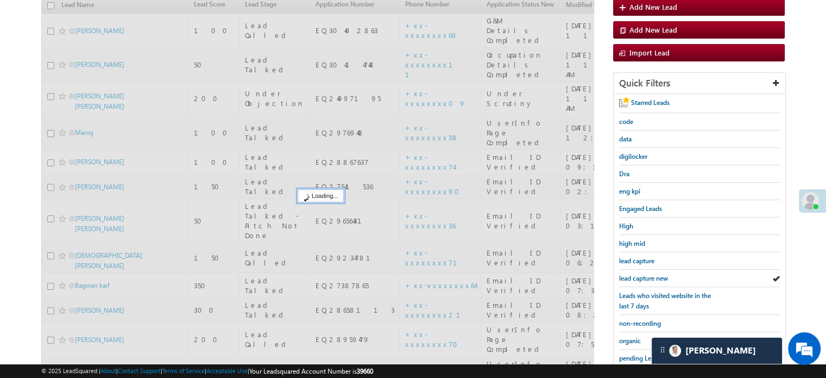
click at [640, 274] on span "lead capture new" at bounding box center [643, 278] width 49 height 8
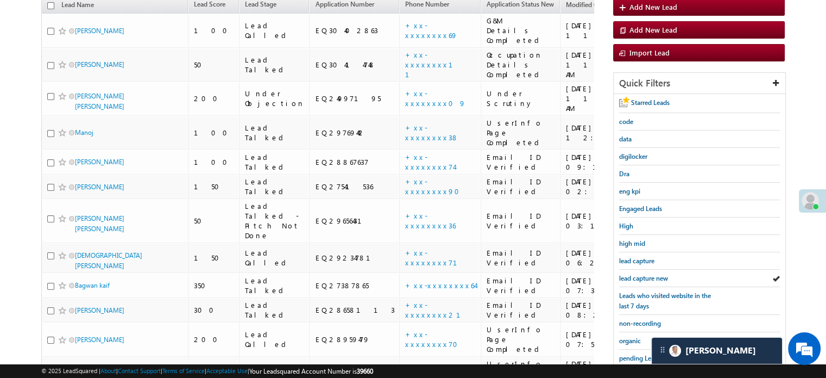
click at [640, 274] on span "lead capture new" at bounding box center [643, 278] width 49 height 8
click at [649, 278] on span "lead capture new" at bounding box center [643, 278] width 49 height 8
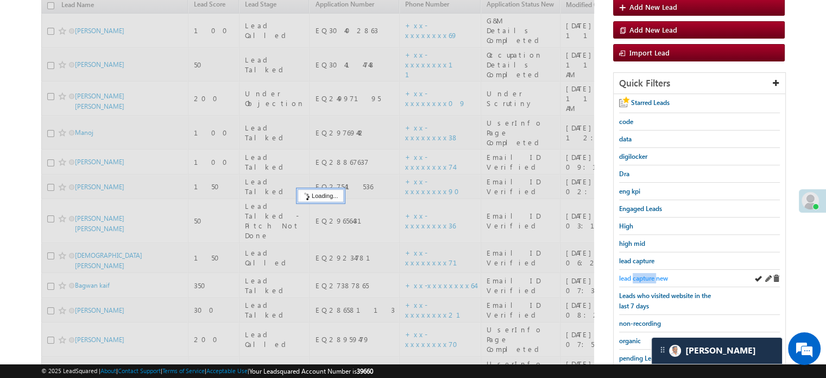
click at [649, 278] on span "lead capture new" at bounding box center [643, 278] width 49 height 8
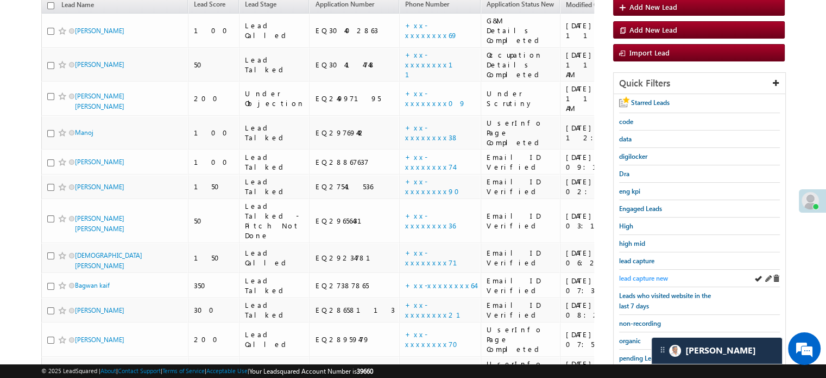
click at [637, 274] on span "lead capture new" at bounding box center [643, 278] width 49 height 8
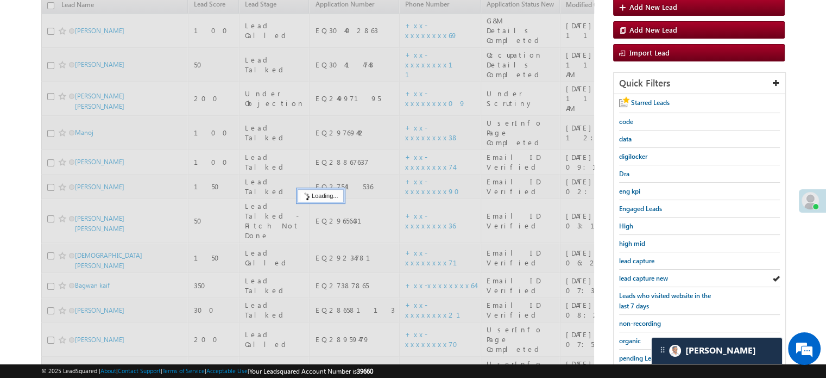
click at [637, 274] on span "lead capture new" at bounding box center [643, 278] width 49 height 8
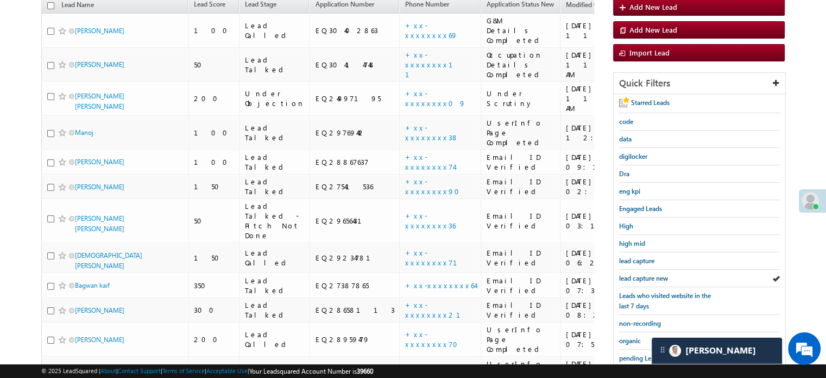
click at [637, 274] on span "lead capture new" at bounding box center [643, 278] width 49 height 8
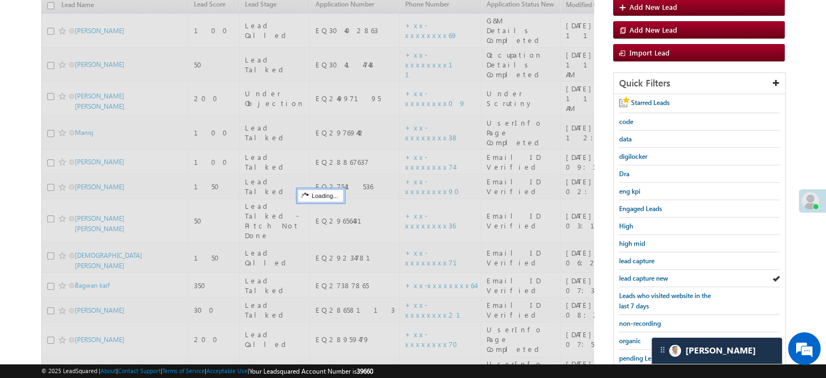
click at [637, 274] on span "lead capture new" at bounding box center [643, 278] width 49 height 8
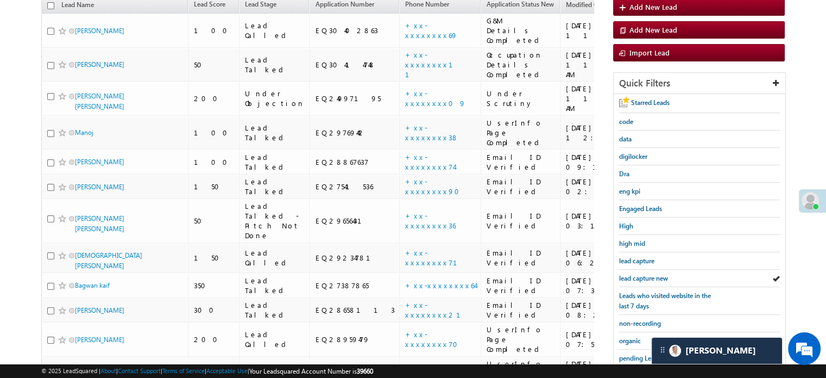
click at [637, 274] on span "lead capture new" at bounding box center [643, 278] width 49 height 8
click at [625, 279] on span "lead capture new" at bounding box center [643, 278] width 49 height 8
click at [621, 276] on span "lead capture new" at bounding box center [643, 278] width 49 height 8
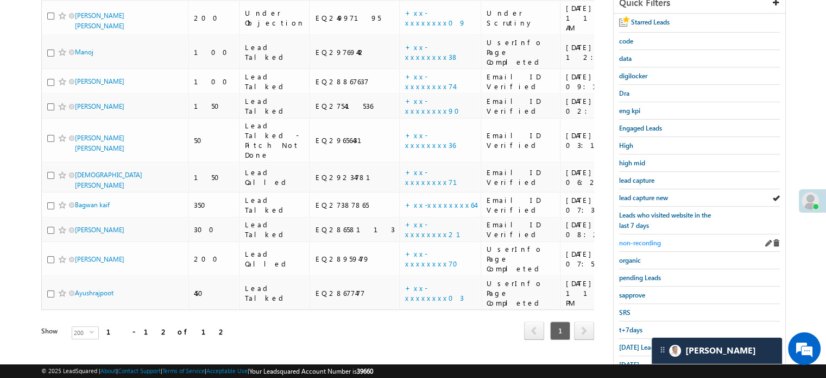
scroll to position [233, 0]
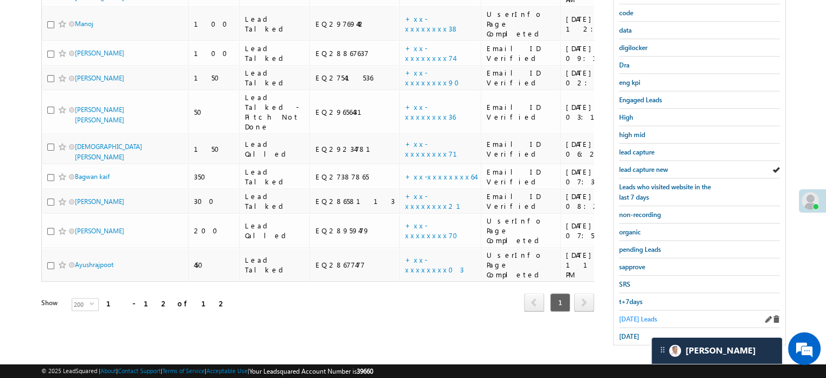
click at [629, 313] on link "Today's Leads" at bounding box center [638, 318] width 38 height 10
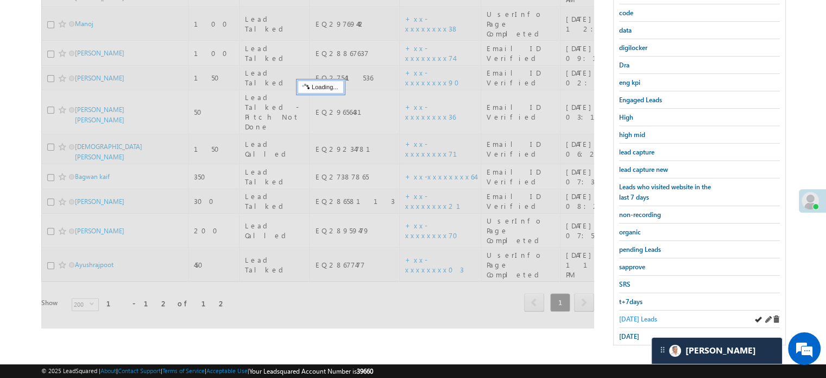
click at [628, 315] on span "Today's Leads" at bounding box center [638, 319] width 38 height 8
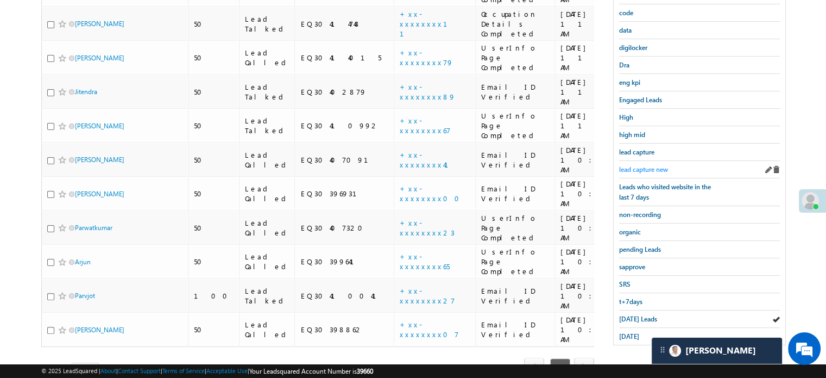
click at [641, 168] on span "lead capture new" at bounding box center [643, 169] width 49 height 8
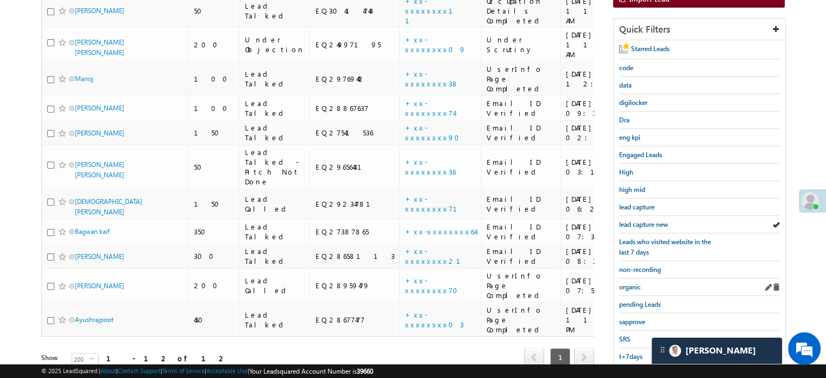
scroll to position [179, 0]
click at [642, 219] on span "lead capture new" at bounding box center [643, 223] width 49 height 8
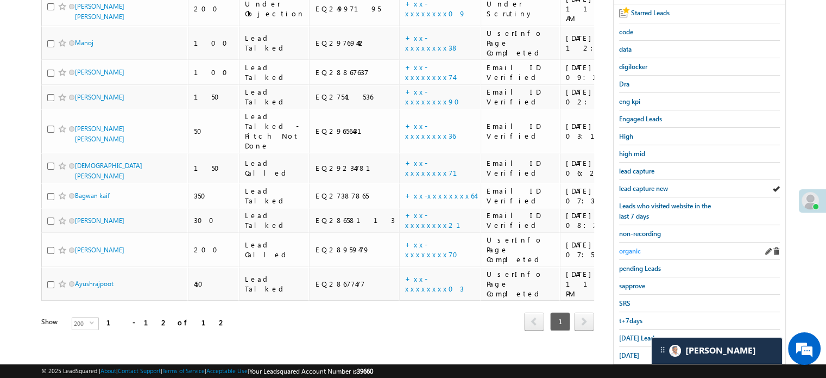
scroll to position [233, 0]
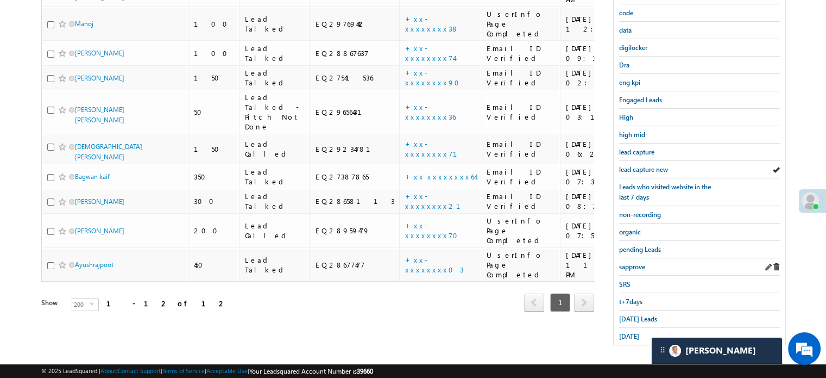
click at [634, 267] on link "sapprove" at bounding box center [632, 266] width 26 height 10
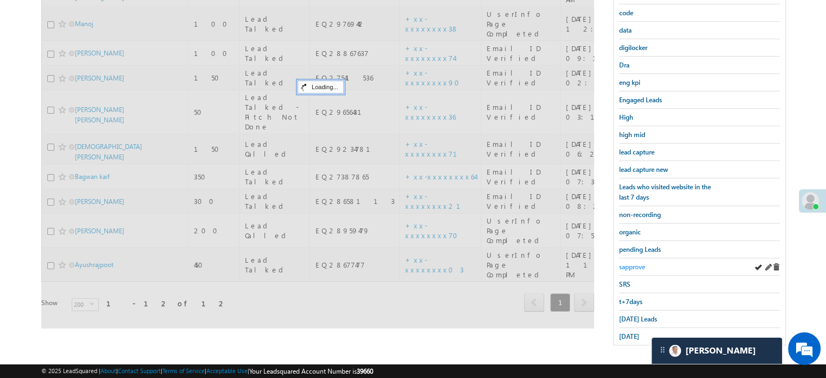
click at [634, 265] on span "sapprove" at bounding box center [632, 266] width 26 height 8
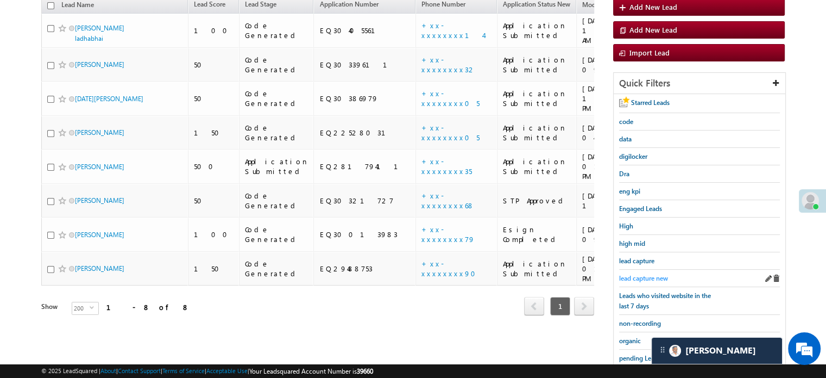
click at [646, 274] on span "lead capture new" at bounding box center [643, 278] width 49 height 8
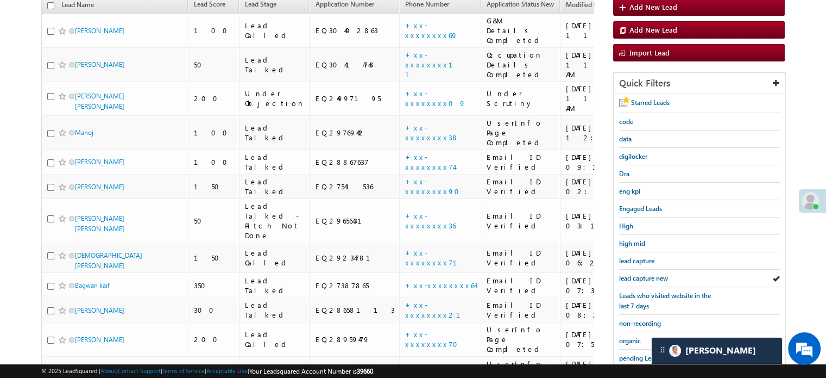
scroll to position [233, 0]
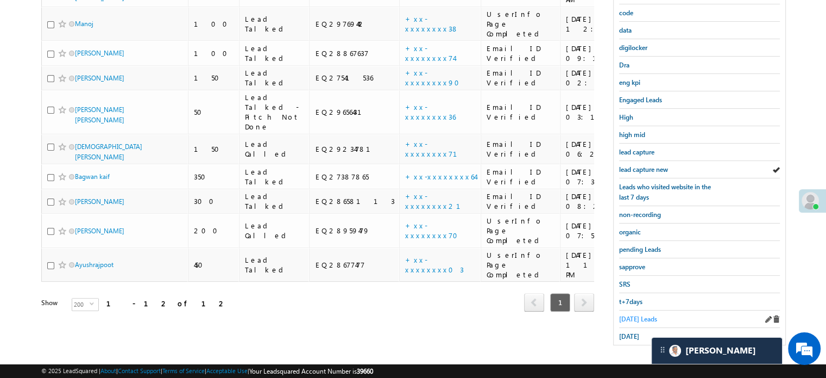
click at [645, 315] on span "Today's Leads" at bounding box center [638, 319] width 38 height 8
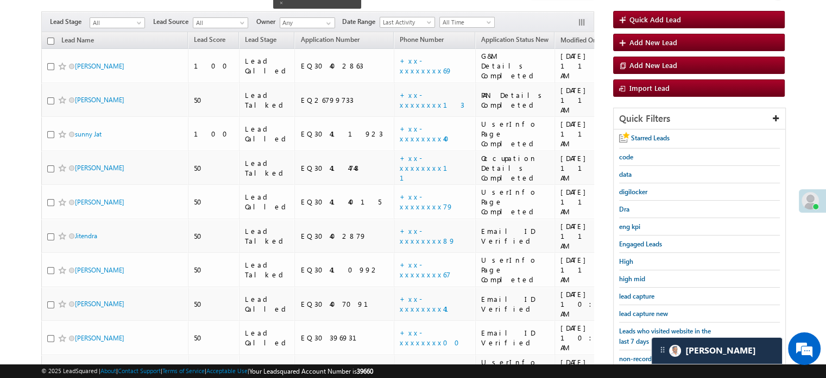
scroll to position [70, 0]
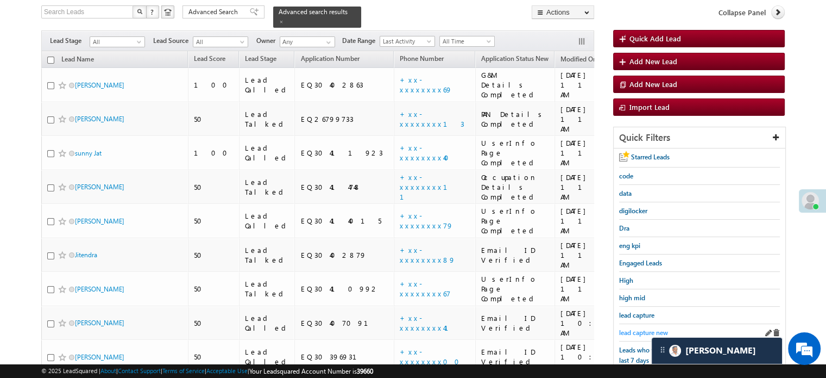
click at [640, 328] on span "lead capture new" at bounding box center [643, 332] width 49 height 8
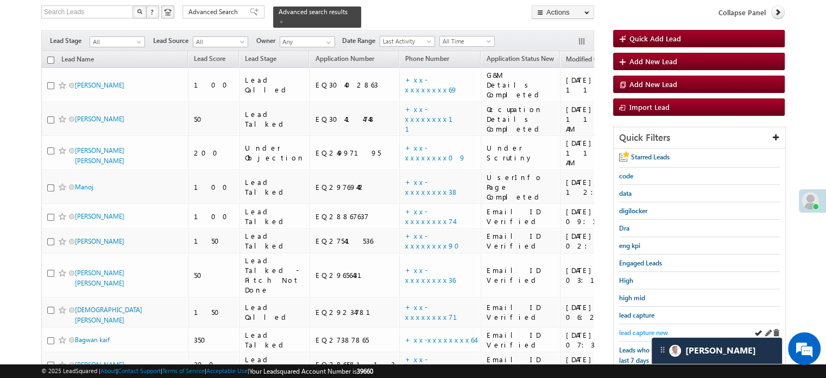
click at [627, 328] on span "lead capture new" at bounding box center [643, 332] width 49 height 8
click at [634, 328] on span "lead capture new" at bounding box center [643, 332] width 49 height 8
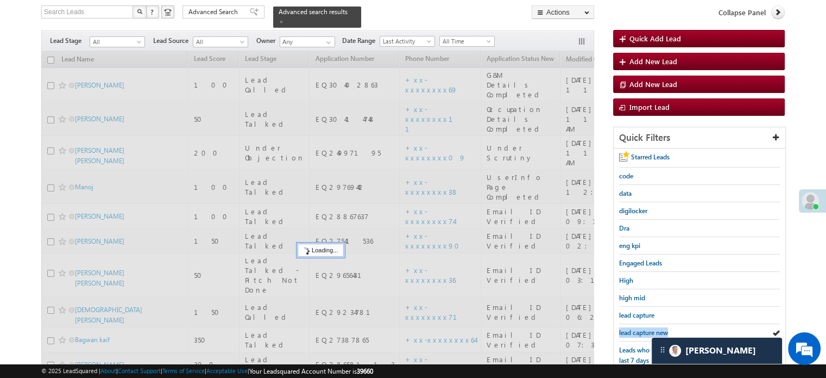
click at [634, 328] on span "lead capture new" at bounding box center [643, 332] width 49 height 8
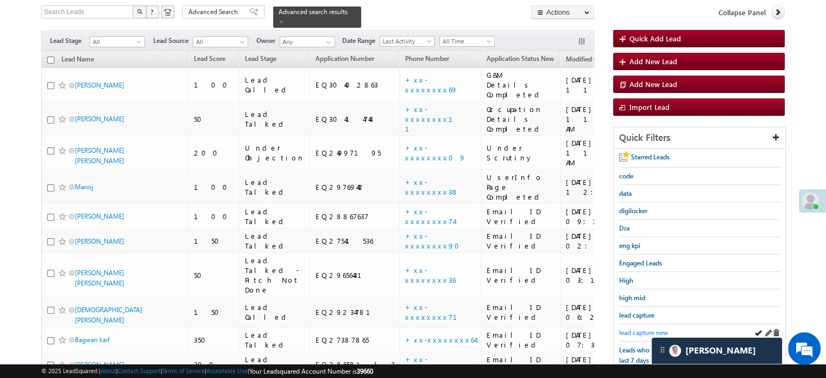
click at [628, 328] on span "lead capture new" at bounding box center [643, 332] width 49 height 8
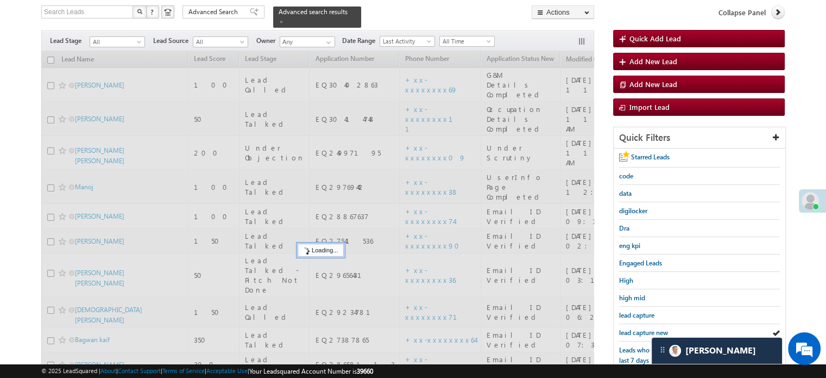
click at [628, 328] on span "lead capture new" at bounding box center [643, 332] width 49 height 8
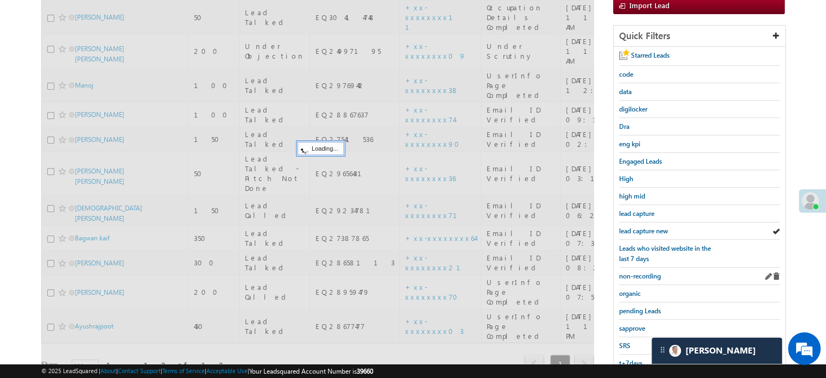
scroll to position [179, 0]
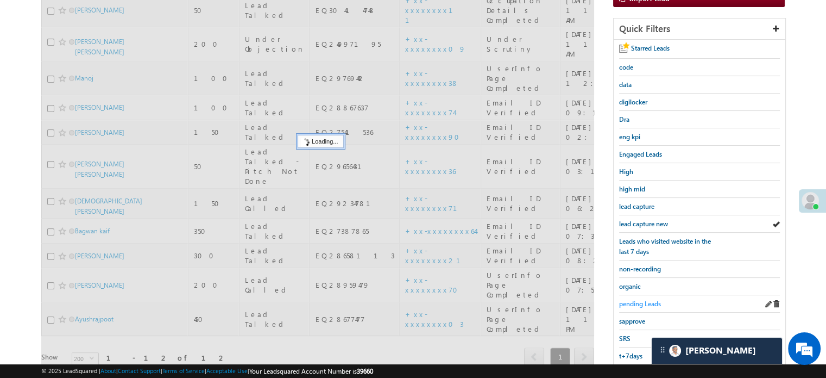
click at [639, 303] on span "pending Leads" at bounding box center [640, 303] width 42 height 8
click at [636, 317] on span "sapprove" at bounding box center [632, 321] width 26 height 8
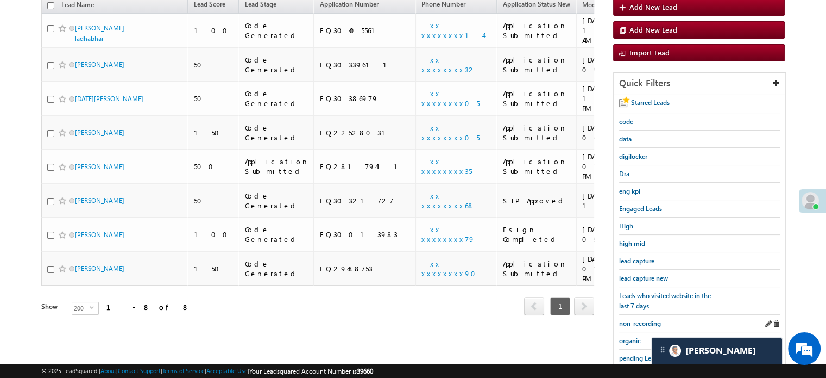
scroll to position [70, 0]
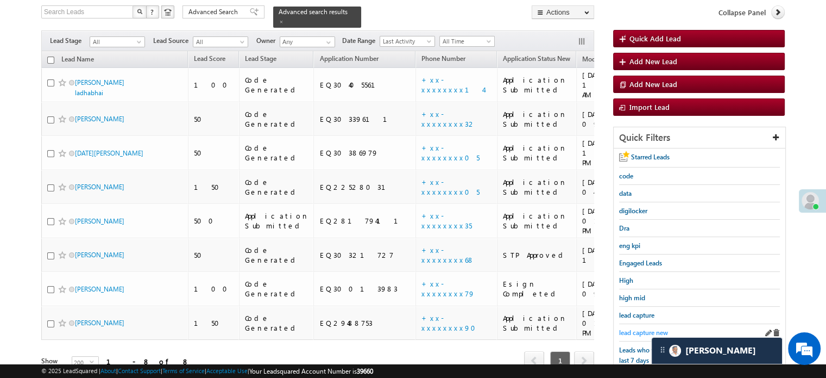
click at [651, 328] on span "lead capture new" at bounding box center [643, 332] width 49 height 8
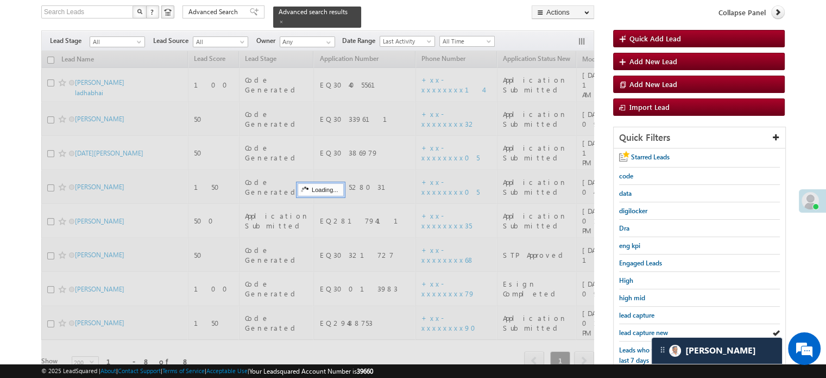
click at [651, 328] on span "lead capture new" at bounding box center [643, 332] width 49 height 8
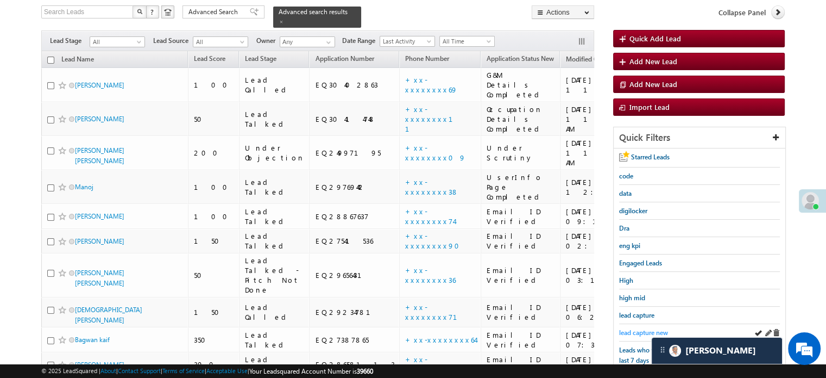
click at [638, 333] on span "lead capture new" at bounding box center [643, 332] width 49 height 8
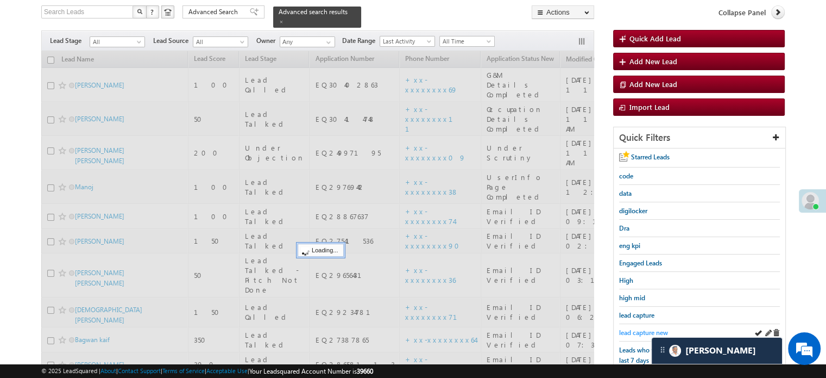
click at [638, 331] on span "lead capture new" at bounding box center [643, 332] width 49 height 8
click at [637, 331] on span "lead capture new" at bounding box center [643, 332] width 49 height 8
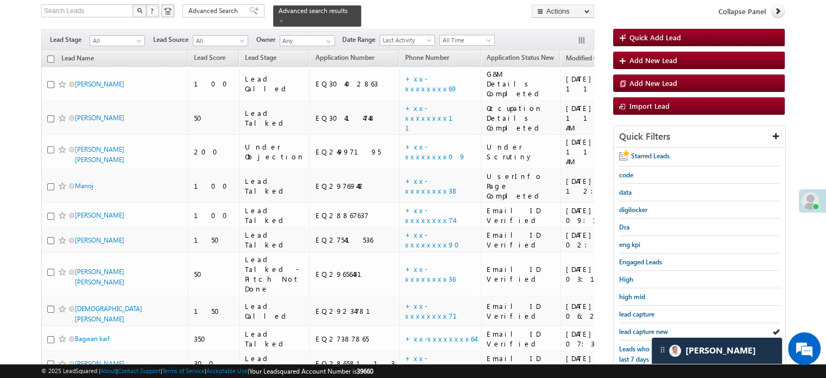
scroll to position [233, 0]
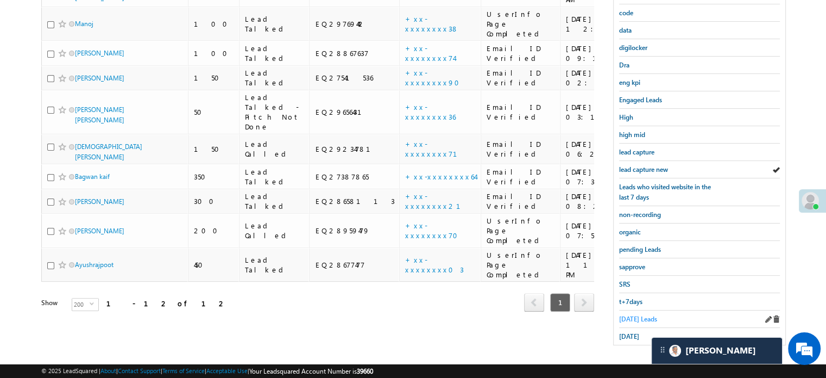
click at [632, 315] on span "Today's Leads" at bounding box center [638, 319] width 38 height 8
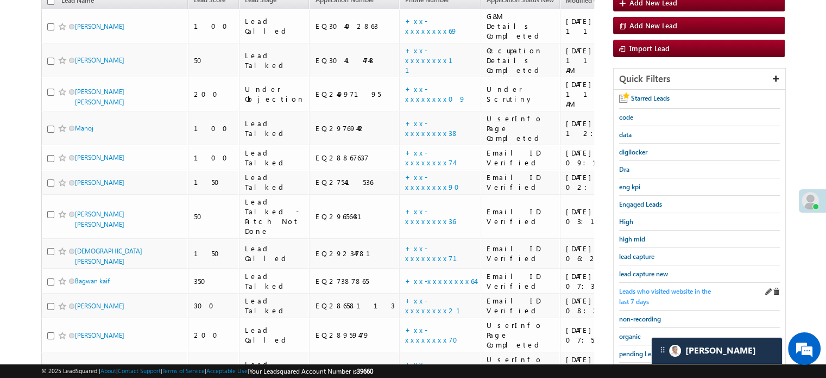
scroll to position [124, 0]
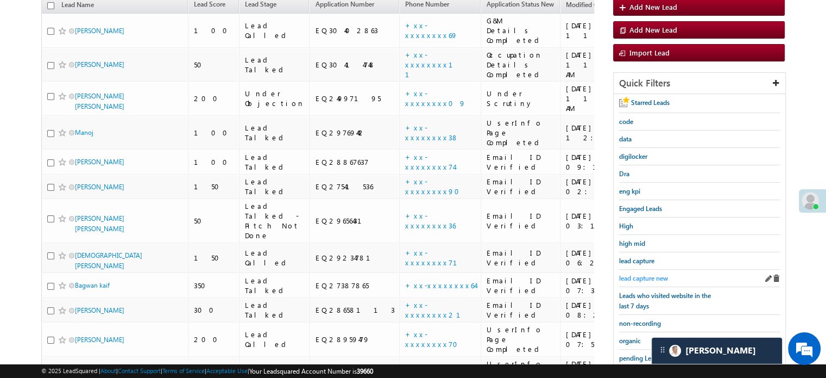
click at [646, 274] on span "lead capture new" at bounding box center [643, 278] width 49 height 8
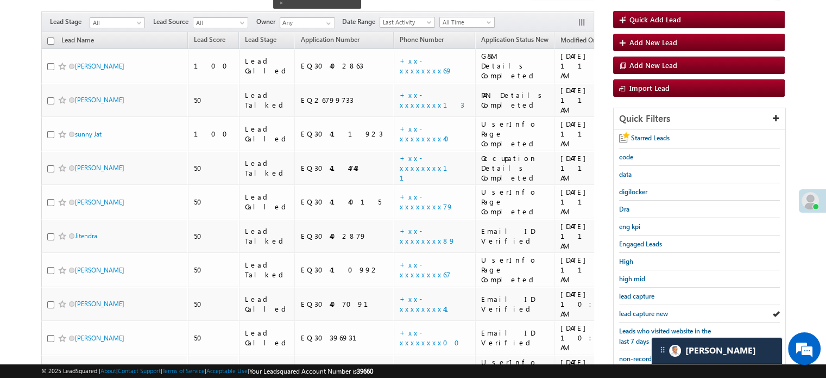
scroll to position [70, 0]
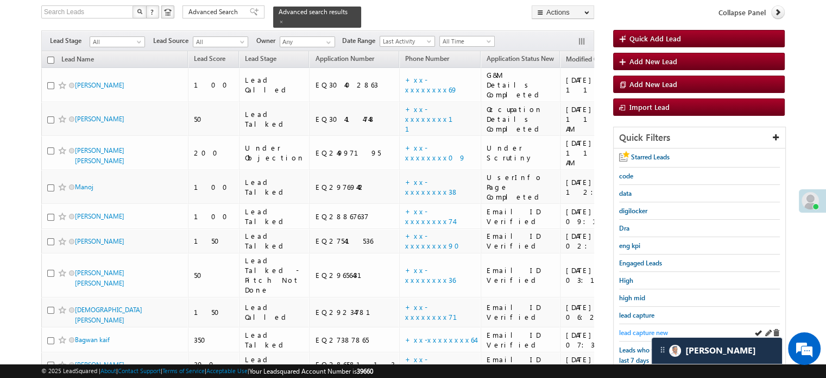
click at [637, 328] on span "lead capture new" at bounding box center [643, 332] width 49 height 8
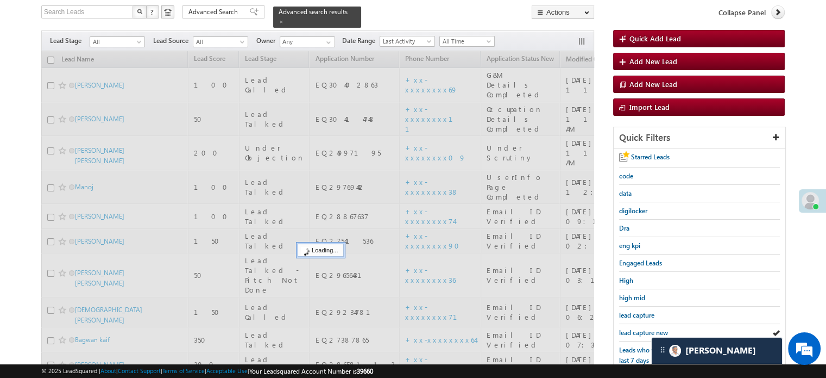
click at [637, 328] on span "lead capture new" at bounding box center [643, 332] width 49 height 8
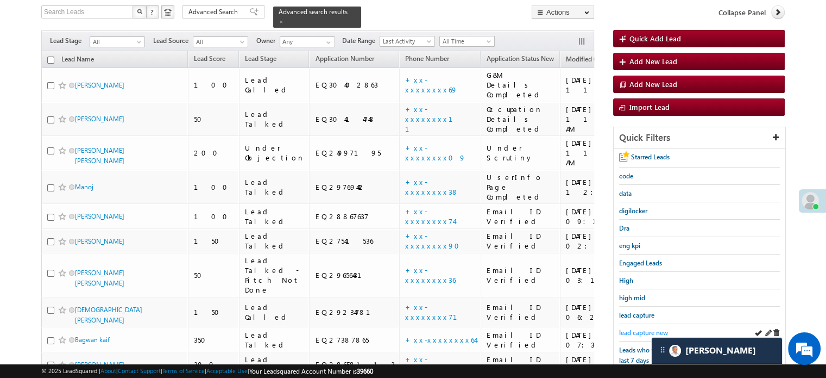
click at [624, 328] on span "lead capture new" at bounding box center [643, 332] width 49 height 8
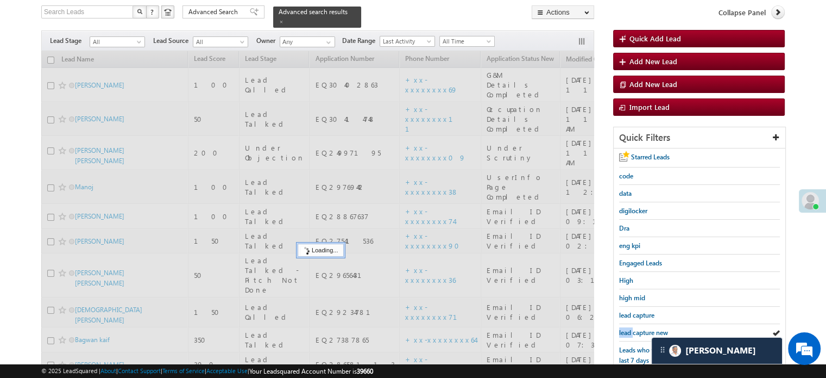
click at [624, 328] on span "lead capture new" at bounding box center [643, 332] width 49 height 8
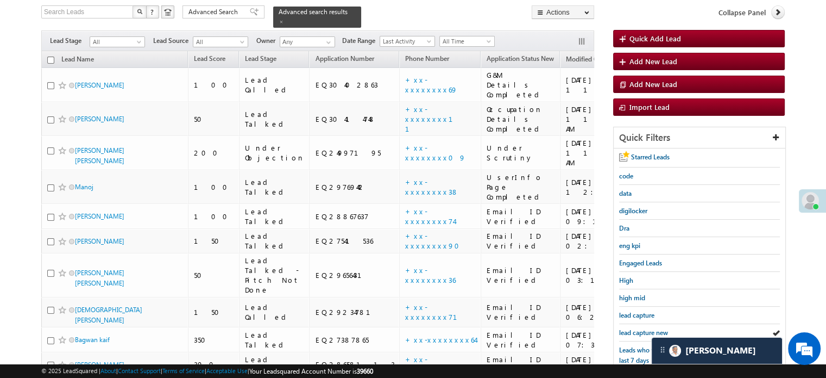
click at [624, 328] on span "lead capture new" at bounding box center [643, 332] width 49 height 8
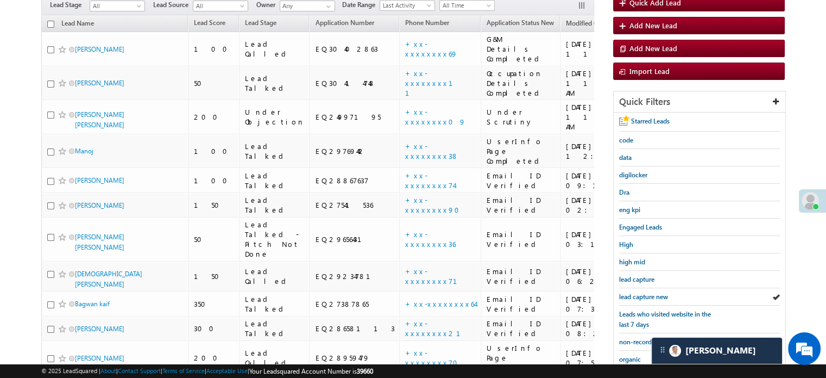
scroll to position [124, 0]
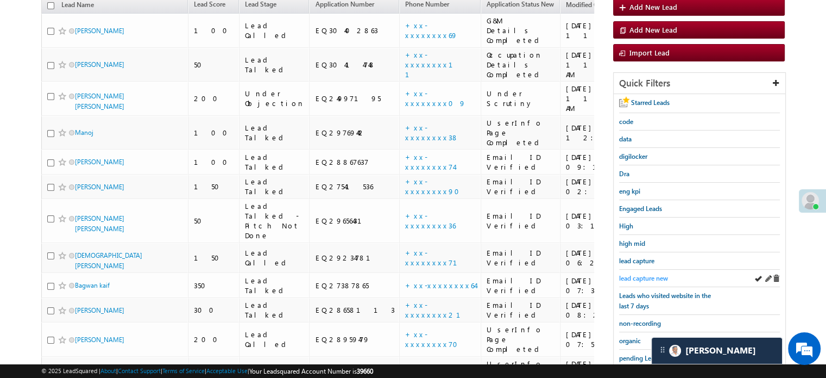
click at [645, 274] on span "lead capture new" at bounding box center [643, 278] width 49 height 8
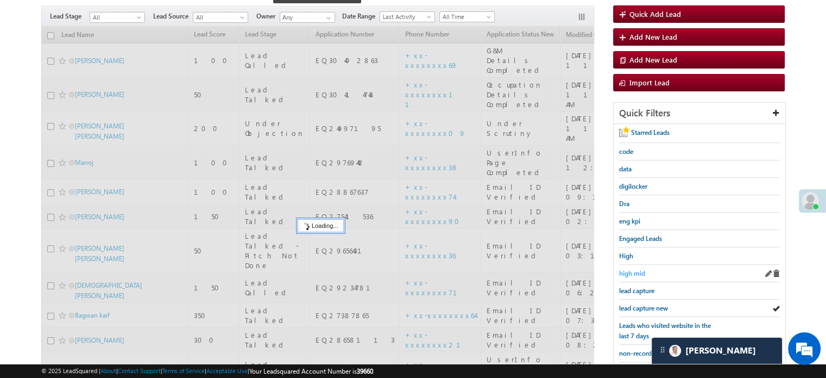
scroll to position [179, 0]
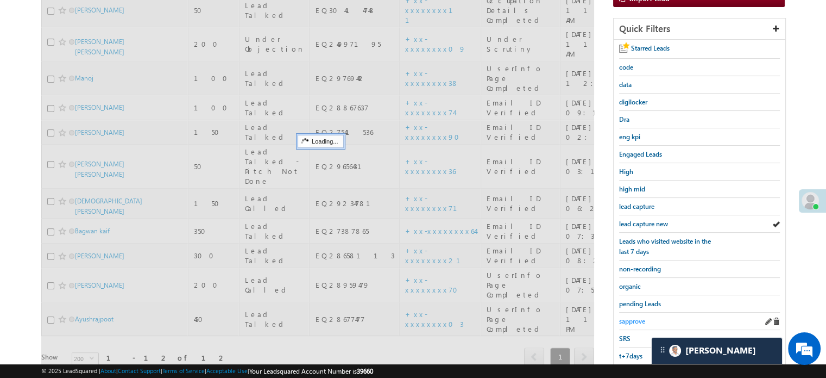
click at [624, 317] on span "sapprove" at bounding box center [632, 321] width 26 height 8
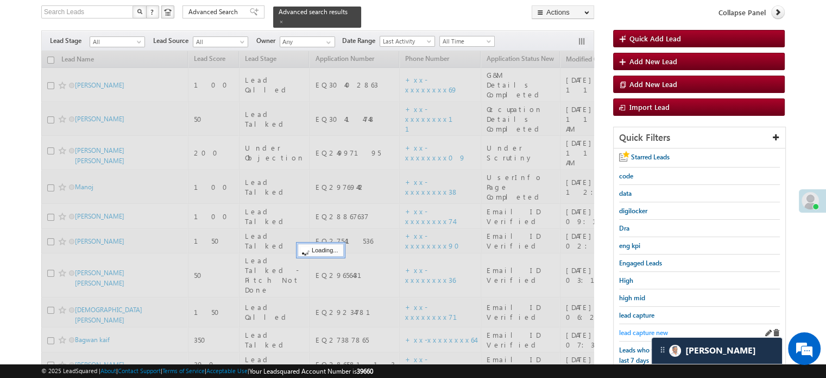
click at [627, 328] on span "lead capture new" at bounding box center [643, 332] width 49 height 8
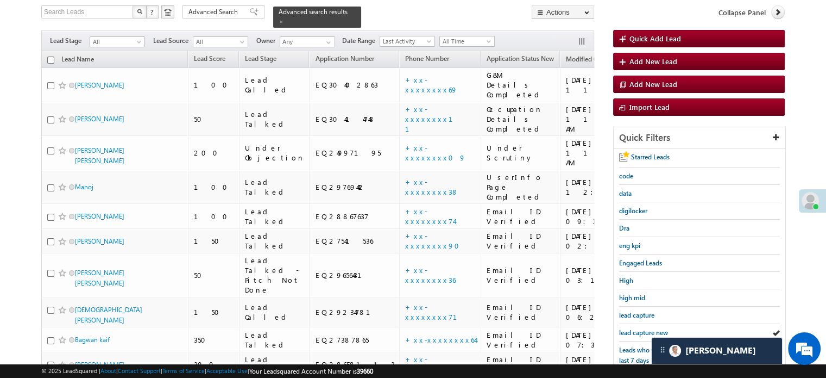
click at [627, 328] on span "lead capture new" at bounding box center [643, 332] width 49 height 8
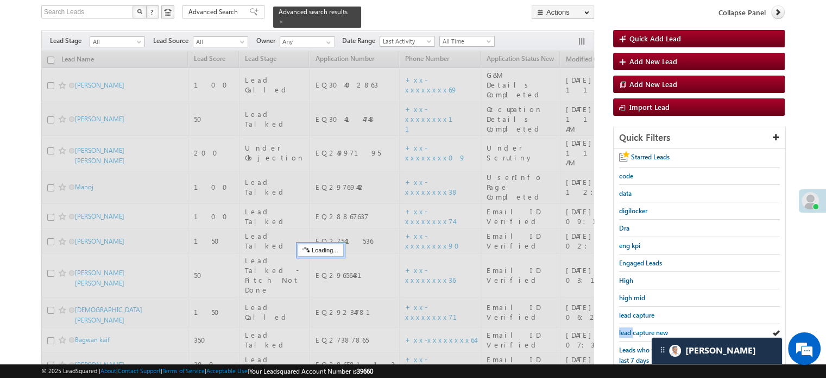
click at [627, 328] on span "lead capture new" at bounding box center [643, 332] width 49 height 8
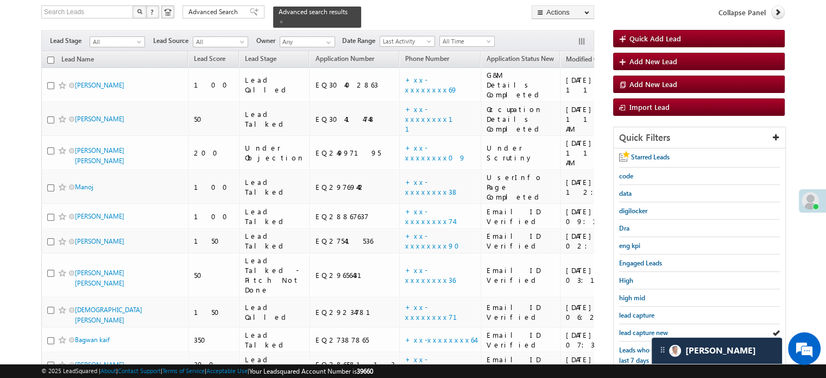
click at [627, 328] on span "lead capture new" at bounding box center [643, 332] width 49 height 8
click at [633, 327] on link "lead capture new" at bounding box center [643, 332] width 49 height 10
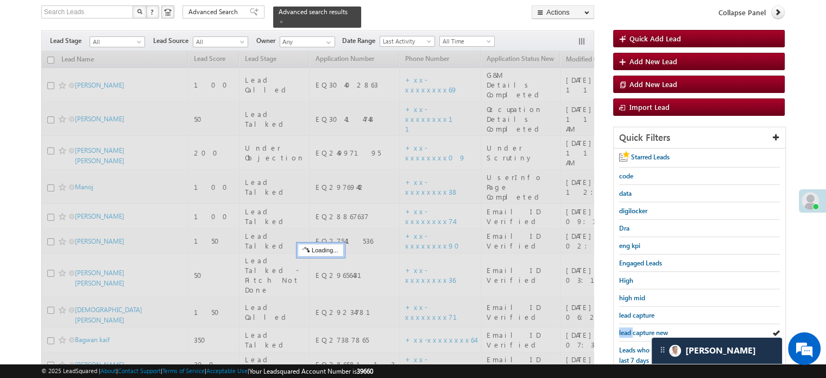
click at [633, 327] on link "lead capture new" at bounding box center [643, 332] width 49 height 10
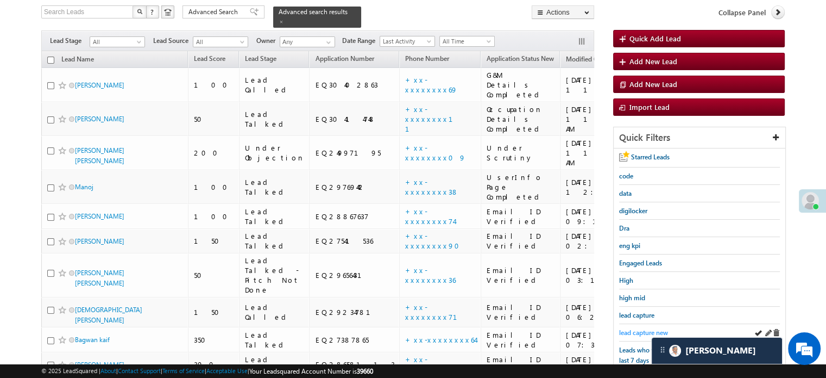
click at [632, 330] on span "lead capture new" at bounding box center [643, 332] width 49 height 8
click at [646, 328] on span "lead capture new" at bounding box center [643, 332] width 49 height 8
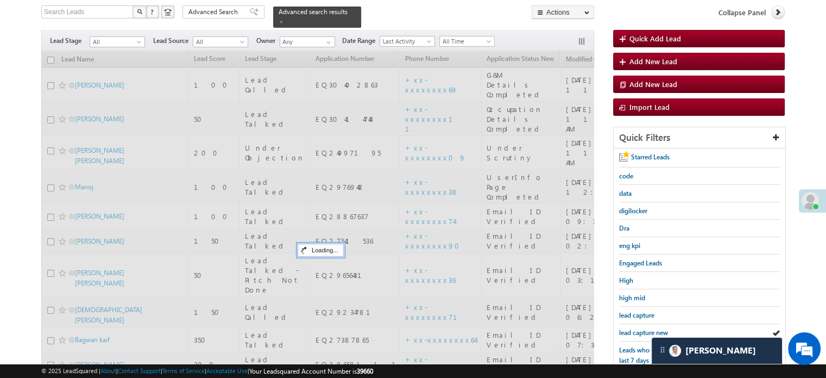
click at [646, 328] on span "lead capture new" at bounding box center [643, 332] width 49 height 8
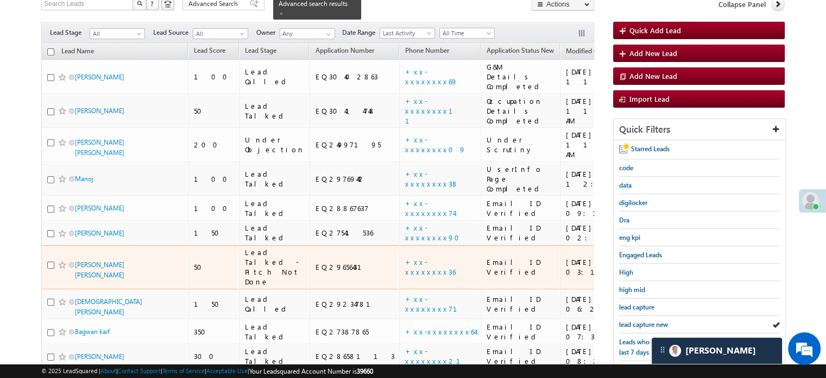
scroll to position [179, 0]
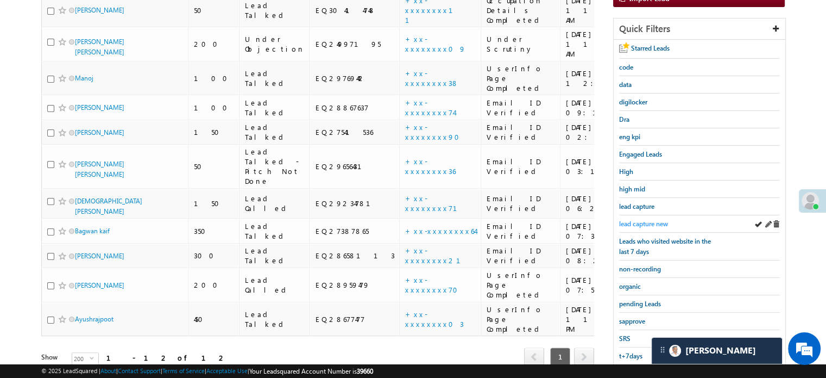
click at [643, 219] on span "lead capture new" at bounding box center [643, 223] width 49 height 8
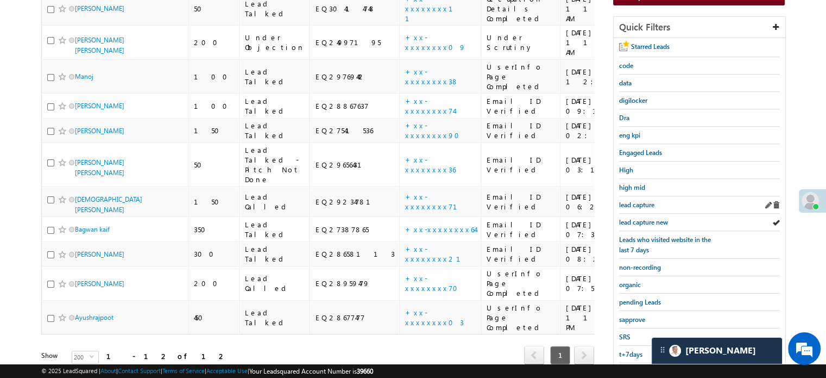
scroll to position [233, 0]
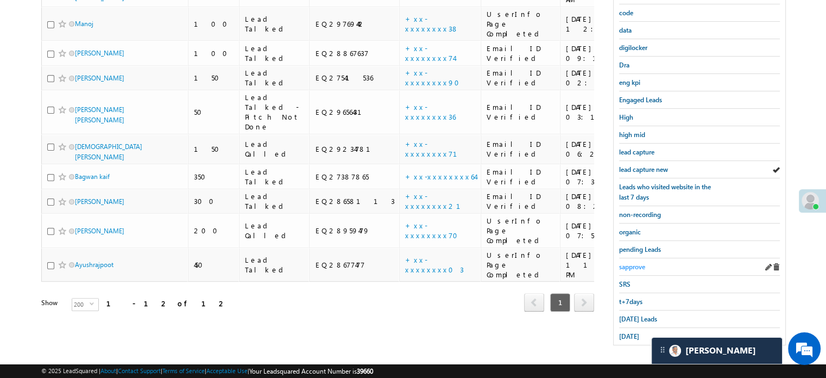
click at [640, 264] on span "sapprove" at bounding box center [632, 266] width 26 height 8
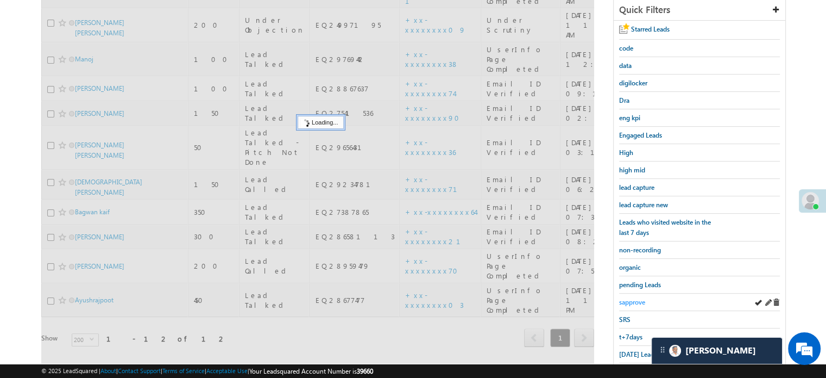
scroll to position [179, 0]
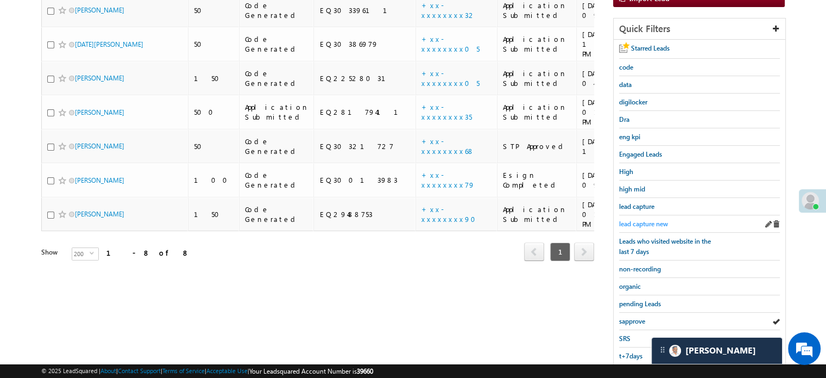
click at [642, 222] on span "lead capture new" at bounding box center [643, 223] width 49 height 8
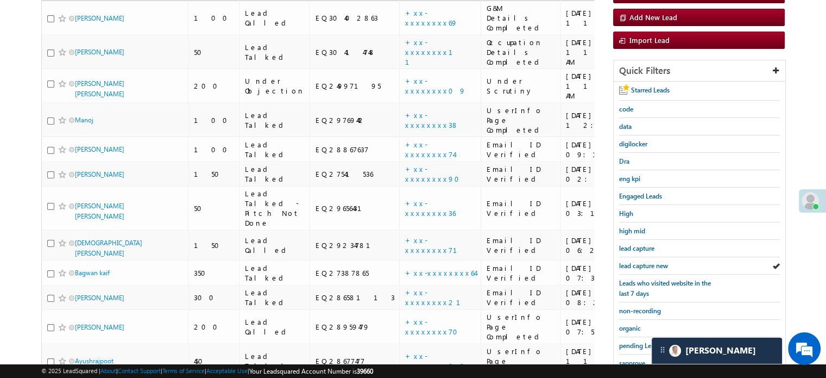
scroll to position [70, 0]
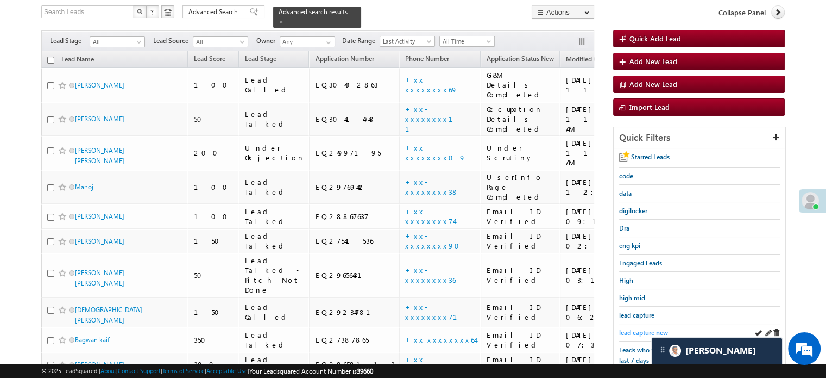
click at [646, 328] on span "lead capture new" at bounding box center [643, 332] width 49 height 8
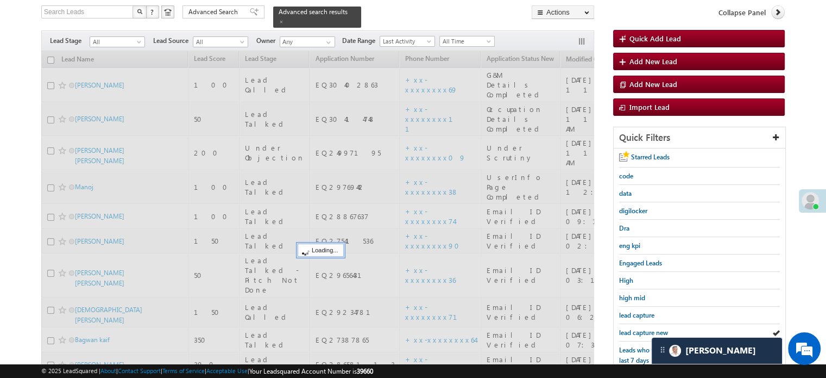
click at [646, 328] on span "lead capture new" at bounding box center [643, 332] width 49 height 8
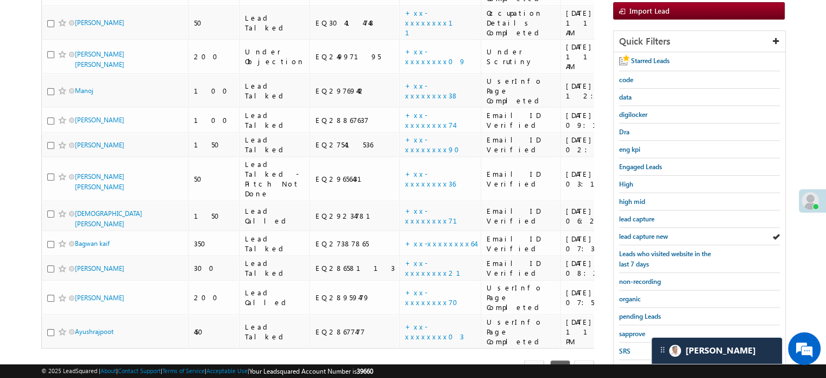
scroll to position [233, 0]
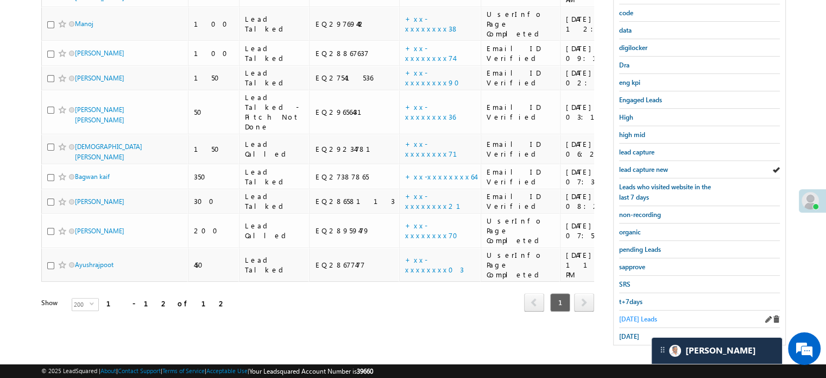
click at [629, 315] on span "Today's Leads" at bounding box center [638, 319] width 38 height 8
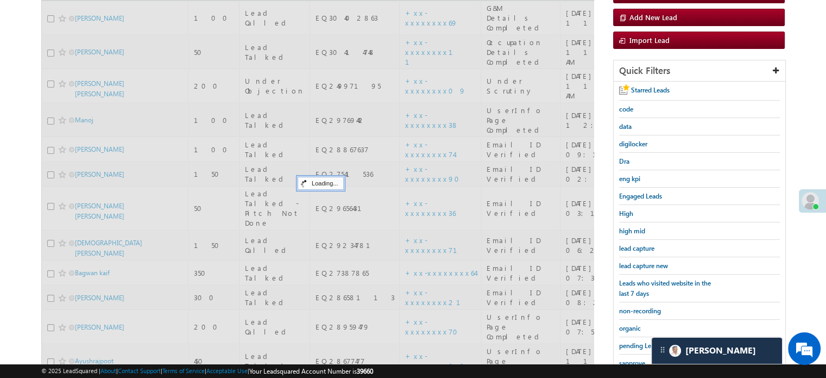
scroll to position [70, 0]
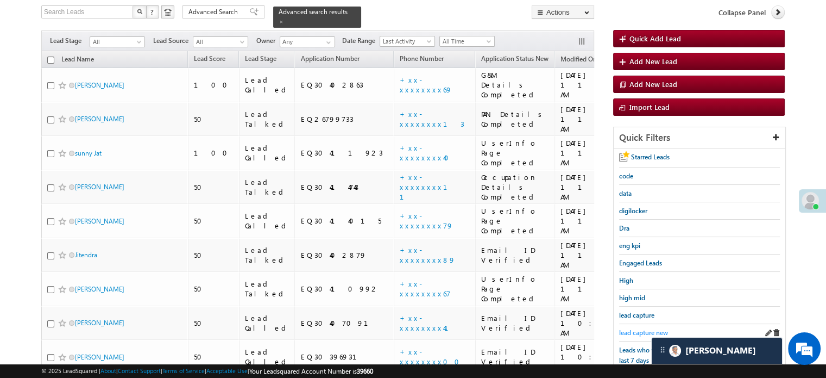
click at [637, 330] on span "lead capture new" at bounding box center [643, 332] width 49 height 8
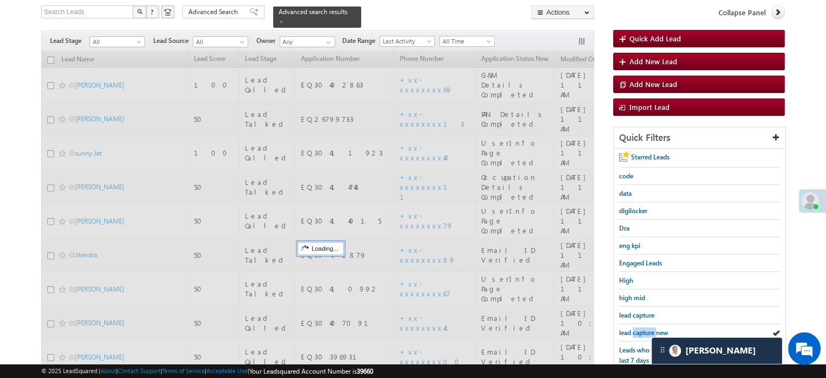
click at [637, 330] on span "lead capture new" at bounding box center [643, 332] width 49 height 8
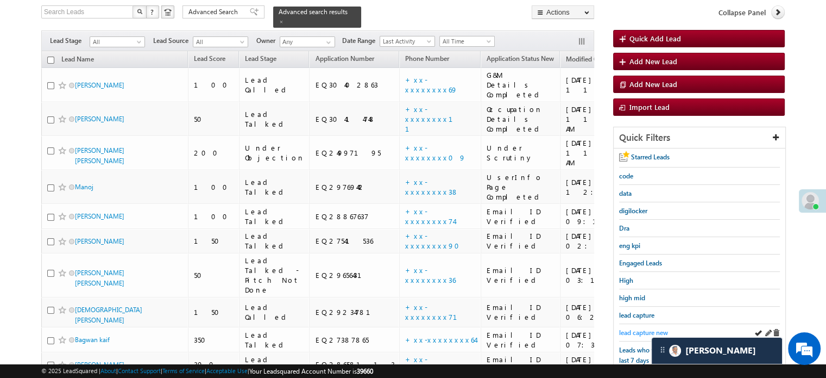
click at [628, 328] on span "lead capture new" at bounding box center [643, 332] width 49 height 8
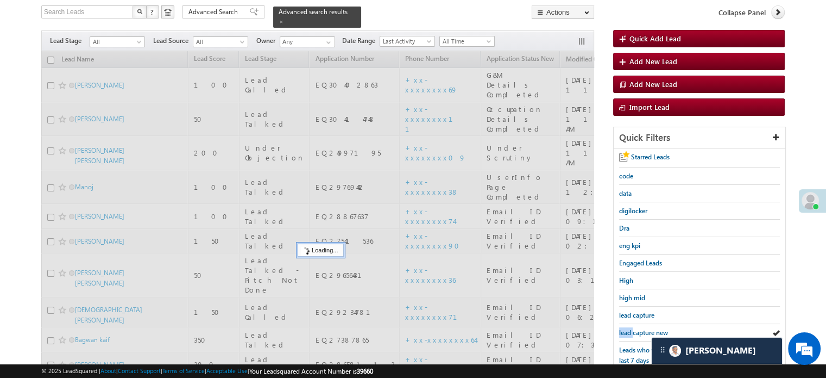
click at [628, 328] on span "lead capture new" at bounding box center [643, 332] width 49 height 8
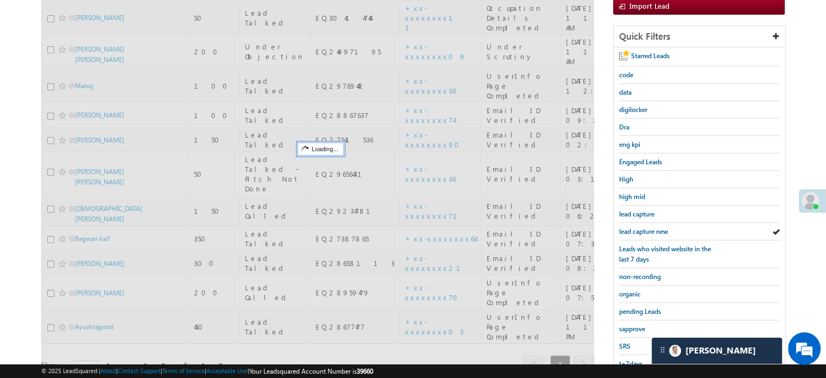
scroll to position [233, 0]
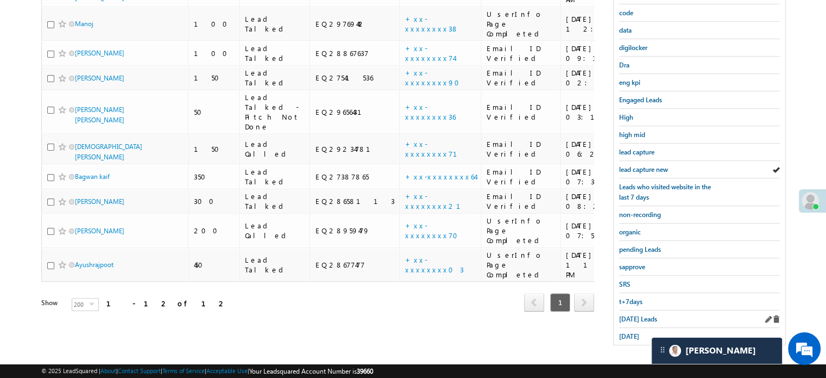
click at [637, 310] on div "Today's Leads" at bounding box center [699, 318] width 161 height 17
click at [636, 315] on span "Today's Leads" at bounding box center [638, 319] width 38 height 8
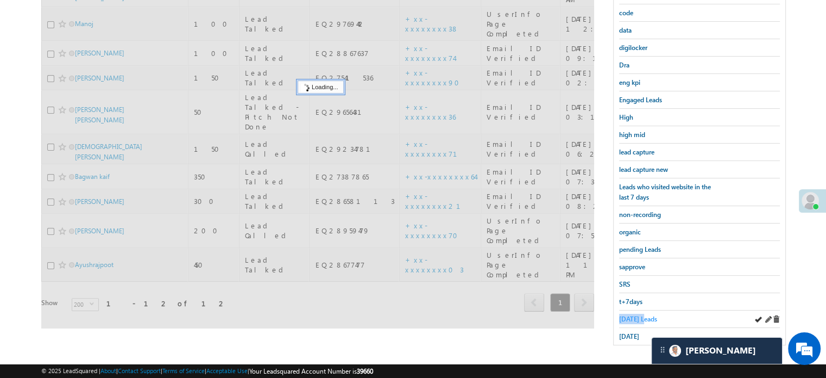
click at [636, 315] on span "Today's Leads" at bounding box center [638, 319] width 38 height 8
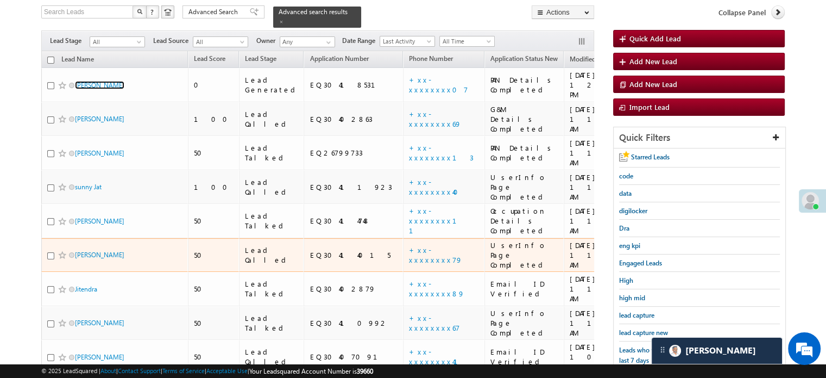
scroll to position [179, 0]
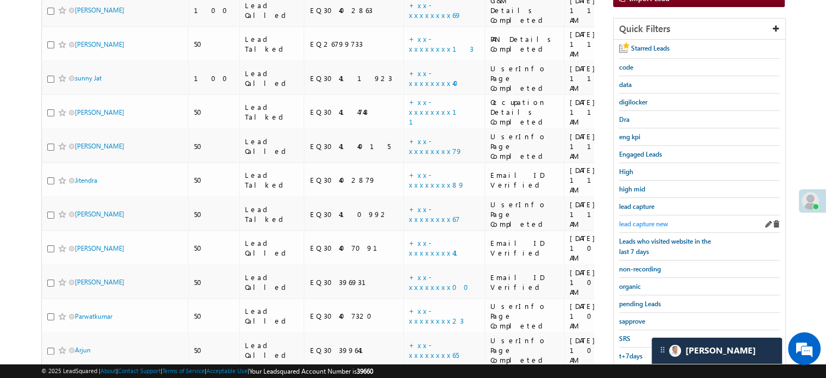
click at [630, 223] on span "lead capture new" at bounding box center [643, 223] width 49 height 8
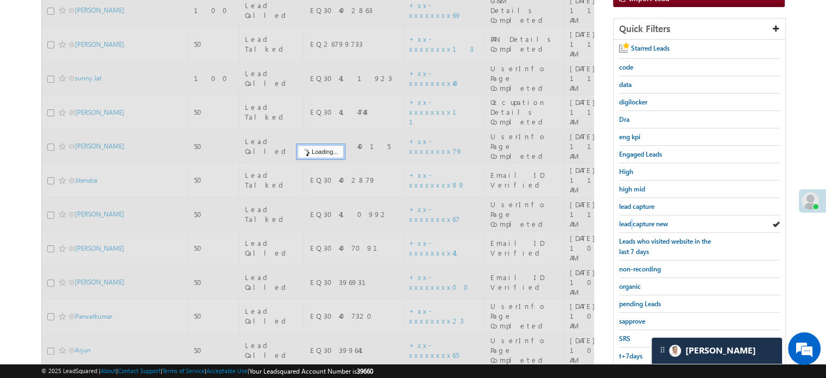
click at [630, 223] on span "lead capture new" at bounding box center [643, 223] width 49 height 8
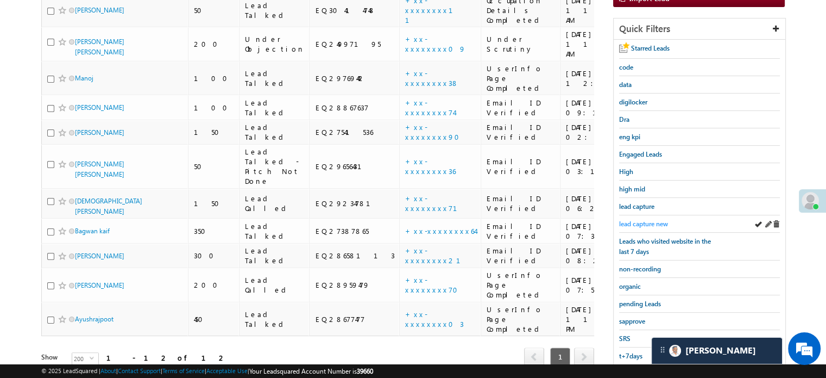
click at [634, 219] on span "lead capture new" at bounding box center [643, 223] width 49 height 8
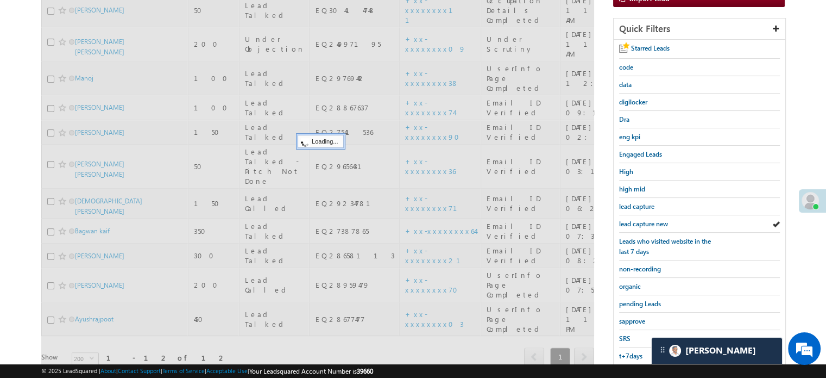
click at [634, 219] on span "lead capture new" at bounding box center [643, 223] width 49 height 8
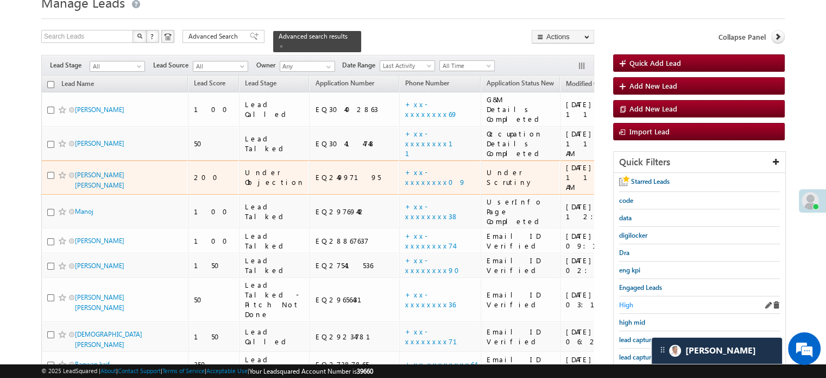
scroll to position [109, 0]
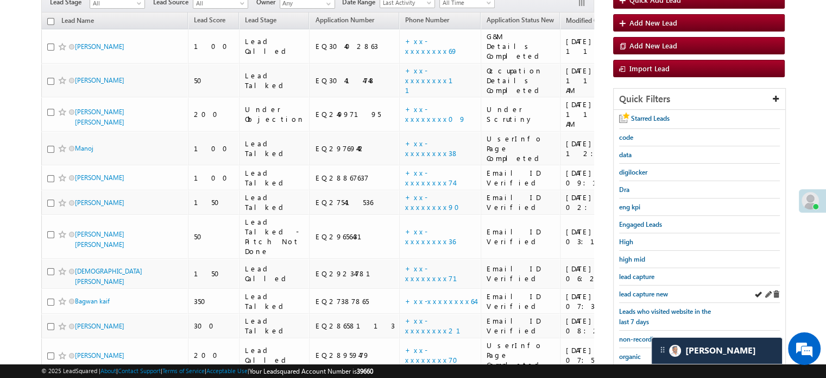
click at [634, 285] on div "lead capture new" at bounding box center [699, 293] width 161 height 17
click at [638, 291] on span "lead capture new" at bounding box center [643, 294] width 49 height 8
click at [644, 285] on div "lead capture new" at bounding box center [699, 293] width 161 height 17
click at [642, 292] on span "lead capture new" at bounding box center [643, 294] width 49 height 8
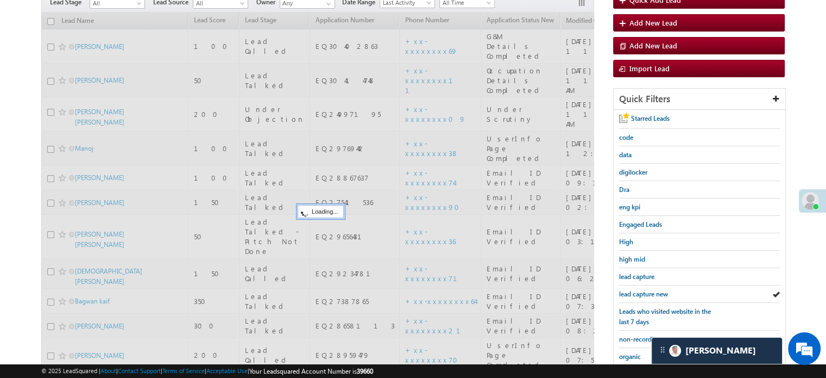
click at [642, 292] on span "lead capture new" at bounding box center [643, 294] width 49 height 8
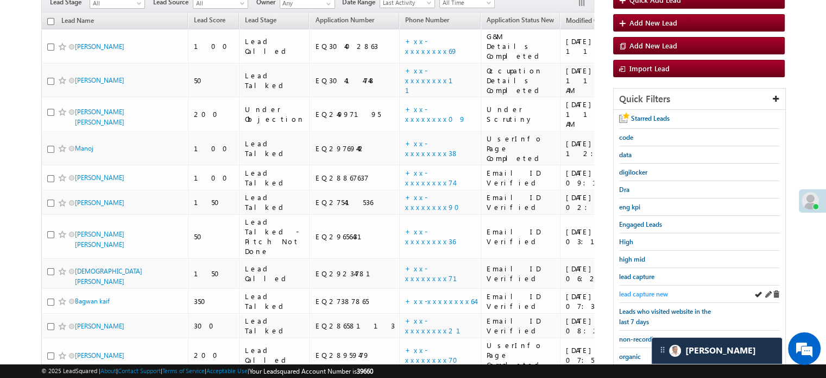
click at [628, 290] on span "lead capture new" at bounding box center [643, 294] width 49 height 8
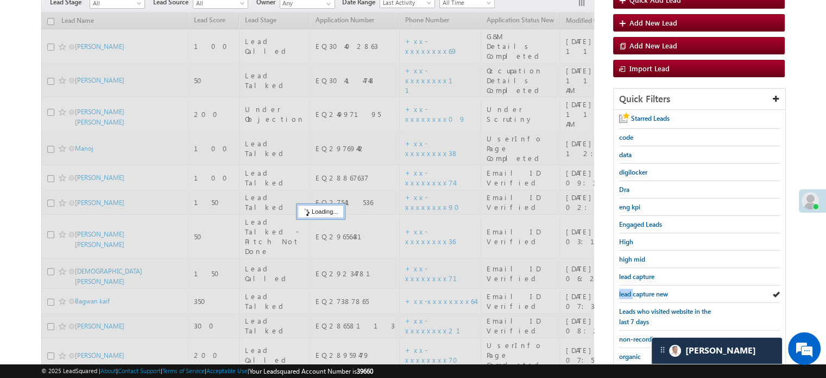
click at [628, 290] on span "lead capture new" at bounding box center [643, 294] width 49 height 8
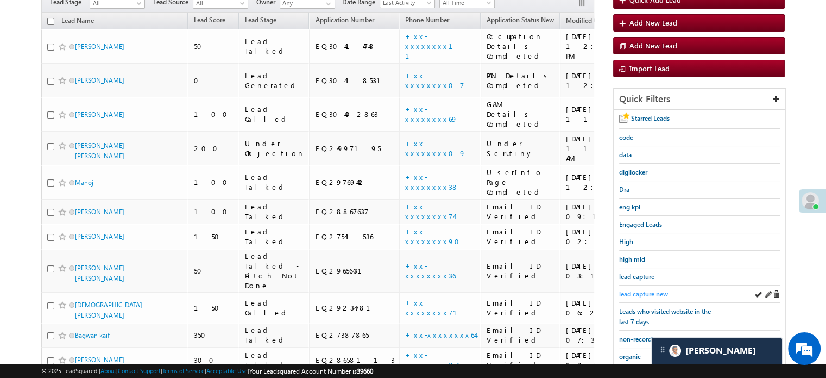
click at [624, 288] on link "lead capture new" at bounding box center [643, 293] width 49 height 10
click at [641, 290] on span "lead capture new" at bounding box center [643, 294] width 49 height 8
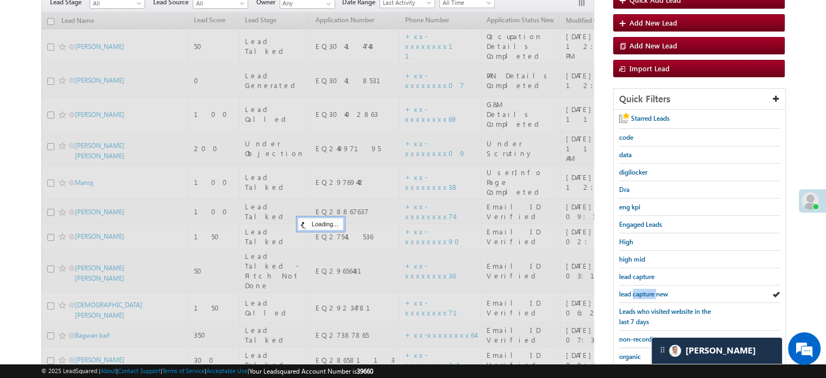
click at [641, 290] on span "lead capture new" at bounding box center [643, 294] width 49 height 8
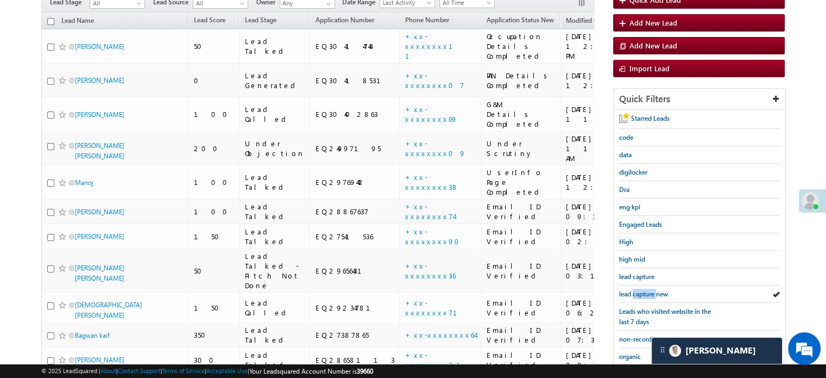
click at [641, 290] on span "lead capture new" at bounding box center [643, 294] width 49 height 8
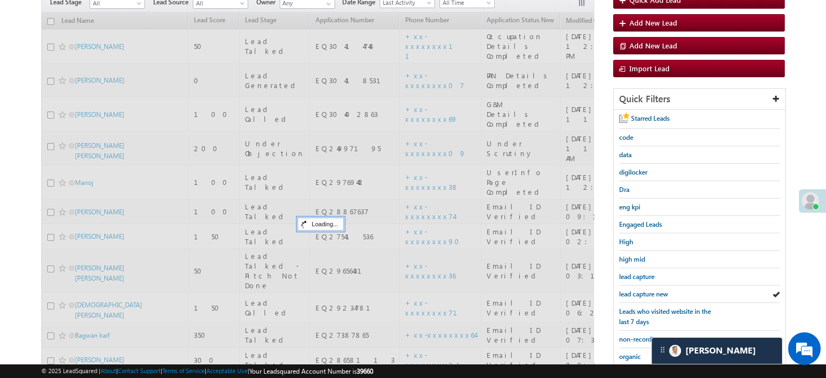
click at [641, 290] on span "lead capture new" at bounding box center [643, 294] width 49 height 8
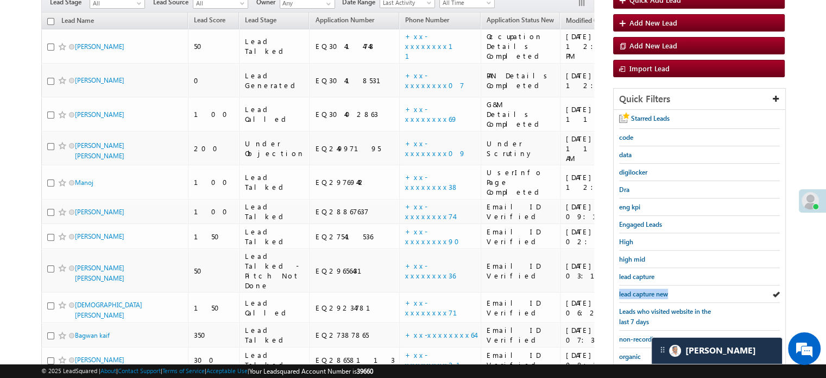
click at [641, 290] on span "lead capture new" at bounding box center [643, 294] width 49 height 8
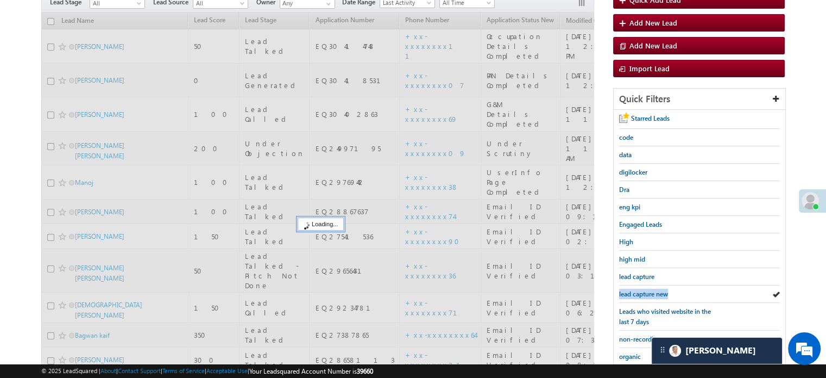
click at [641, 290] on span "lead capture new" at bounding box center [643, 294] width 49 height 8
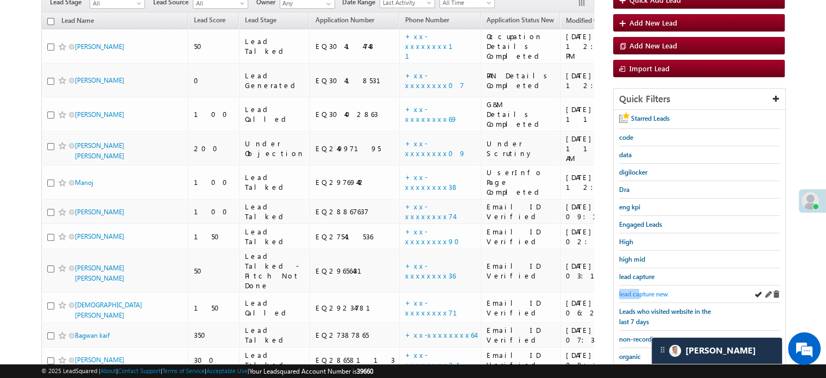
click at [641, 288] on link "lead capture new" at bounding box center [643, 293] width 49 height 10
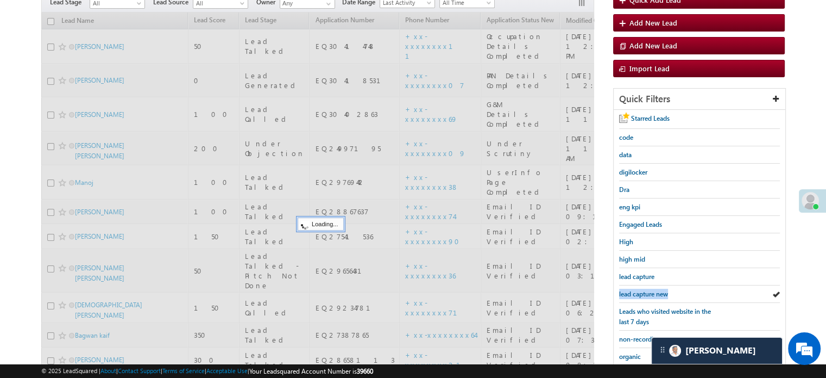
click at [641, 290] on span "lead capture new" at bounding box center [643, 294] width 49 height 8
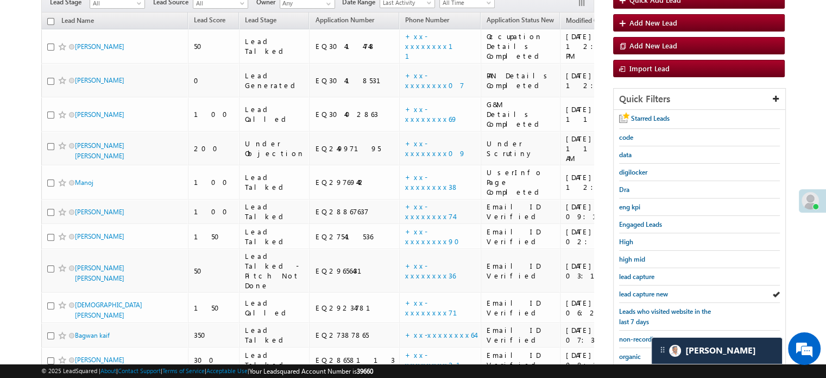
click at [497, 4] on div "Filters Lead Stage All All Lead Source All All Owner Any Any Date Range Go maxd…" at bounding box center [317, 2] width 553 height 21
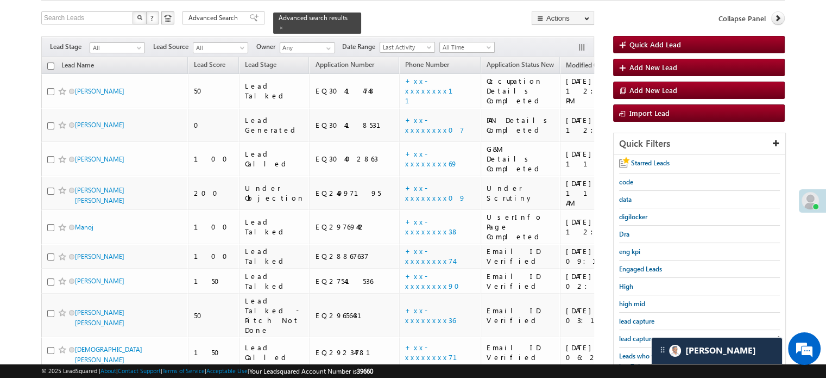
scroll to position [0, 0]
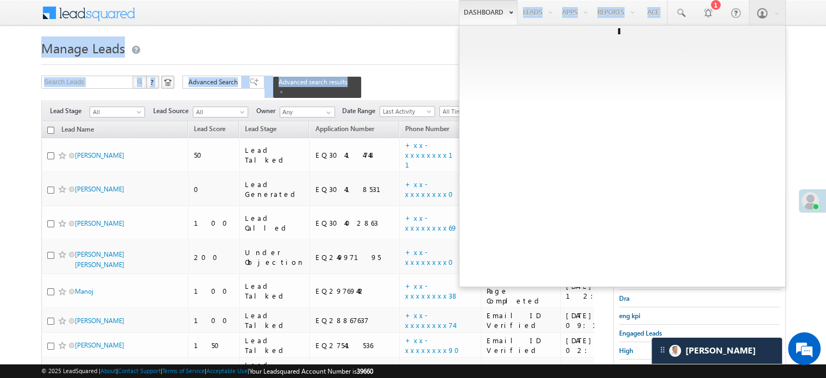
drag, startPoint x: 497, startPoint y: 4, endPoint x: 531, endPoint y: 28, distance: 41.4
click at [530, 28] on body "Menu Priya Rathore priya .rath ore@a ngelb rokin g.com" at bounding box center [413, 304] width 826 height 608
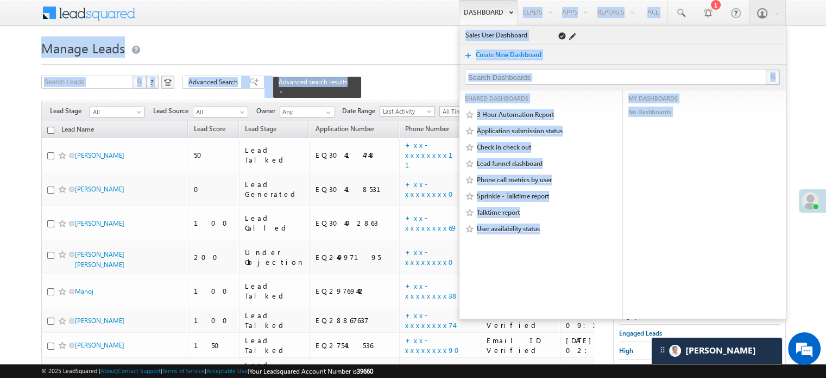
click at [530, 28] on div "Sales User Dashboard" at bounding box center [623, 35] width 326 height 19
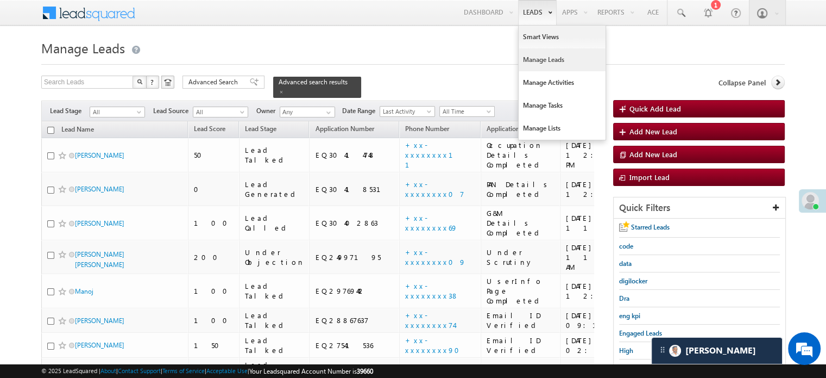
click at [518, 21] on link "Leads" at bounding box center [537, 12] width 39 height 25
drag, startPoint x: 518, startPoint y: 21, endPoint x: 412, endPoint y: 41, distance: 107.7
click at [411, 41] on h1 "Manage Leads" at bounding box center [413, 46] width 744 height 21
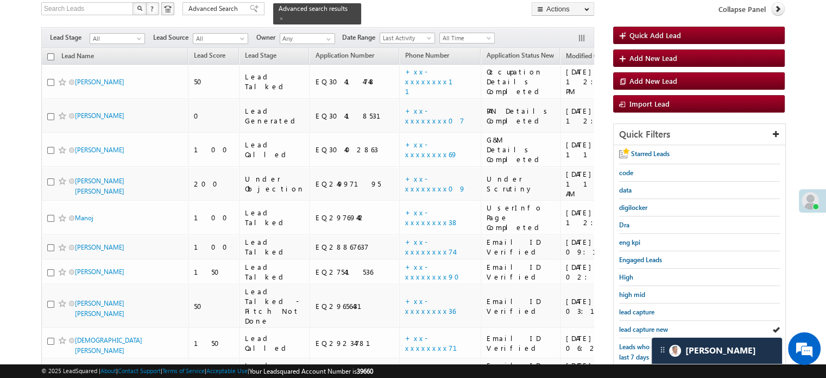
scroll to position [163, 0]
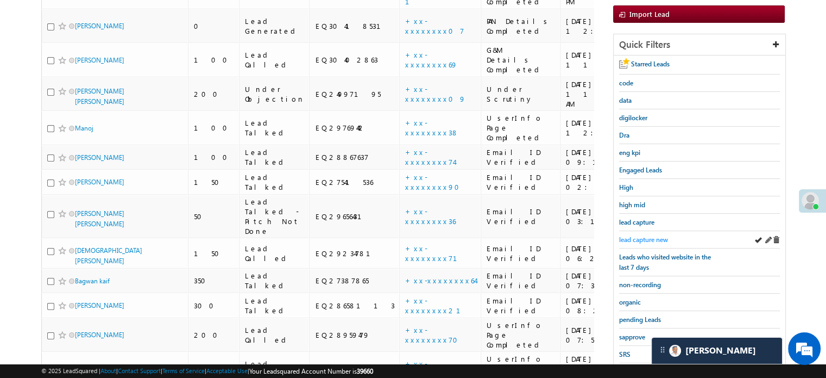
click at [654, 241] on span "lead capture new" at bounding box center [643, 239] width 49 height 8
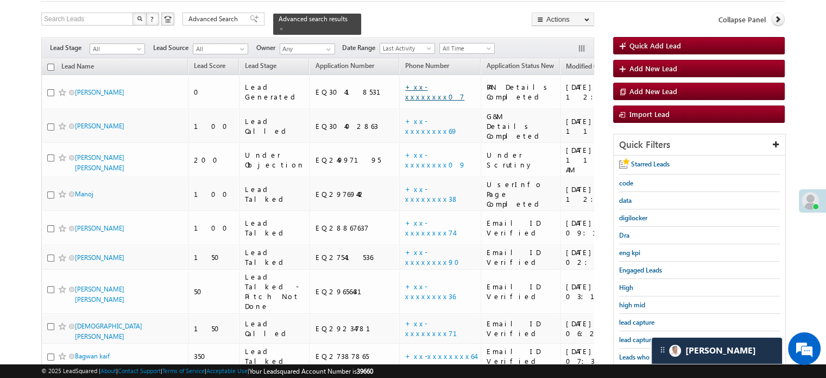
scroll to position [109, 0]
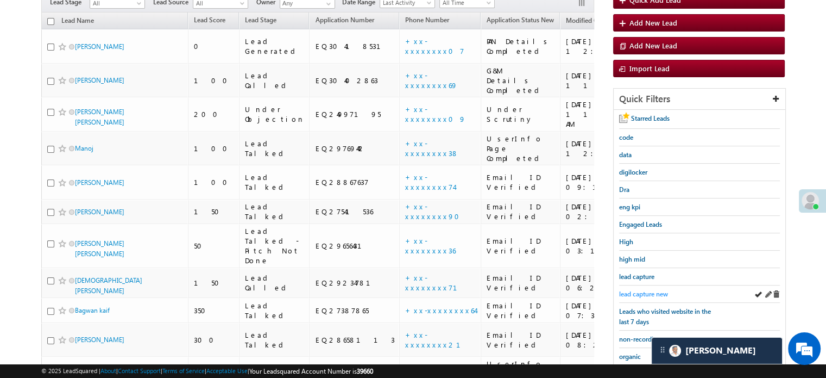
click at [632, 291] on span "lead capture new" at bounding box center [643, 294] width 49 height 8
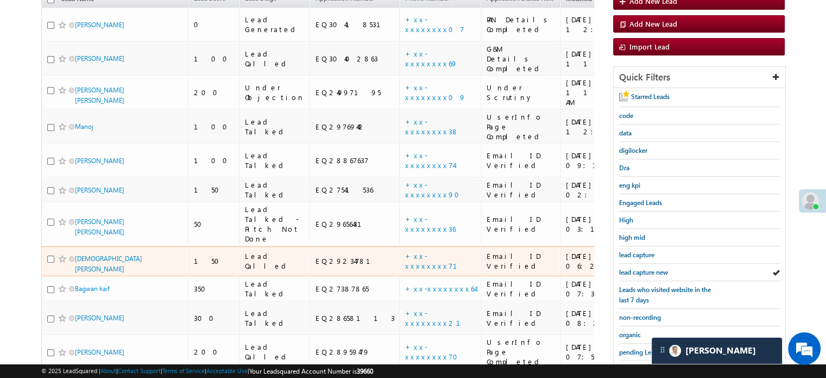
scroll to position [217, 0]
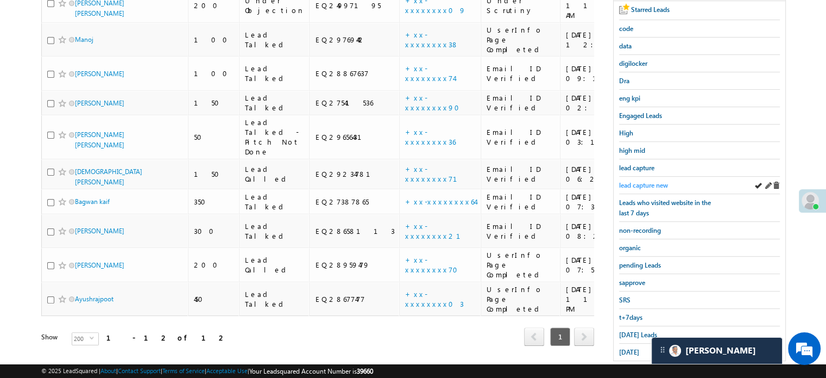
click at [651, 180] on link "lead capture new" at bounding box center [643, 185] width 49 height 10
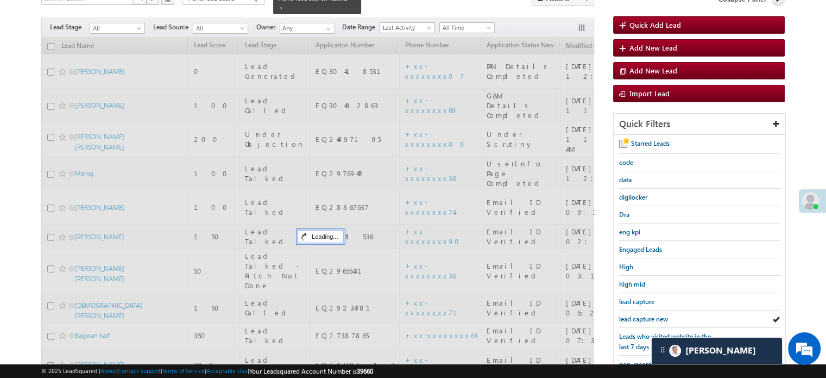
scroll to position [54, 0]
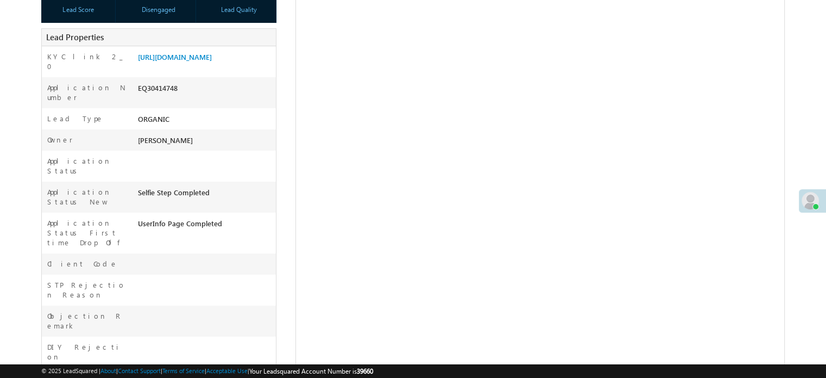
scroll to position [109, 0]
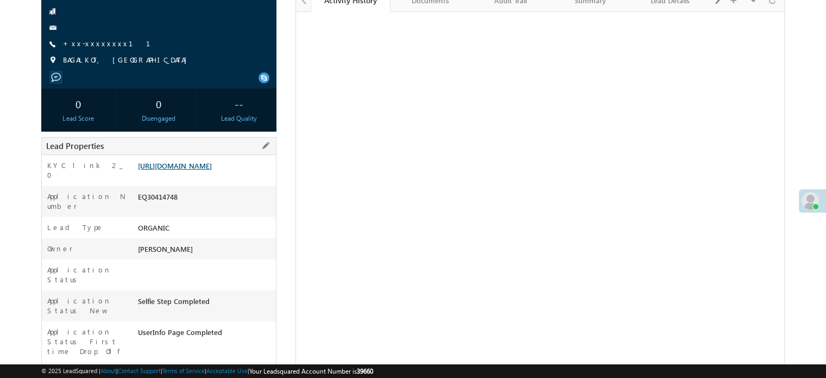
click at [212, 169] on link "https://angelbroking1-pk3em7sa.customui-test.leadsquared.com?leadId=af11bd9f-17…" at bounding box center [175, 165] width 74 height 9
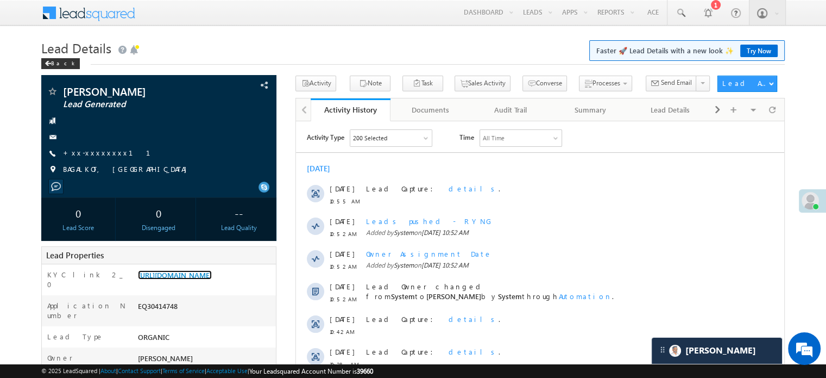
scroll to position [0, 0]
click at [103, 152] on link "+xx-xxxxxxxx11" at bounding box center [113, 152] width 100 height 9
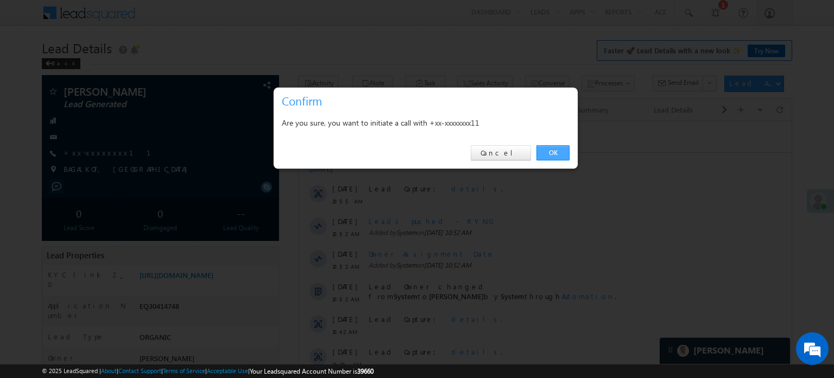
drag, startPoint x: 558, startPoint y: 152, endPoint x: 209, endPoint y: 17, distance: 374.4
click at [558, 152] on link "OK" at bounding box center [553, 152] width 33 height 15
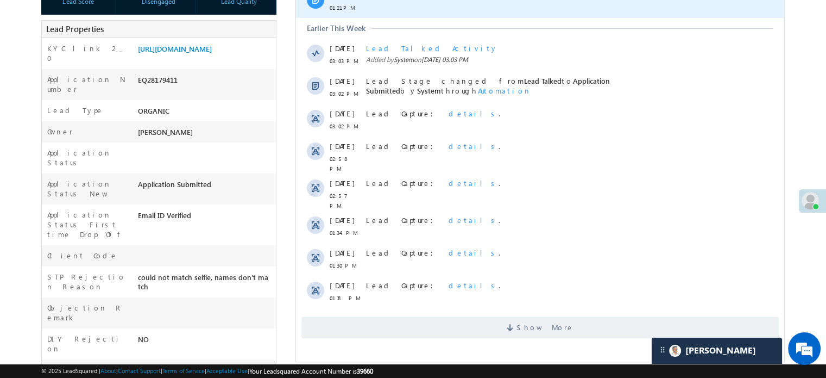
scroll to position [272, 0]
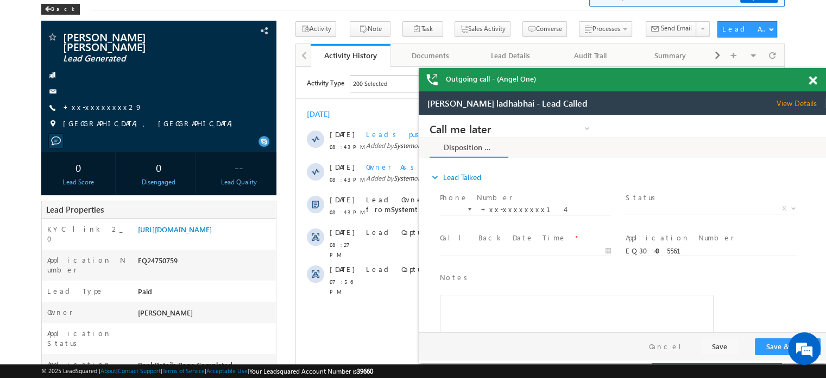
scroll to position [54, 0]
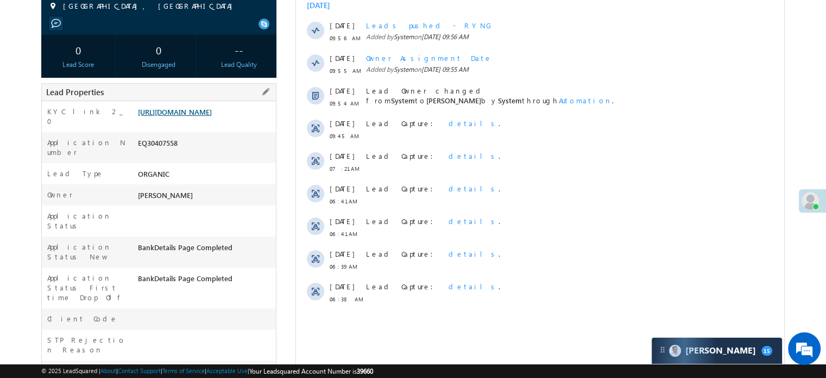
click at [212, 116] on link "[URL][DOMAIN_NAME]" at bounding box center [175, 111] width 74 height 9
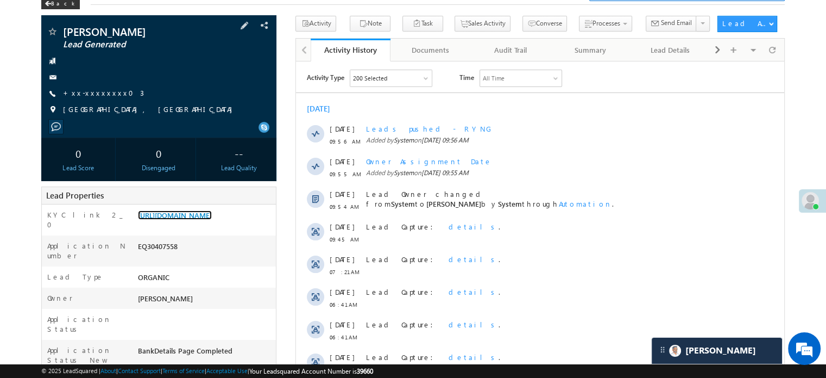
scroll to position [54, 0]
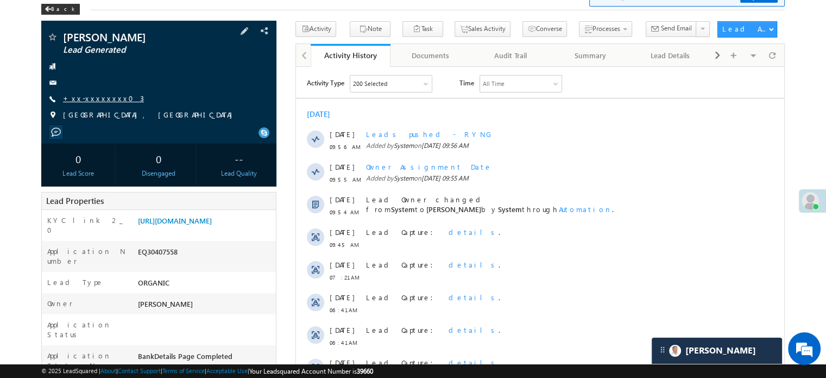
click at [101, 101] on link "+xx-xxxxxxxx03" at bounding box center [103, 97] width 81 height 9
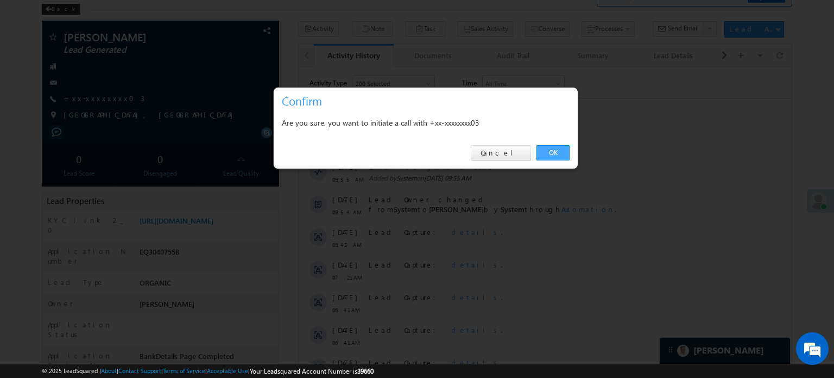
click at [558, 149] on link "OK" at bounding box center [553, 152] width 33 height 15
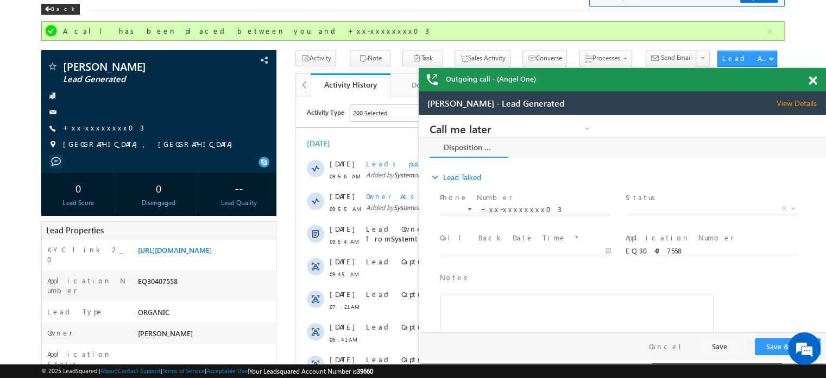
scroll to position [0, 0]
click at [179, 253] on link "https://angelbroking1-pk3em7sa.customui-test.leadsquared.com?leadId=40ac0245-fe…" at bounding box center [175, 249] width 74 height 9
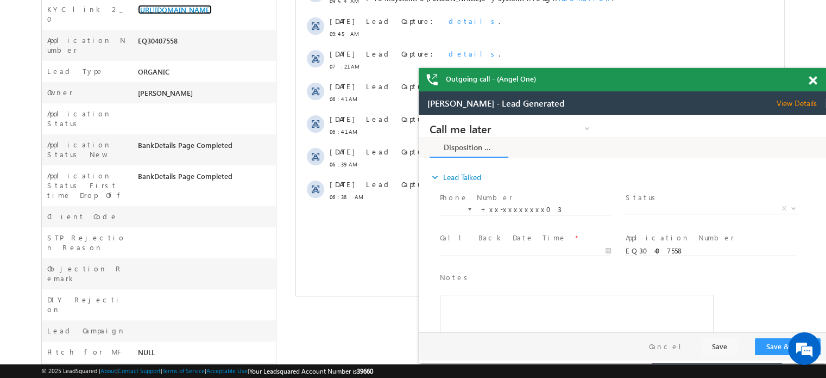
scroll to position [217, 0]
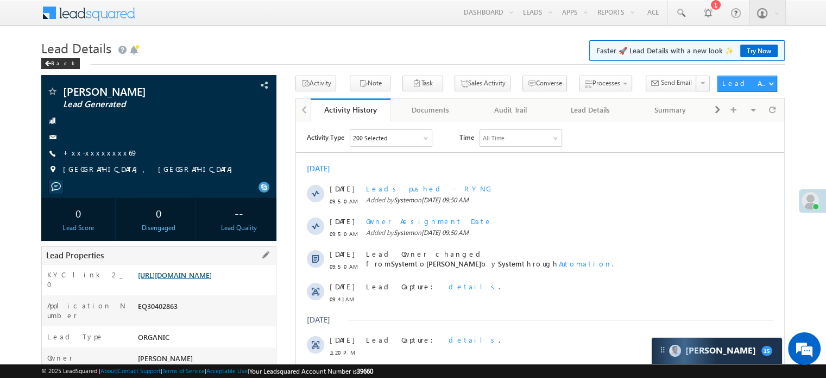
click at [194, 274] on link "https://angelbroking1-pk3em7sa.customui-test.leadsquared.com?leadId=a45a1ac2-c0…" at bounding box center [175, 274] width 74 height 9
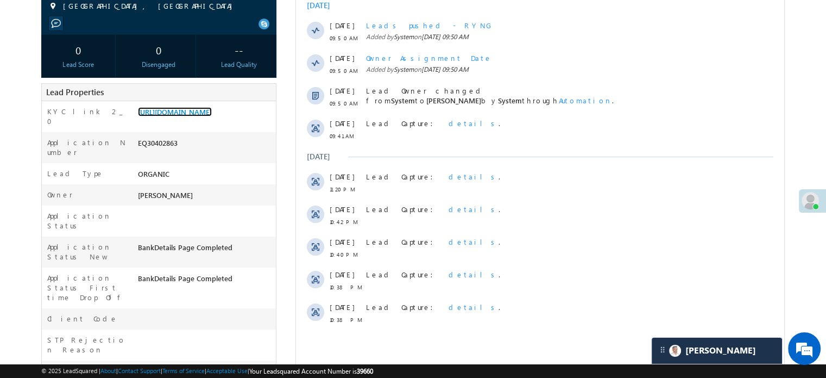
scroll to position [54, 0]
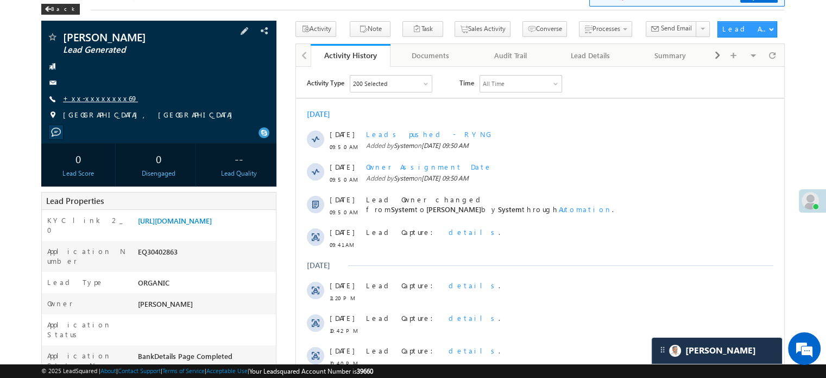
click at [91, 100] on link "+xx-xxxxxxxx69" at bounding box center [100, 97] width 75 height 9
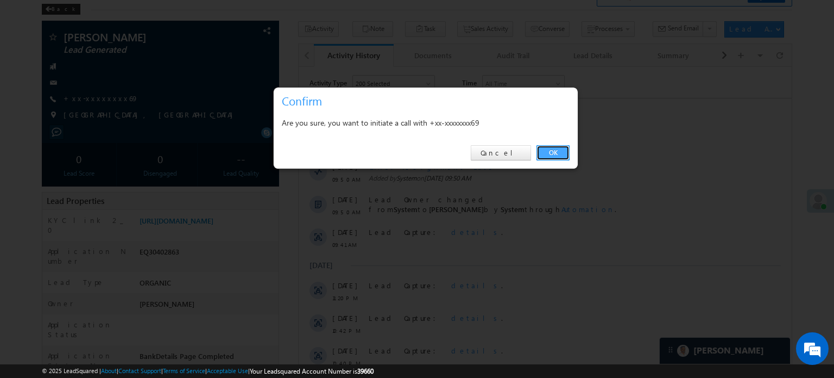
click at [541, 147] on link "OK" at bounding box center [553, 152] width 33 height 15
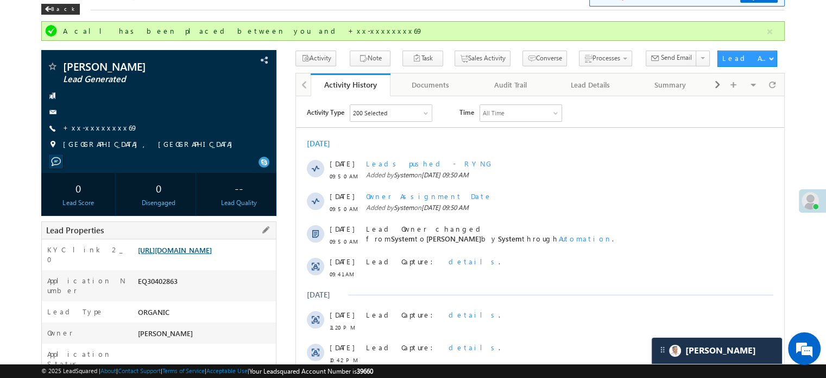
click at [174, 254] on link "https://angelbroking1-pk3em7sa.customui-test.leadsquared.com?leadId=a45a1ac2-c0…" at bounding box center [175, 249] width 74 height 9
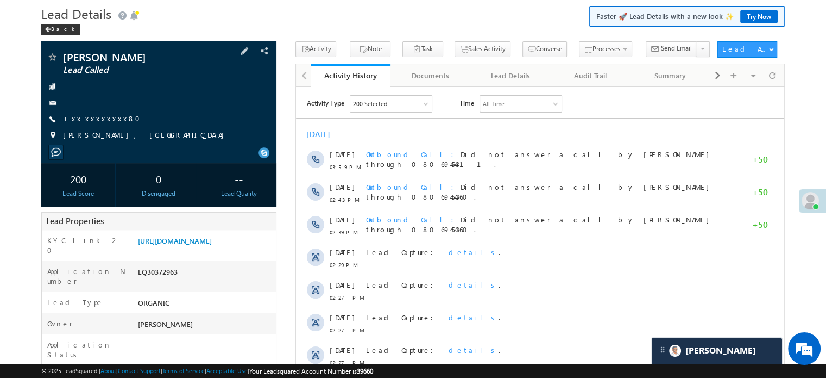
scroll to position [163, 0]
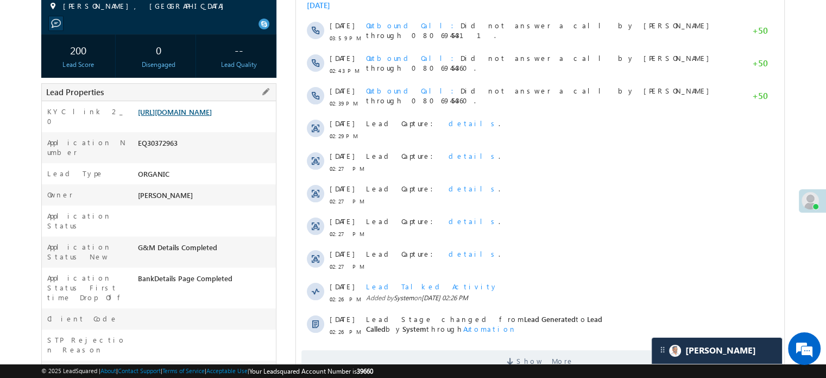
click at [174, 110] on link "[URL][DOMAIN_NAME]" at bounding box center [175, 111] width 74 height 9
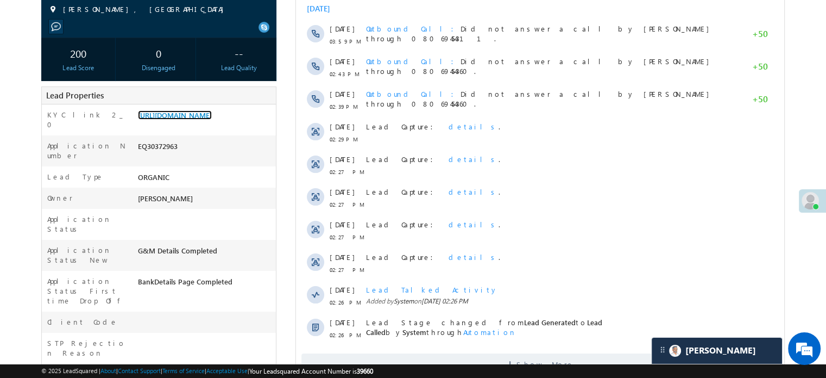
scroll to position [0, 0]
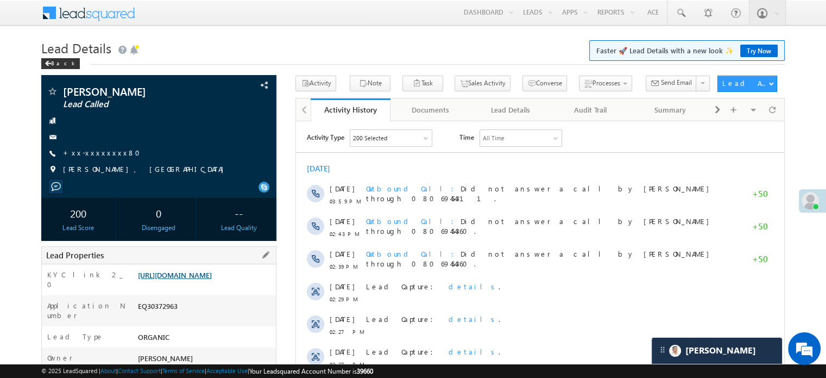
click at [212, 279] on link "https://angelbroking1-pk3em7sa.customui-test.leadsquared.com?leadId=587e1100-03…" at bounding box center [175, 274] width 74 height 9
click at [191, 273] on link "https://angelbroking1-pk3em7sa.customui-test.leadsquared.com?leadId=587e1100-03…" at bounding box center [175, 274] width 74 height 9
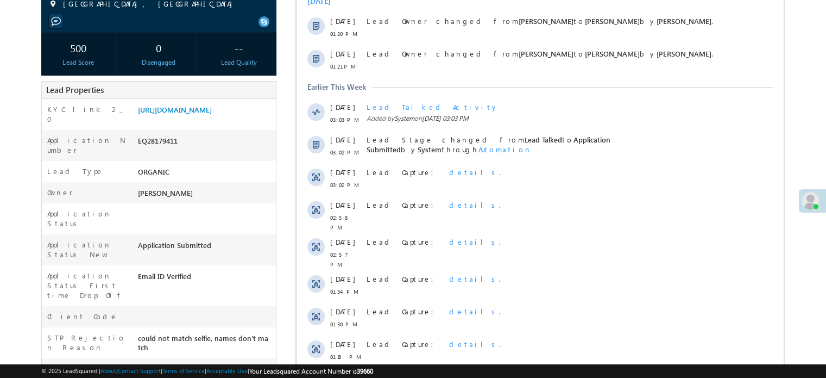
scroll to position [56, 0]
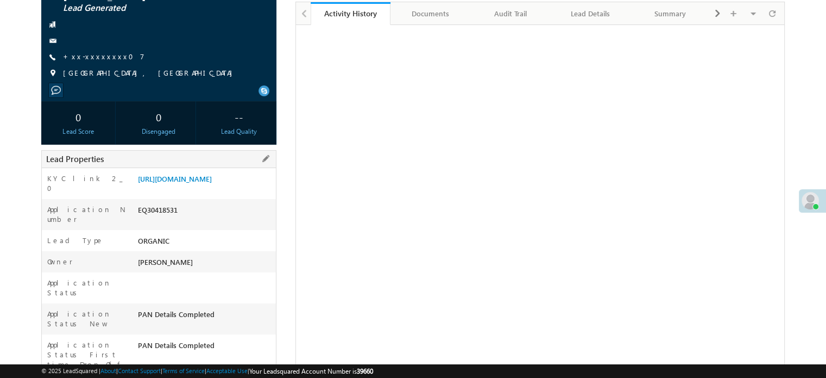
scroll to position [163, 0]
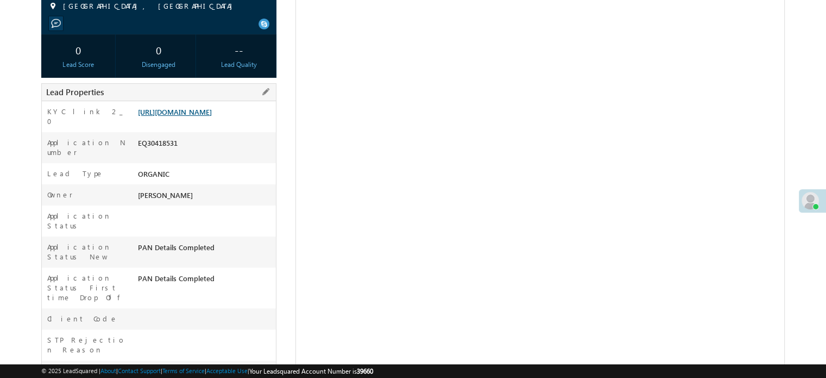
click at [187, 116] on link "[URL][DOMAIN_NAME]" at bounding box center [175, 111] width 74 height 9
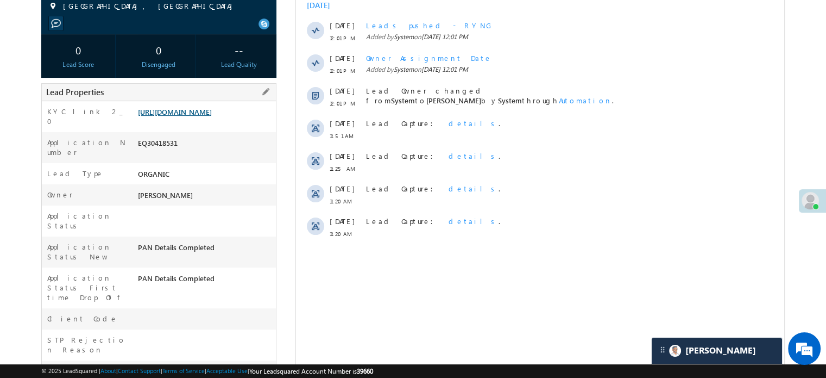
scroll to position [0, 0]
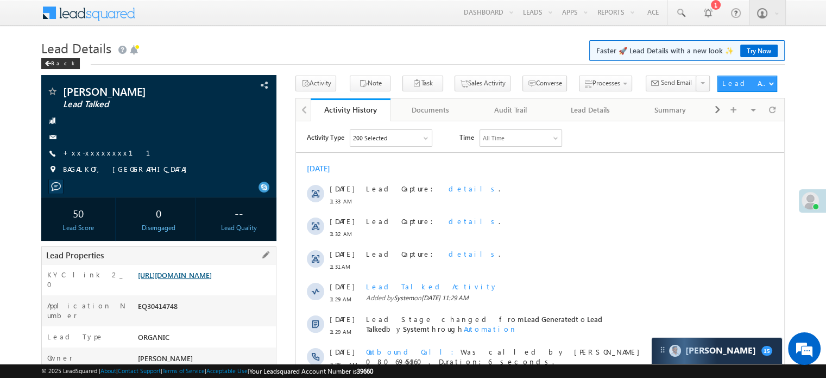
click at [195, 274] on link "[URL][DOMAIN_NAME]" at bounding box center [175, 274] width 74 height 9
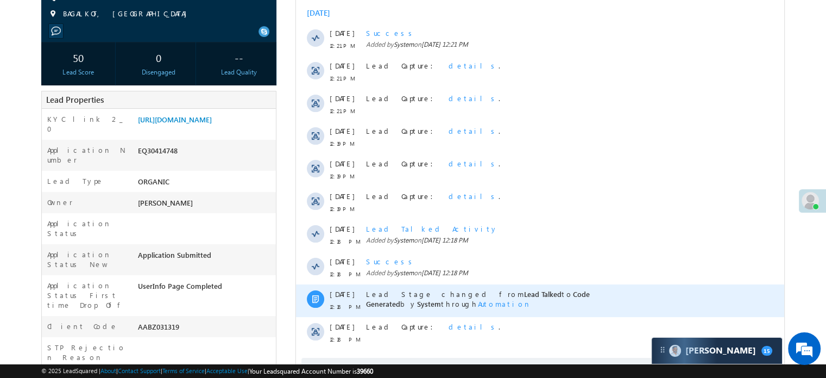
scroll to position [109, 0]
